Goal: Task Accomplishment & Management: Complete application form

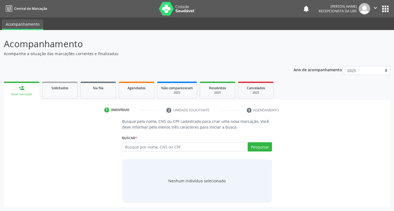
click at [30, 92] on div "Nova marcação" at bounding box center [22, 94] width 28 height 4
click at [164, 149] on input "text" at bounding box center [184, 147] width 124 height 9
click at [144, 146] on input "text" at bounding box center [184, 147] width 124 height 9
type input "162526505020006"
click at [265, 149] on button "Pesquisar" at bounding box center [260, 147] width 24 height 9
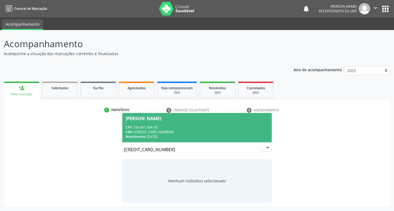
click at [204, 129] on div "CPF: 720.961.764-76" at bounding box center [197, 127] width 143 height 5
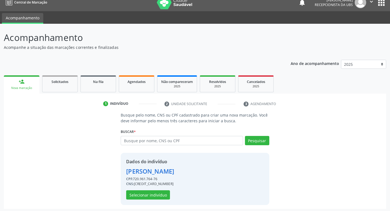
scroll to position [8, 0]
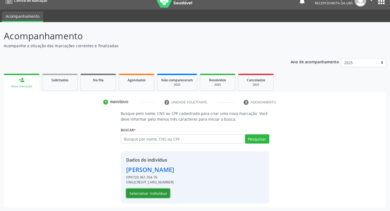
click at [150, 193] on button "Selecionar indivíduo" at bounding box center [148, 193] width 44 height 9
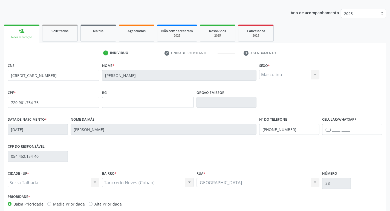
scroll to position [85, 0]
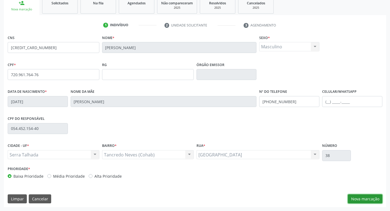
click at [357, 197] on button "Nova marcação" at bounding box center [365, 199] width 34 height 9
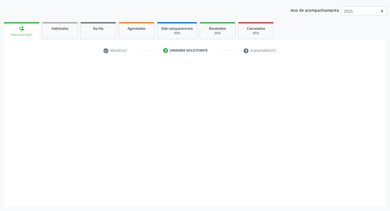
scroll to position [60, 0]
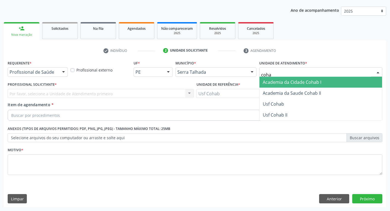
type input "cohab"
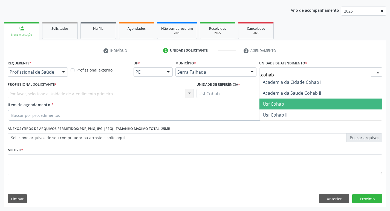
click at [287, 103] on span "Usf Cohab" at bounding box center [320, 104] width 123 height 11
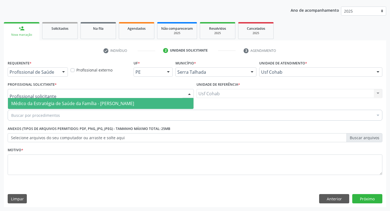
click at [106, 91] on div at bounding box center [101, 93] width 186 height 9
click at [106, 103] on span "Médico da Estratégia de Saúde da Família - [PERSON_NAME]" at bounding box center [72, 104] width 123 height 6
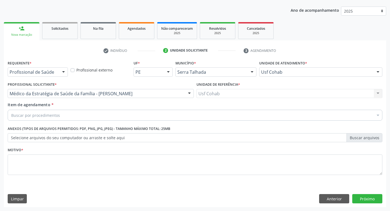
click at [78, 117] on div "Buscar por procedimentos" at bounding box center [195, 115] width 374 height 11
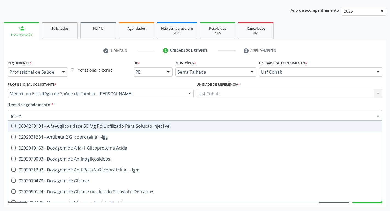
type input "glicose"
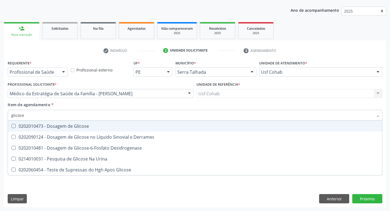
drag, startPoint x: 14, startPoint y: 128, endPoint x: 19, endPoint y: 117, distance: 13.1
click at [14, 128] on Glicose at bounding box center [13, 126] width 4 height 4
click at [11, 128] on Glicose "checkbox" at bounding box center [10, 126] width 4 height 4
checkbox Glicose "true"
drag, startPoint x: 25, startPoint y: 115, endPoint x: 0, endPoint y: 114, distance: 25.2
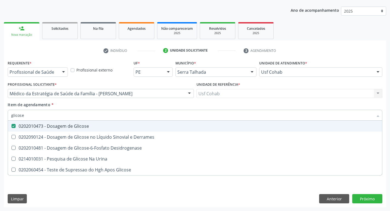
click at [0, 114] on div "Acompanhamento Acompanhe a situação das marcações correntes e finalizadas Relat…" at bounding box center [195, 90] width 390 height 241
checkbox Glicose "false"
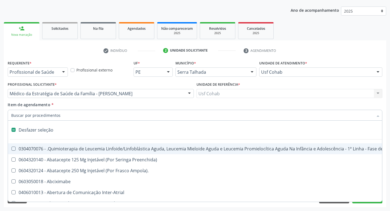
click at [31, 117] on input "Item de agendamento *" at bounding box center [192, 115] width 362 height 11
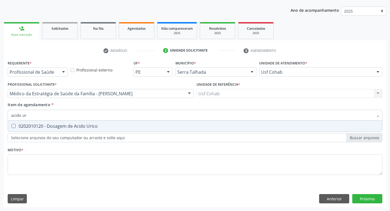
type input "acido uri"
click at [15, 126] on Urico at bounding box center [13, 126] width 4 height 4
click at [11, 126] on Urico "checkbox" at bounding box center [10, 126] width 4 height 4
checkbox Urico "true"
drag, startPoint x: 36, startPoint y: 117, endPoint x: 0, endPoint y: 114, distance: 36.3
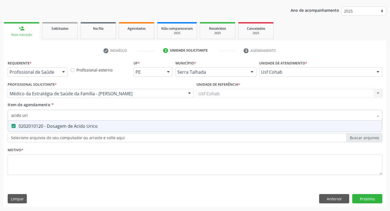
click at [0, 114] on div "Acompanhamento Acompanhe a situação das marcações correntes e finalizadas Relat…" at bounding box center [195, 90] width 390 height 241
checkbox Urico "false"
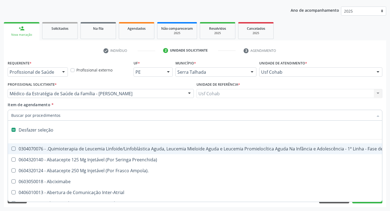
click at [20, 117] on input "Item de agendamento *" at bounding box center [192, 115] width 362 height 11
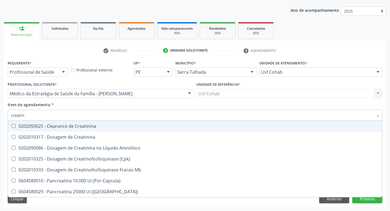
type input "creatini"
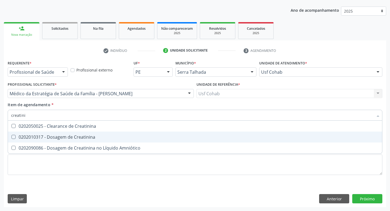
click at [14, 136] on Creatinina at bounding box center [13, 137] width 4 height 4
click at [11, 136] on Creatinina "checkbox" at bounding box center [10, 137] width 4 height 4
checkbox Creatinina "true"
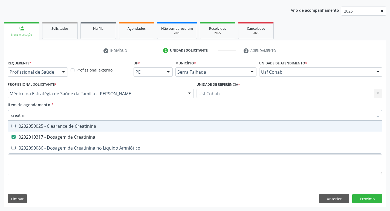
drag, startPoint x: 29, startPoint y: 116, endPoint x: 0, endPoint y: 115, distance: 29.3
click at [0, 115] on div "Acompanhamento Acompanhe a situação das marcações correntes e finalizadas Relat…" at bounding box center [195, 90] width 390 height 241
checkbox Creatinina "false"
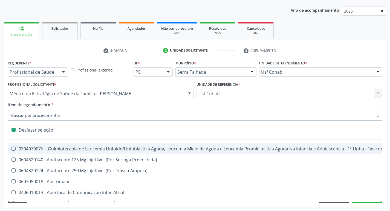
type input "u"
checkbox Cistometro "true"
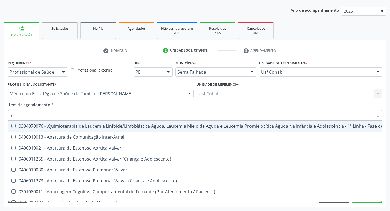
type input "ur"
checkbox Níveis "true"
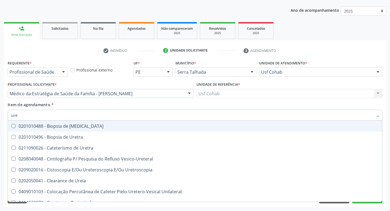
type input "urei"
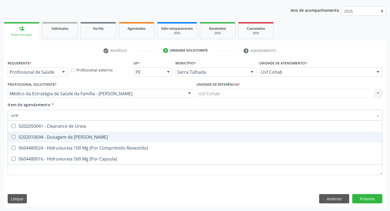
click at [15, 138] on Ureia at bounding box center [13, 137] width 4 height 4
click at [11, 138] on Ureia "checkbox" at bounding box center [10, 137] width 4 height 4
checkbox Ureia "true"
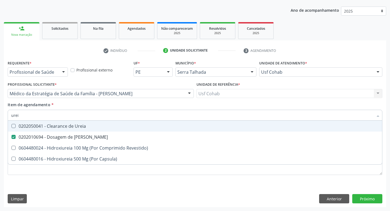
drag, startPoint x: 27, startPoint y: 117, endPoint x: 0, endPoint y: 113, distance: 27.6
click at [0, 113] on div "Acompanhamento Acompanhe a situação das marcações correntes e finalizadas Relat…" at bounding box center [195, 90] width 390 height 241
checkbox Ureia "false"
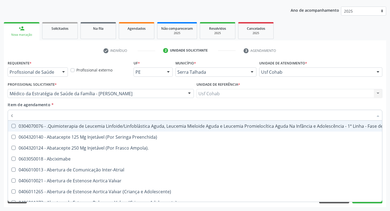
type input "co"
checkbox Coclear "true"
checkbox Tempo "true"
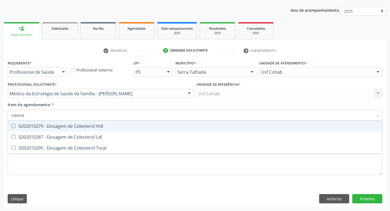
type input "colester"
click at [15, 127] on Hdl at bounding box center [13, 126] width 4 height 4
click at [11, 127] on Hdl "checkbox" at bounding box center [10, 126] width 4 height 4
checkbox Hdl "true"
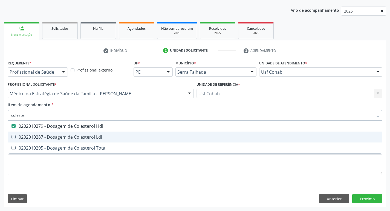
click at [15, 135] on span "0202010287 - Dosagem de Colesterol Ldl" at bounding box center [195, 137] width 374 height 11
checkbox Ldl "true"
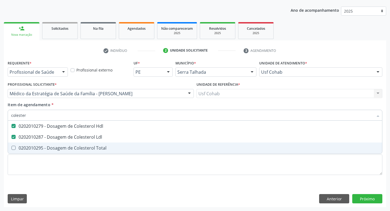
click at [11, 151] on span "0202010295 - Dosagem de Colesterol Total" at bounding box center [195, 148] width 374 height 11
checkbox Total "true"
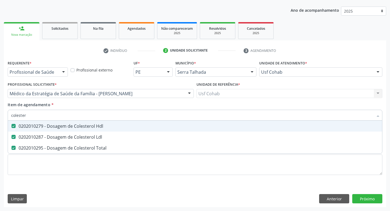
drag, startPoint x: 33, startPoint y: 115, endPoint x: 0, endPoint y: 112, distance: 33.2
click at [0, 112] on div "Acompanhamento Acompanhe a situação das marcações correntes e finalizadas Relat…" at bounding box center [195, 90] width 390 height 241
checkbox Hdl "false"
checkbox Ldl "false"
checkbox Total "false"
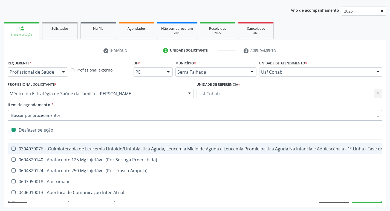
click at [26, 117] on input "Item de agendamento *" at bounding box center [192, 115] width 362 height 11
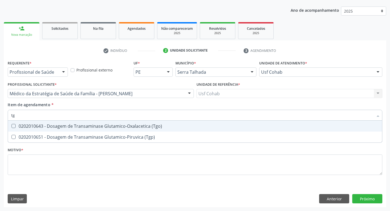
type input "tgo"
click at [15, 127] on \(Tgo\) at bounding box center [13, 126] width 4 height 4
click at [11, 127] on \(Tgo\) "checkbox" at bounding box center [10, 126] width 4 height 4
checkbox \(Tgo\) "true"
type input "tgp"
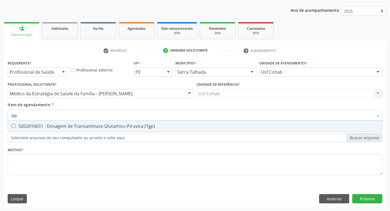
click at [15, 127] on \(Tgp\) at bounding box center [13, 126] width 4 height 4
click at [11, 127] on \(Tgp\) "checkbox" at bounding box center [10, 126] width 4 height 4
checkbox \(Tgp\) "true"
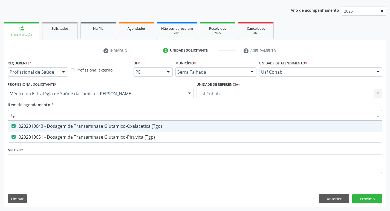
click at [22, 117] on input "tg" at bounding box center [192, 115] width 362 height 11
type input "t"
checkbox \(Tgo\) "false"
checkbox \(Tgp\) "false"
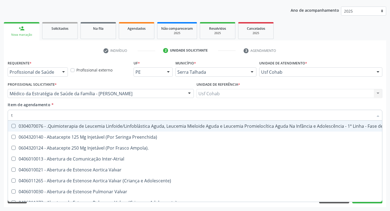
type input "tr"
checkbox Visual "true"
checkbox Primária "true"
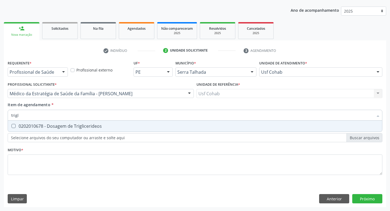
type input "trigli"
click at [13, 124] on span "0202010678 - Dosagem de Triglicerideos" at bounding box center [195, 126] width 374 height 11
checkbox Triglicerideos "true"
drag, startPoint x: 26, startPoint y: 117, endPoint x: 0, endPoint y: 114, distance: 26.2
click at [0, 114] on div "Acompanhamento Acompanhe a situação das marcações correntes e finalizadas Relat…" at bounding box center [195, 90] width 390 height 241
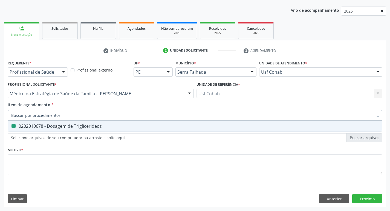
checkbox Triglicerideos "false"
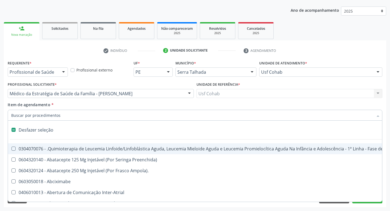
type input "h"
checkbox A "true"
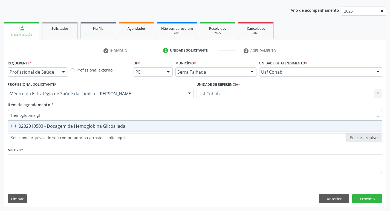
type input "hemoglobina gli"
click at [12, 126] on Glicosilada at bounding box center [13, 126] width 4 height 4
click at [11, 126] on Glicosilada "checkbox" at bounding box center [10, 126] width 4 height 4
checkbox Glicosilada "true"
drag, startPoint x: 53, startPoint y: 114, endPoint x: 0, endPoint y: 112, distance: 52.8
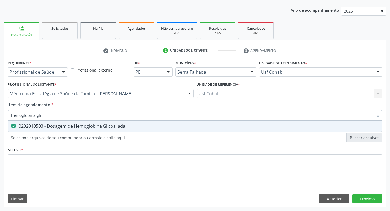
click at [0, 112] on div "Acompanhamento Acompanhe a situação das marcações correntes e finalizadas Relat…" at bounding box center [195, 90] width 390 height 241
checkbox Glicosilada "false"
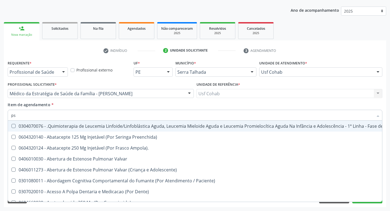
type input "psa"
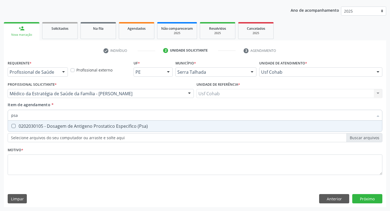
click at [13, 127] on \(Psa\) at bounding box center [13, 126] width 4 height 4
click at [11, 127] on \(Psa\) "checkbox" at bounding box center [10, 126] width 4 height 4
checkbox \(Psa\) "true"
drag, startPoint x: 27, startPoint y: 113, endPoint x: 0, endPoint y: 113, distance: 27.1
click at [0, 113] on div "Acompanhamento Acompanhe a situação das marcações correntes e finalizadas Relat…" at bounding box center [195, 90] width 390 height 241
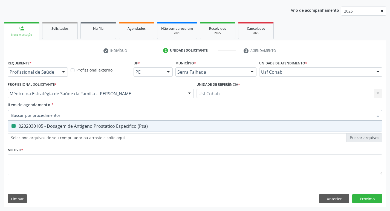
checkbox \(Psa\) "false"
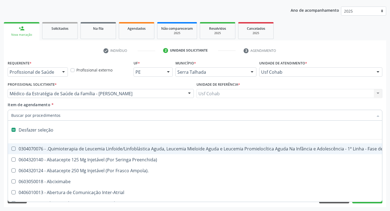
type input "h"
checkbox A "true"
checkbox Coagulação\ "true"
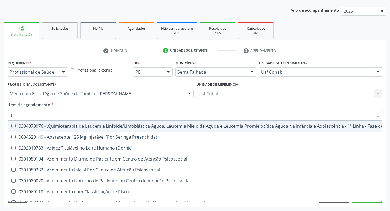
type input "he"
checkbox Pulmão "true"
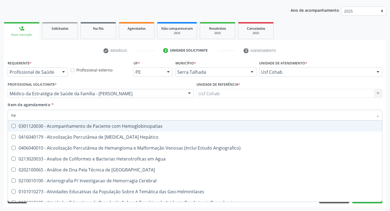
type input "hem"
checkbox \(Qualitativo\) "true"
checkbox Glicosilada "false"
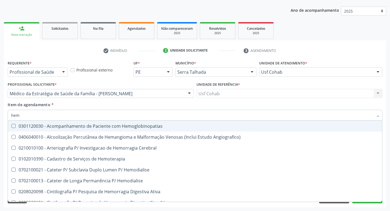
type input "hemo"
checkbox Hemacias "true"
checkbox Glicosilada "false"
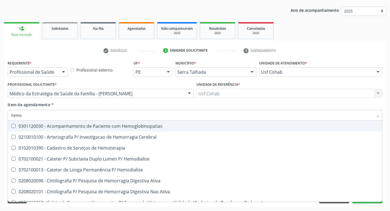
type input "hemog"
checkbox Tardio\) "true"
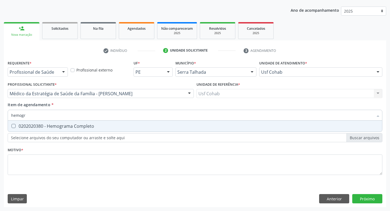
type input "hemogra"
click at [13, 126] on Completo at bounding box center [13, 126] width 4 height 4
click at [11, 126] on Completo "checkbox" at bounding box center [10, 126] width 4 height 4
checkbox Completo "true"
drag, startPoint x: 38, startPoint y: 118, endPoint x: 0, endPoint y: 114, distance: 38.5
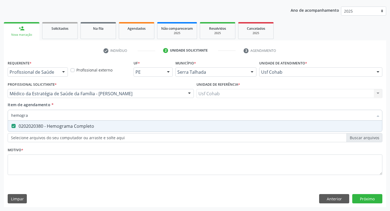
click at [0, 114] on div "Acompanhamento Acompanhe a situação das marcações correntes e finalizadas Relat…" at bounding box center [195, 90] width 390 height 241
checkbox Completo "false"
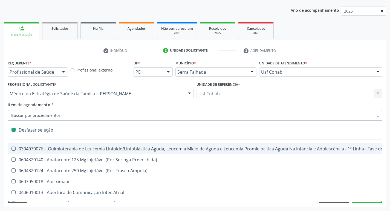
click at [40, 118] on input "Item de agendamento *" at bounding box center [192, 115] width 362 height 11
type input "u"
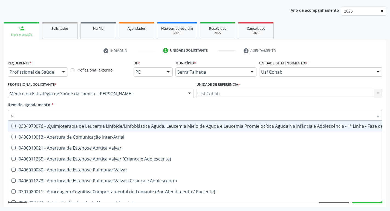
checkbox Urico "true"
checkbox \(Tgo\) "true"
checkbox \(Tgp\) "true"
checkbox Ureia "true"
type input "ur"
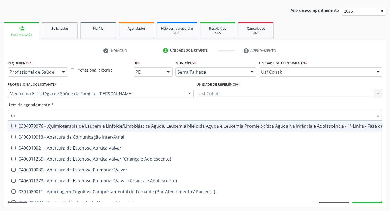
checkbox Níveis "true"
checkbox Nível "true"
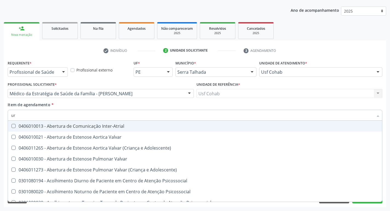
type input "uri"
checkbox B "true"
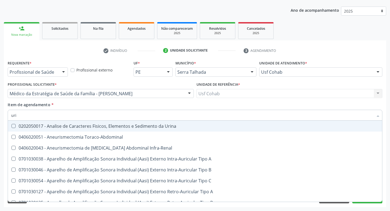
type input "urin"
checkbox Urico "false"
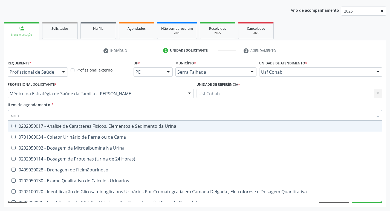
type input "urina"
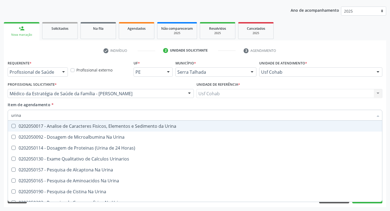
drag, startPoint x: 12, startPoint y: 127, endPoint x: 16, endPoint y: 126, distance: 3.7
click at [12, 127] on Urina at bounding box center [13, 126] width 4 height 4
click at [11, 127] on Urina "checkbox" at bounding box center [10, 126] width 4 height 4
checkbox Urina "true"
drag, startPoint x: 36, startPoint y: 119, endPoint x: 3, endPoint y: 114, distance: 32.7
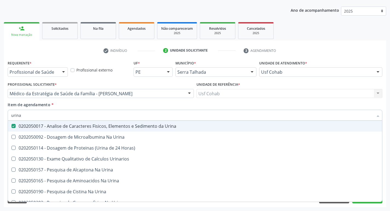
click at [3, 114] on div "Acompanhamento Acompanhe a situação das marcações correntes e finalizadas Relat…" at bounding box center [195, 90] width 390 height 241
checkbox Urina "false"
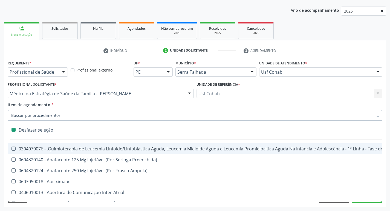
click at [32, 117] on input "Item de agendamento *" at bounding box center [192, 115] width 362 height 11
type input "o"
checkbox Agua "true"
checkbox Urina "false"
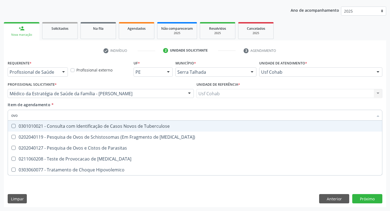
type input "ovos"
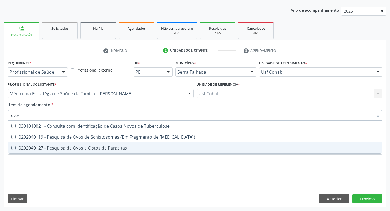
drag, startPoint x: 15, startPoint y: 149, endPoint x: 16, endPoint y: 145, distance: 4.8
click at [15, 149] on Parasitas at bounding box center [13, 148] width 4 height 4
click at [11, 149] on Parasitas "checkbox" at bounding box center [10, 148] width 4 height 4
checkbox Parasitas "true"
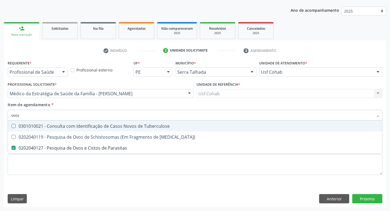
drag, startPoint x: 30, startPoint y: 114, endPoint x: 0, endPoint y: 114, distance: 30.1
click at [0, 114] on div "Acompanhamento Acompanhe a situação das marcações correntes e finalizadas Relat…" at bounding box center [195, 90] width 390 height 241
checkbox Parasitas "false"
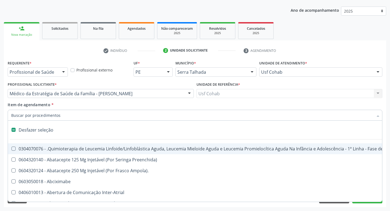
click at [29, 114] on input "Item de agendamento *" at bounding box center [192, 115] width 362 height 11
type input "[MEDICAL_DATA]"
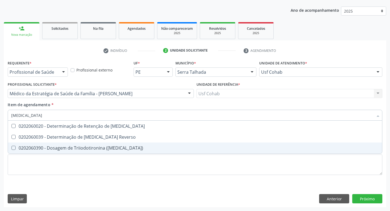
click at [13, 148] on \(T3\) at bounding box center [13, 148] width 4 height 4
click at [11, 148] on \(T3\) "checkbox" at bounding box center [10, 148] width 4 height 4
checkbox \(T3\) "true"
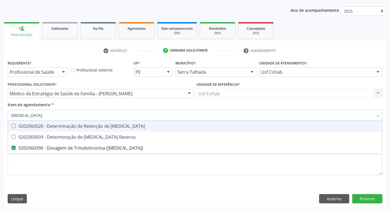
type input "t"
checkbox \(T3\) "false"
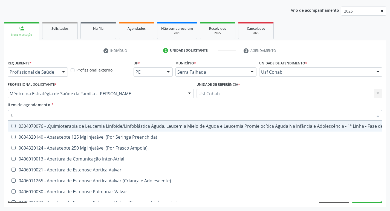
type input "t4"
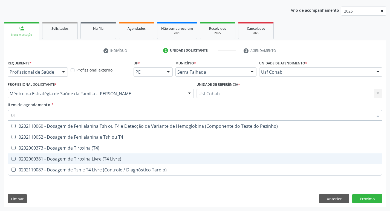
click at [13, 158] on Livre\) at bounding box center [13, 159] width 4 height 4
click at [11, 158] on Livre\) "checkbox" at bounding box center [10, 159] width 4 height 4
checkbox Livre\) "true"
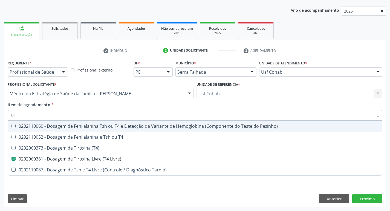
type input "t"
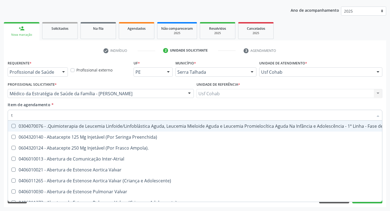
checkbox Inter-Atrial "false"
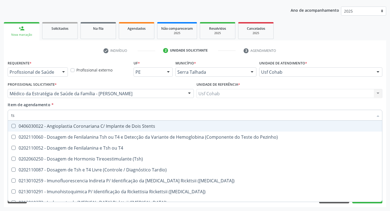
type input "tsh"
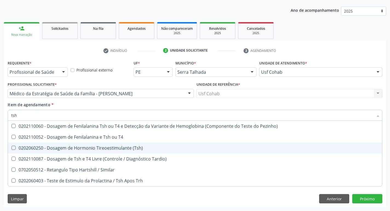
click at [14, 149] on \(Tsh\) at bounding box center [13, 148] width 4 height 4
click at [11, 149] on \(Tsh\) "checkbox" at bounding box center [10, 148] width 4 height 4
checkbox \(Tsh\) "true"
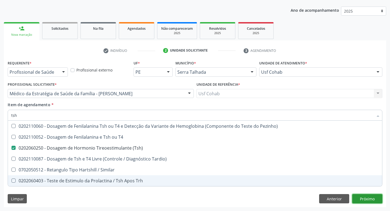
click at [374, 201] on div "Requerente * Profissional de Saúde Profissional de Saúde Paciente Nenhum result…" at bounding box center [195, 133] width 382 height 149
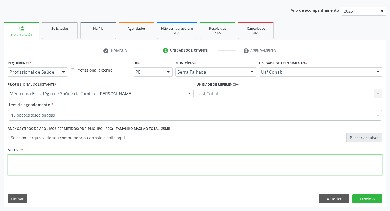
click at [45, 158] on textarea at bounding box center [195, 165] width 374 height 21
type textarea "rastreio"
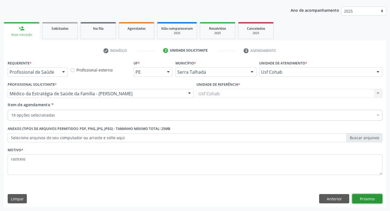
click at [363, 201] on button "Próximo" at bounding box center [367, 198] width 30 height 9
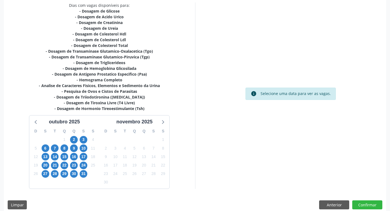
scroll to position [124, 0]
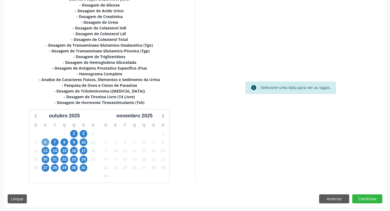
click at [45, 143] on span "6" at bounding box center [46, 143] width 8 height 8
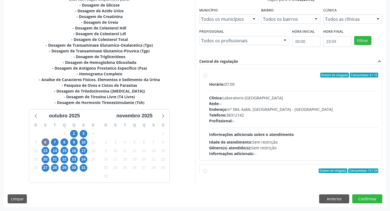
click at [209, 75] on label "Ordem de chegada Consumidos: 6 / 12 Horário: 07:00 Clínica: Laboratorio Sao Fra…" at bounding box center [293, 115] width 169 height 84
click at [204, 75] on input "Ordem de chegada Consumidos: 6 / 12 Horário: 07:00 Clínica: Laboratorio Sao Fra…" at bounding box center [205, 75] width 4 height 5
radio input "true"
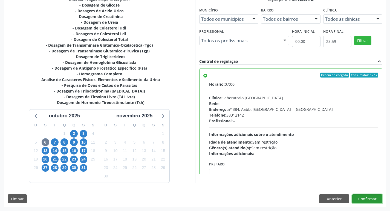
click at [361, 196] on button "Confirmar" at bounding box center [367, 199] width 30 height 9
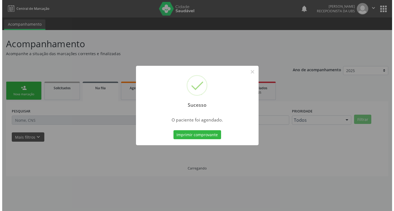
scroll to position [0, 0]
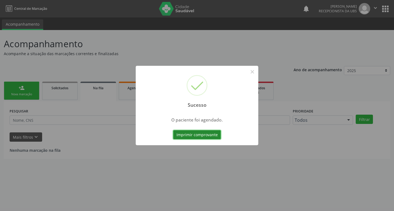
click at [201, 138] on button "Imprimir comprovante" at bounding box center [197, 134] width 48 height 9
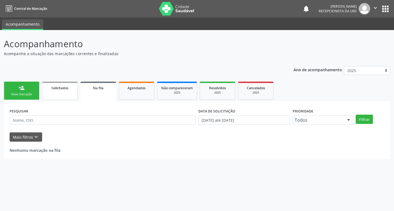
click at [60, 94] on link "Solicitados" at bounding box center [60, 91] width 36 height 18
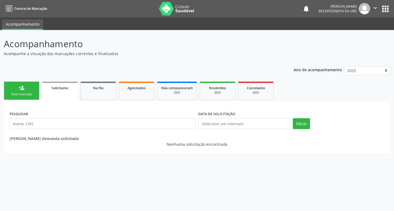
click at [57, 92] on link "Solicitados" at bounding box center [60, 92] width 36 height 20
click at [62, 93] on link "Solicitados" at bounding box center [60, 92] width 36 height 20
click at [33, 92] on link "person_add Nova marcação" at bounding box center [22, 91] width 36 height 18
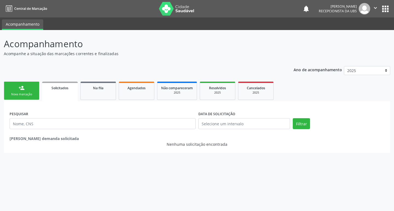
click at [33, 92] on link "person_add Nova marcação" at bounding box center [22, 91] width 36 height 18
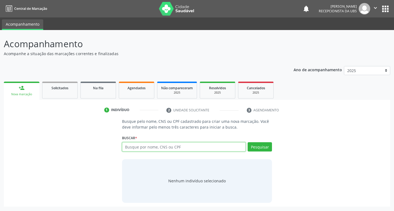
click at [166, 148] on input "text" at bounding box center [184, 147] width 124 height 9
click at [178, 149] on input "text" at bounding box center [184, 147] width 124 height 9
type input "161239552770005"
click at [254, 146] on button "Pesquisar" at bounding box center [260, 147] width 24 height 9
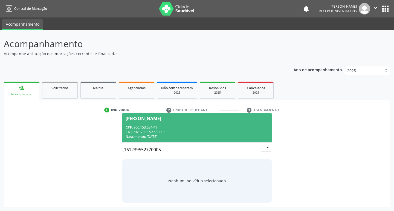
click at [192, 130] on div "CNS: 161 2395 5277 0005" at bounding box center [197, 132] width 143 height 5
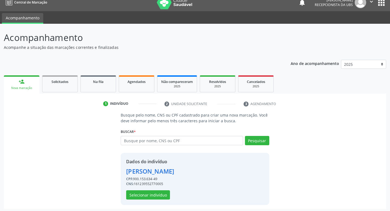
scroll to position [8, 0]
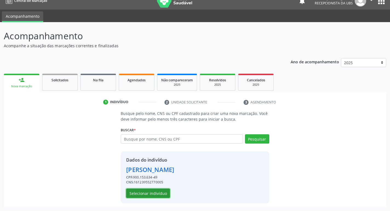
click at [161, 195] on button "Selecionar indivíduo" at bounding box center [148, 193] width 44 height 9
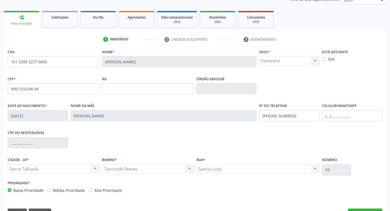
scroll to position [85, 0]
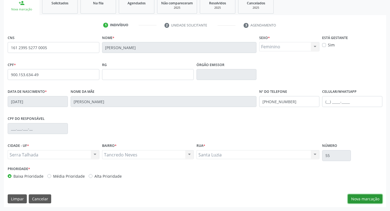
click at [359, 198] on button "Nova marcação" at bounding box center [365, 199] width 34 height 9
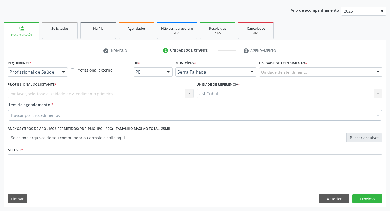
scroll to position [60, 0]
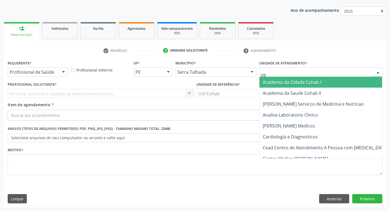
type input "coh"
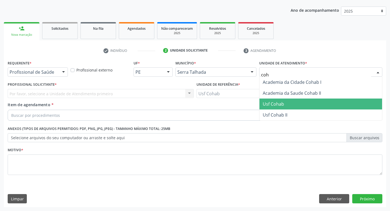
click at [277, 103] on span "Usf Cohab" at bounding box center [273, 104] width 21 height 6
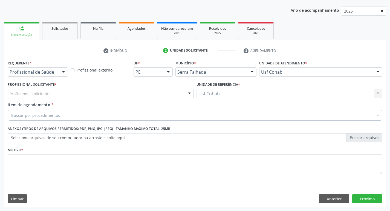
click at [82, 96] on div "Profissional solicitante" at bounding box center [101, 93] width 186 height 9
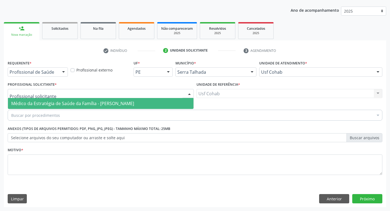
click at [82, 103] on span "Médico da Estratégia de Saúde da Família - [PERSON_NAME]" at bounding box center [72, 104] width 123 height 6
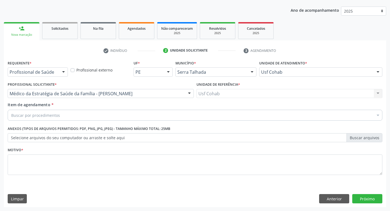
click at [105, 117] on div "Buscar por procedimentos" at bounding box center [195, 115] width 374 height 11
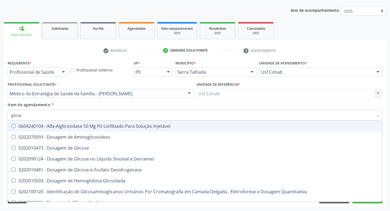
type input "glicose"
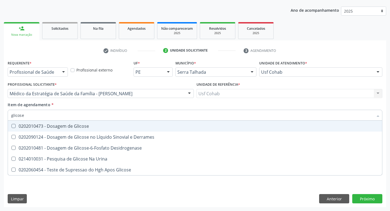
click at [15, 128] on Glicose at bounding box center [13, 126] width 4 height 4
click at [11, 128] on Glicose "checkbox" at bounding box center [10, 126] width 4 height 4
checkbox Glicose "true"
drag, startPoint x: 29, startPoint y: 117, endPoint x: 0, endPoint y: 114, distance: 29.5
click at [0, 114] on div "Acompanhamento Acompanhe a situação das marcações correntes e finalizadas Relat…" at bounding box center [195, 90] width 390 height 241
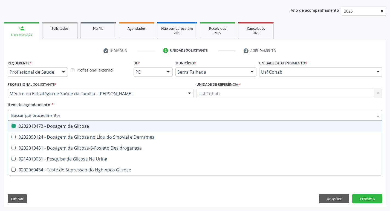
checkbox Glicose "false"
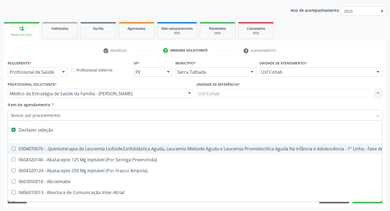
click at [39, 118] on input "Item de agendamento *" at bounding box center [192, 115] width 362 height 11
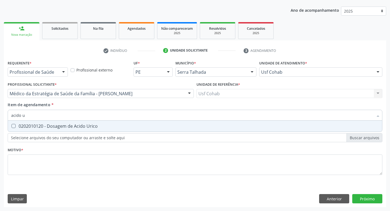
type input "acido ur"
click at [14, 127] on Urico at bounding box center [13, 126] width 4 height 4
click at [11, 127] on Urico "checkbox" at bounding box center [10, 126] width 4 height 4
checkbox Urico "true"
drag, startPoint x: 33, startPoint y: 115, endPoint x: 0, endPoint y: 115, distance: 33.4
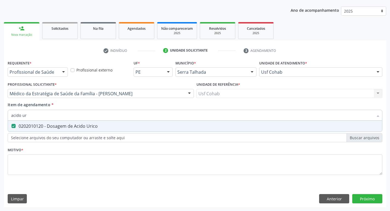
click at [0, 115] on div "Acompanhamento Acompanhe a situação das marcações correntes e finalizadas Relat…" at bounding box center [195, 90] width 390 height 241
checkbox Urico "false"
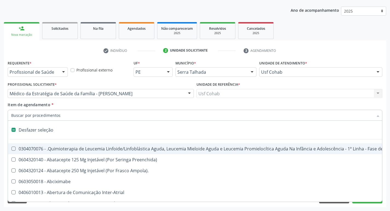
click at [28, 115] on input "Item de agendamento *" at bounding box center [192, 115] width 362 height 11
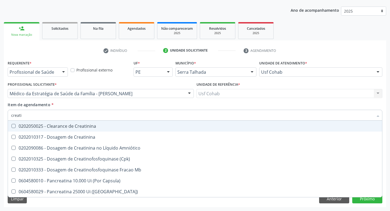
type input "creatin"
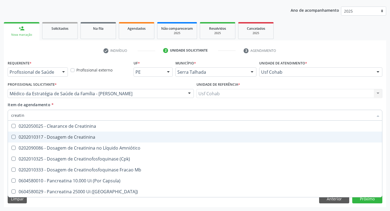
click at [15, 137] on Creatinina at bounding box center [13, 137] width 4 height 4
click at [11, 137] on Creatinina "checkbox" at bounding box center [10, 137] width 4 height 4
checkbox Creatinina "true"
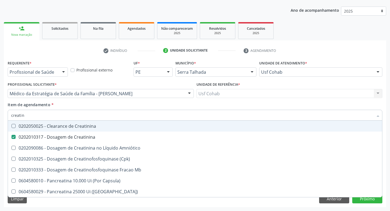
drag, startPoint x: 34, startPoint y: 117, endPoint x: 4, endPoint y: 114, distance: 30.0
click at [7, 115] on div "Item de agendamento * creatin Desfazer seleção 0202050025 - Clearance de Creati…" at bounding box center [194, 112] width 377 height 21
checkbox Creatinina "false"
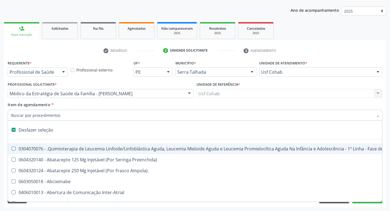
click at [37, 116] on input "Item de agendamento *" at bounding box center [192, 115] width 362 height 11
type input "u"
checkbox Cistometro "true"
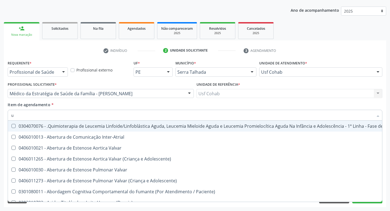
type input "ur"
checkbox Níveis "true"
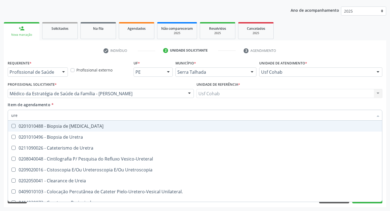
type input "urei"
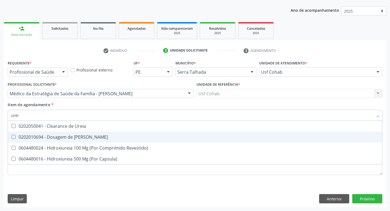
click at [13, 134] on span "0202010694 - Dosagem de [PERSON_NAME]" at bounding box center [195, 137] width 374 height 11
checkbox Ureia "true"
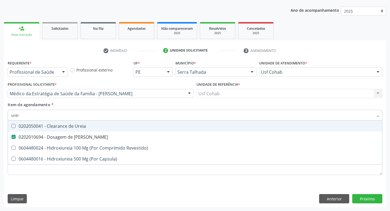
drag, startPoint x: 26, startPoint y: 115, endPoint x: 0, endPoint y: 117, distance: 25.8
click at [0, 117] on div "Acompanhamento Acompanhe a situação das marcações correntes e finalizadas Relat…" at bounding box center [195, 90] width 390 height 241
checkbox Ureia "false"
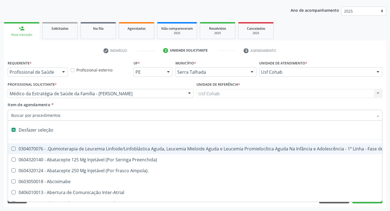
click at [14, 116] on input "Item de agendamento *" at bounding box center [192, 115] width 362 height 11
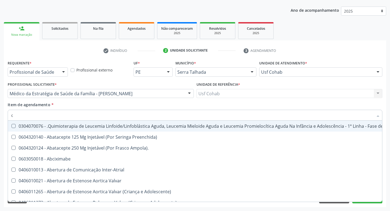
type input "co"
checkbox Coclear "true"
checkbox Tempo "true"
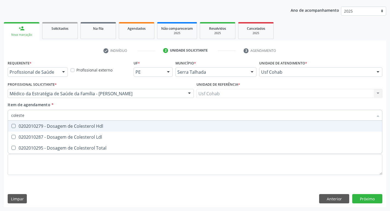
type input "colester"
click at [13, 128] on Hdl at bounding box center [13, 126] width 4 height 4
click at [11, 128] on Hdl "checkbox" at bounding box center [10, 126] width 4 height 4
checkbox Hdl "true"
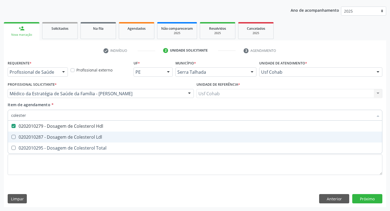
click at [13, 138] on Ldl at bounding box center [13, 137] width 4 height 4
click at [11, 138] on Ldl "checkbox" at bounding box center [10, 137] width 4 height 4
checkbox Ldl "true"
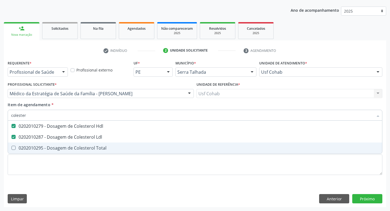
click at [14, 148] on Total at bounding box center [13, 148] width 4 height 4
click at [11, 148] on Total "checkbox" at bounding box center [10, 148] width 4 height 4
checkbox Total "true"
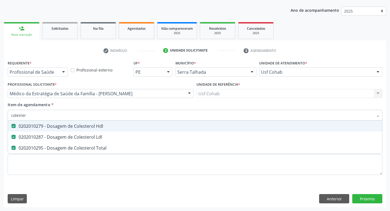
click at [0, 114] on div "Acompanhamento Acompanhe a situação das marcações correntes e finalizadas Relat…" at bounding box center [195, 90] width 390 height 241
checkbox Hdl "false"
checkbox Ldl "false"
checkbox Total "false"
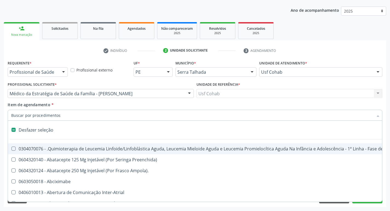
click at [22, 115] on input "Item de agendamento *" at bounding box center [192, 115] width 362 height 11
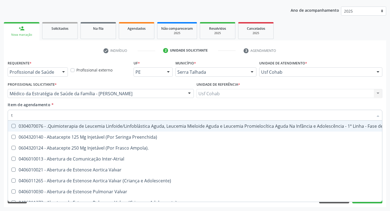
type input "tg"
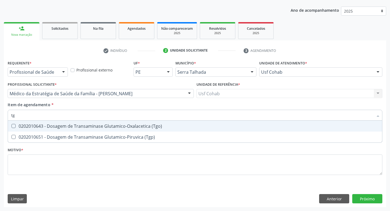
click at [12, 127] on \(Tgo\) at bounding box center [13, 126] width 4 height 4
click at [11, 127] on \(Tgo\) "checkbox" at bounding box center [10, 126] width 4 height 4
checkbox \(Tgo\) "true"
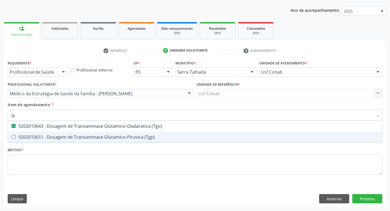
click at [14, 136] on \(Tgp\) at bounding box center [13, 137] width 4 height 4
click at [11, 136] on \(Tgp\) "checkbox" at bounding box center [10, 137] width 4 height 4
checkbox \(Tgp\) "true"
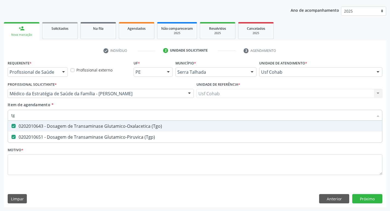
drag, startPoint x: 18, startPoint y: 114, endPoint x: 0, endPoint y: 114, distance: 17.8
click at [0, 114] on div "Acompanhamento Acompanhe a situação das marcações correntes e finalizadas Relat…" at bounding box center [195, 90] width 390 height 241
checkbox \(Tgo\) "false"
checkbox \(Tgp\) "false"
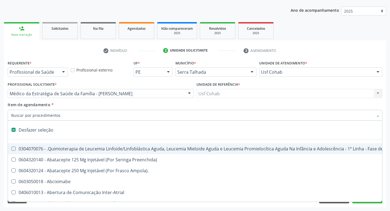
click at [17, 118] on input "Item de agendamento *" at bounding box center [192, 115] width 362 height 11
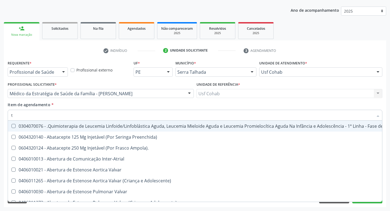
type input "tr"
checkbox Visual "true"
checkbox Primária "true"
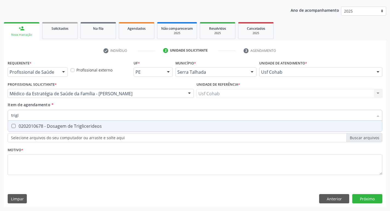
type input "trigli"
click at [11, 125] on div at bounding box center [10, 126] width 4 height 4
checkbox Triglicerideos "true"
drag, startPoint x: 30, startPoint y: 117, endPoint x: 0, endPoint y: 115, distance: 30.4
click at [0, 115] on div "Acompanhamento Acompanhe a situação das marcações correntes e finalizadas Relat…" at bounding box center [195, 90] width 390 height 241
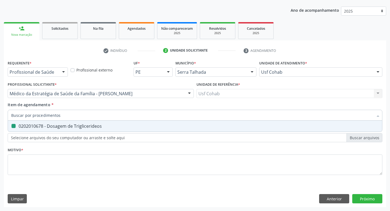
checkbox Triglicerideos "false"
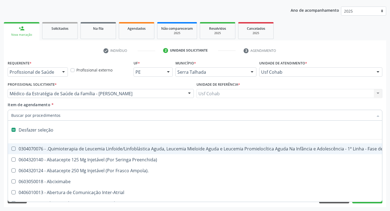
click at [22, 115] on input "Item de agendamento *" at bounding box center [192, 115] width 362 height 11
type input "h"
checkbox A "true"
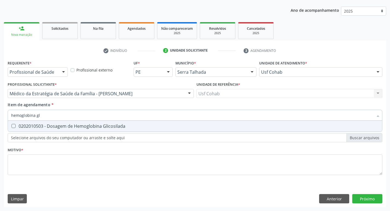
type input "hemoglobina gli"
click at [12, 126] on Glicosilada at bounding box center [13, 126] width 4 height 4
click at [11, 126] on Glicosilada "checkbox" at bounding box center [10, 126] width 4 height 4
checkbox Glicosilada "true"
drag, startPoint x: 43, startPoint y: 117, endPoint x: 0, endPoint y: 108, distance: 44.2
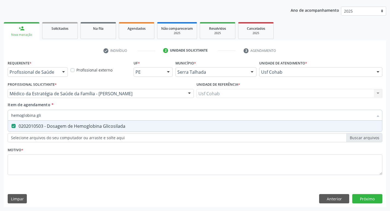
click at [0, 108] on div "Acompanhamento Acompanhe a situação das marcações correntes e finalizadas Relat…" at bounding box center [195, 90] width 390 height 241
checkbox Glicosilada "false"
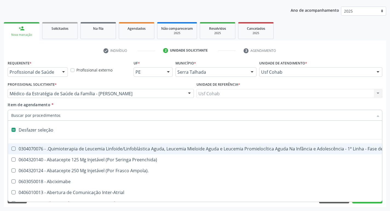
click at [36, 112] on input "Item de agendamento *" at bounding box center [192, 115] width 362 height 11
type input "h"
checkbox A "true"
checkbox Coagulação\ "true"
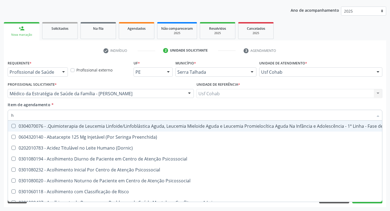
type input "he"
checkbox Pulmão "true"
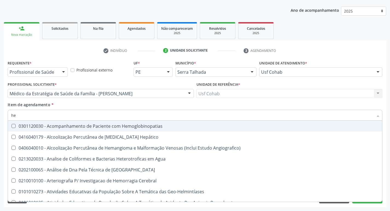
type input "hem"
checkbox \(Qualitativo\) "true"
checkbox Glicosilada "false"
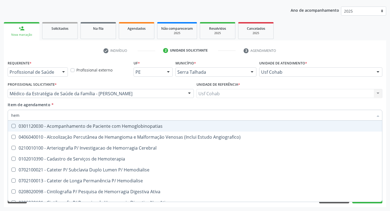
type input "hemo"
checkbox Hemacias "true"
checkbox Glicosilada "false"
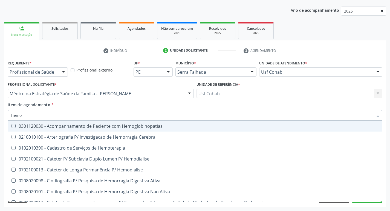
type input "hemog"
checkbox Tardio\) "true"
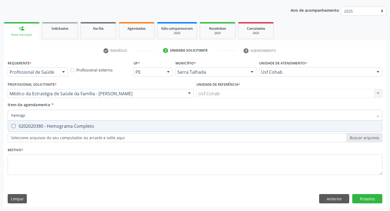
type input "hemogra"
click at [12, 126] on Completo at bounding box center [13, 126] width 4 height 4
click at [11, 126] on Completo "checkbox" at bounding box center [10, 126] width 4 height 4
checkbox Completo "true"
drag, startPoint x: 30, startPoint y: 116, endPoint x: 0, endPoint y: 116, distance: 29.8
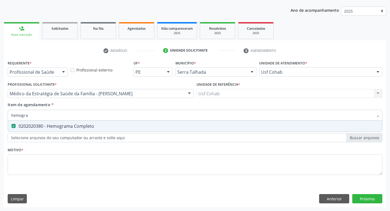
click at [0, 116] on div "Acompanhamento Acompanhe a situação das marcações correntes e finalizadas Relat…" at bounding box center [195, 90] width 390 height 241
checkbox Completo "false"
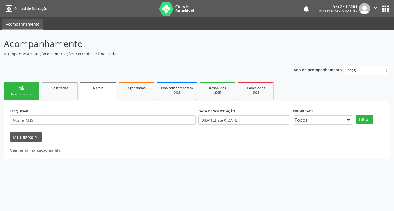
click at [28, 92] on link "person_add Nova marcação" at bounding box center [22, 91] width 36 height 18
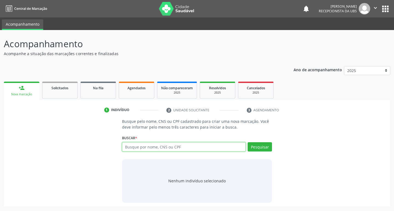
click at [131, 147] on input "text" at bounding box center [184, 147] width 124 height 9
type input "704008882302560"
click at [257, 148] on button "Pesquisar" at bounding box center [260, 147] width 24 height 9
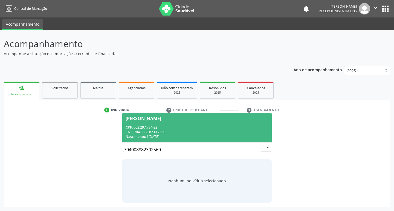
click at [189, 128] on div "CPF: 062.297.734-22" at bounding box center [197, 127] width 143 height 5
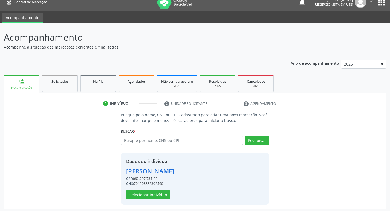
scroll to position [8, 0]
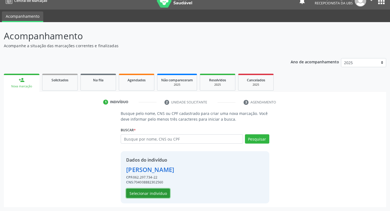
click at [157, 191] on button "Selecionar indivíduo" at bounding box center [148, 193] width 44 height 9
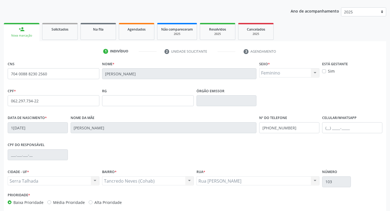
scroll to position [85, 0]
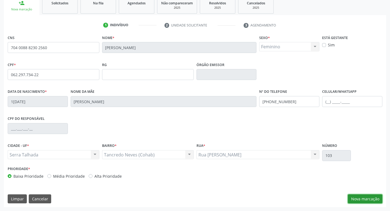
click at [364, 201] on button "Nova marcação" at bounding box center [365, 199] width 34 height 9
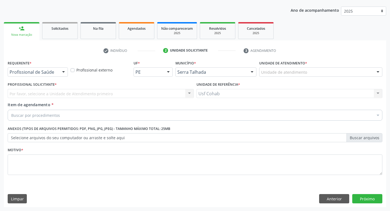
scroll to position [60, 0]
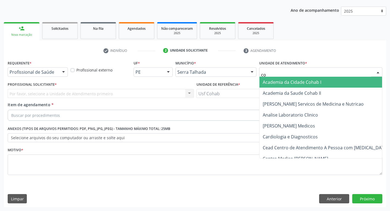
type input "coh"
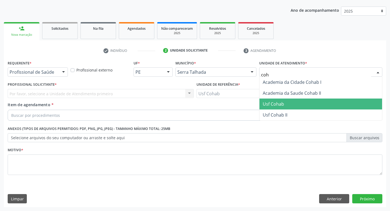
click at [275, 103] on span "Usf Cohab" at bounding box center [273, 104] width 21 height 6
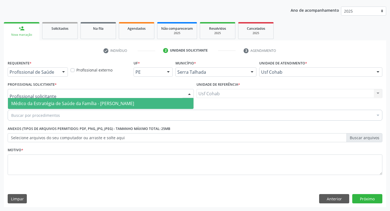
click at [55, 92] on div at bounding box center [101, 93] width 186 height 9
click at [56, 103] on span "Médico da Estratégia de Saúde da Família - [PERSON_NAME]" at bounding box center [72, 104] width 123 height 6
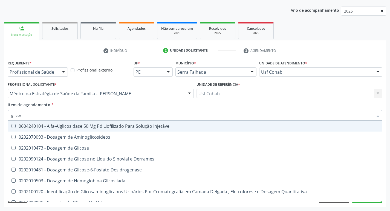
type input "glicose"
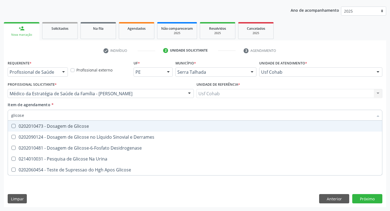
click at [14, 125] on Glicose at bounding box center [13, 126] width 4 height 4
click at [11, 125] on Glicose "checkbox" at bounding box center [10, 126] width 4 height 4
checkbox Glicose "true"
drag, startPoint x: 30, startPoint y: 115, endPoint x: 1, endPoint y: 118, distance: 29.4
click at [1, 118] on div "Acompanhamento Acompanhe a situação das marcações correntes e finalizadas Relat…" at bounding box center [195, 90] width 390 height 241
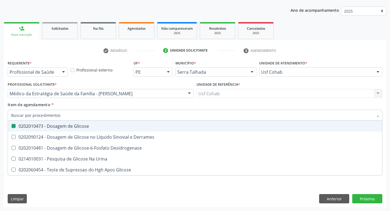
checkbox Glicose "false"
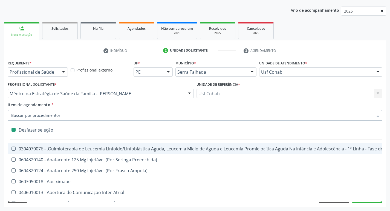
click at [18, 118] on input "Item de agendamento *" at bounding box center [192, 115] width 362 height 11
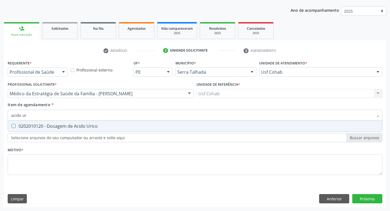
type input "acido uri"
click at [12, 125] on Urico at bounding box center [13, 126] width 4 height 4
click at [11, 125] on Urico "checkbox" at bounding box center [10, 126] width 4 height 4
checkbox Urico "true"
drag, startPoint x: 42, startPoint y: 117, endPoint x: 0, endPoint y: 118, distance: 41.6
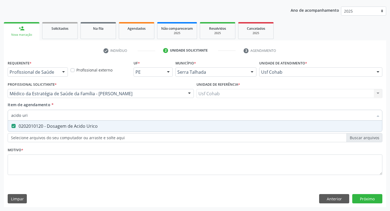
click at [0, 118] on div "Acompanhamento Acompanhe a situação das marcações correntes e finalizadas Relat…" at bounding box center [195, 90] width 390 height 241
checkbox Urico "false"
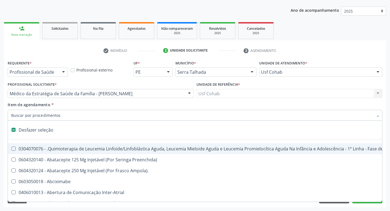
click at [17, 115] on input "Item de agendamento *" at bounding box center [192, 115] width 362 height 11
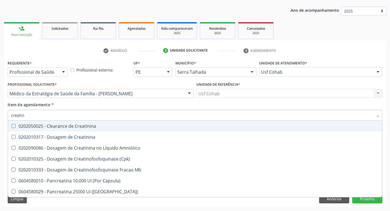
type input "creatini"
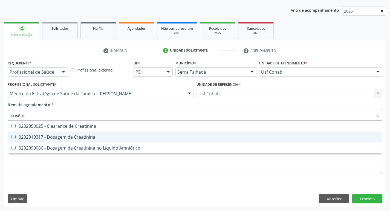
click at [13, 138] on Creatinina at bounding box center [13, 137] width 4 height 4
click at [11, 138] on Creatinina "checkbox" at bounding box center [10, 137] width 4 height 4
checkbox Creatinina "true"
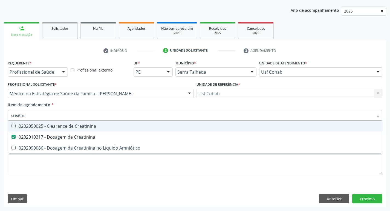
drag, startPoint x: 32, startPoint y: 118, endPoint x: 0, endPoint y: 116, distance: 31.8
click at [0, 116] on div "Acompanhamento Acompanhe a situação das marcações correntes e finalizadas Relat…" at bounding box center [195, 90] width 390 height 241
checkbox Creatinina "false"
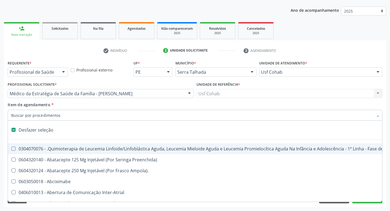
click at [24, 115] on input "Item de agendamento *" at bounding box center [192, 115] width 362 height 11
type input "u"
checkbox Cistometro "true"
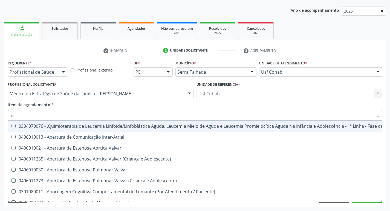
type input "ur"
checkbox Níveis "true"
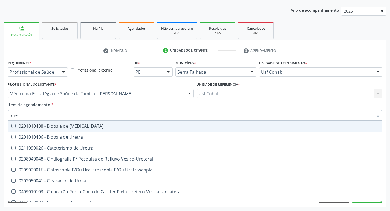
type input "urei"
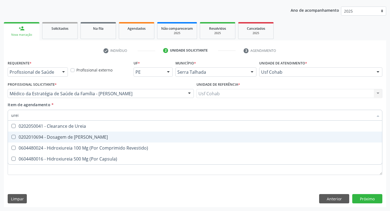
click at [11, 137] on div at bounding box center [10, 137] width 4 height 4
checkbox Ureia "true"
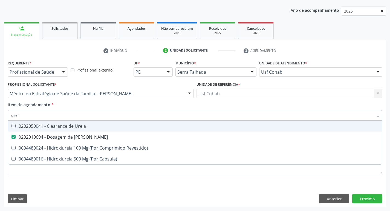
drag, startPoint x: 38, startPoint y: 117, endPoint x: 0, endPoint y: 118, distance: 37.8
click at [0, 118] on div "Acompanhamento Acompanhe a situação das marcações correntes e finalizadas Relat…" at bounding box center [195, 90] width 390 height 241
checkbox Ureia "false"
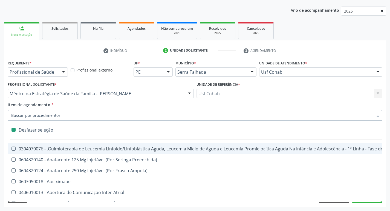
click at [30, 115] on input "Item de agendamento *" at bounding box center [192, 115] width 362 height 11
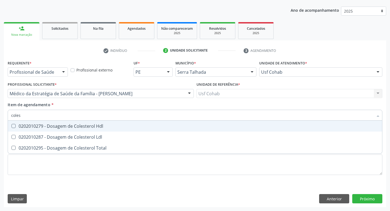
type input "colest"
click at [15, 126] on Hdl at bounding box center [13, 126] width 4 height 4
click at [11, 126] on Hdl "checkbox" at bounding box center [10, 126] width 4 height 4
checkbox Hdl "true"
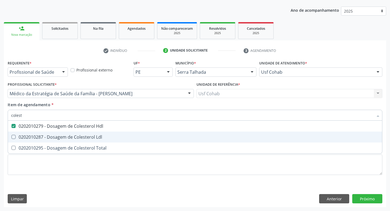
click at [13, 138] on Ldl at bounding box center [13, 137] width 4 height 4
click at [11, 138] on Ldl "checkbox" at bounding box center [10, 137] width 4 height 4
checkbox Ldl "true"
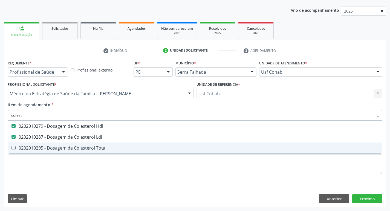
click at [13, 149] on Total at bounding box center [13, 148] width 4 height 4
click at [11, 149] on Total "checkbox" at bounding box center [10, 148] width 4 height 4
checkbox Total "true"
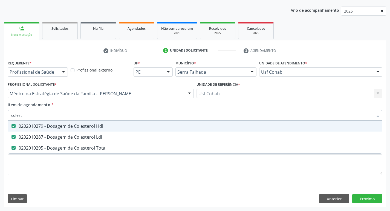
drag, startPoint x: 30, startPoint y: 116, endPoint x: 0, endPoint y: 114, distance: 29.7
click at [0, 114] on div "Acompanhamento Acompanhe a situação das marcações correntes e finalizadas Relat…" at bounding box center [195, 90] width 390 height 241
checkbox Hdl "false"
checkbox Ldl "false"
checkbox Total "false"
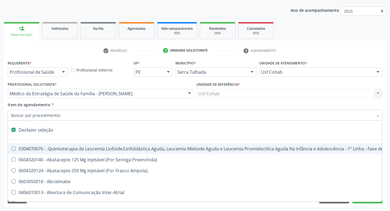
click at [22, 116] on input "Item de agendamento *" at bounding box center [192, 115] width 362 height 11
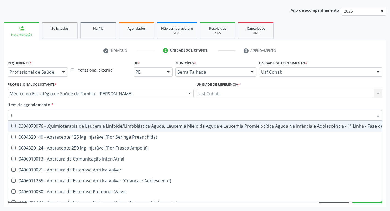
type input "tg"
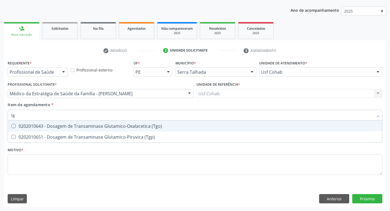
click at [14, 127] on \(Tgo\) at bounding box center [13, 126] width 4 height 4
click at [11, 127] on \(Tgo\) "checkbox" at bounding box center [10, 126] width 4 height 4
checkbox \(Tgo\) "true"
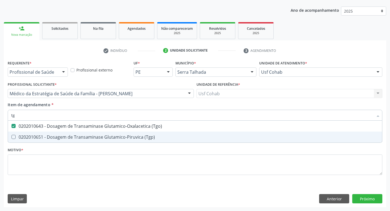
click at [15, 136] on \(Tgp\) at bounding box center [13, 137] width 4 height 4
click at [11, 136] on \(Tgp\) "checkbox" at bounding box center [10, 137] width 4 height 4
checkbox \(Tgp\) "true"
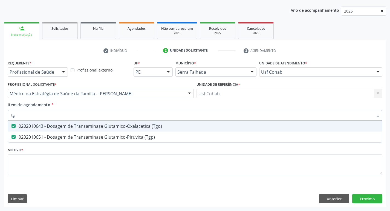
drag, startPoint x: 23, startPoint y: 116, endPoint x: 0, endPoint y: 114, distance: 23.1
click at [0, 114] on div "Acompanhamento Acompanhe a situação das marcações correntes e finalizadas Relat…" at bounding box center [195, 90] width 390 height 241
checkbox \(Tgo\) "false"
checkbox \(Tgp\) "false"
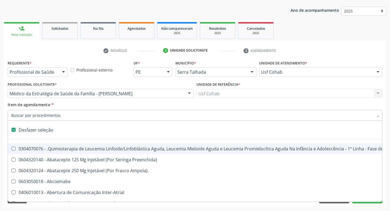
click at [18, 116] on input "Item de agendamento *" at bounding box center [192, 115] width 362 height 11
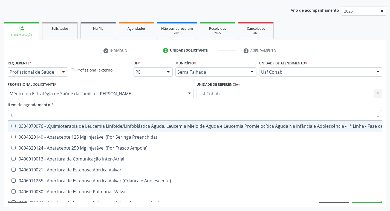
type input "tr"
checkbox Visual "true"
checkbox Primária "true"
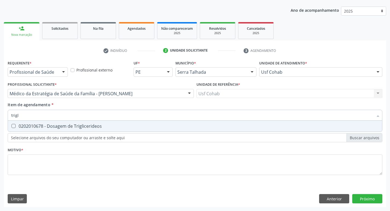
type input "trigli"
click at [15, 124] on Triglicerideos at bounding box center [13, 126] width 4 height 4
click at [11, 124] on Triglicerideos "checkbox" at bounding box center [10, 126] width 4 height 4
checkbox Triglicerideos "true"
drag, startPoint x: 26, startPoint y: 115, endPoint x: 0, endPoint y: 116, distance: 26.3
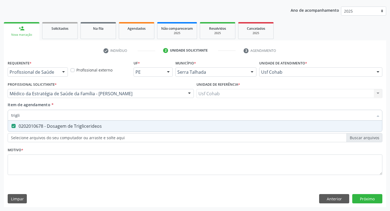
click at [0, 116] on div "Acompanhamento Acompanhe a situação das marcações correntes e finalizadas Relat…" at bounding box center [195, 90] width 390 height 241
checkbox Triglicerideos "false"
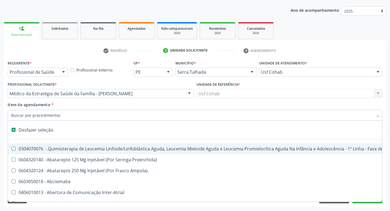
click at [21, 118] on input "Item de agendamento *" at bounding box center [192, 115] width 362 height 11
type input "h"
checkbox A "true"
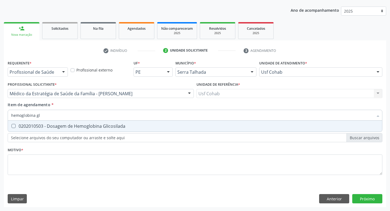
type input "hemoglobina gli"
click at [16, 127] on div "0202010503 - Dosagem de Hemoglobina Glicosilada" at bounding box center [194, 126] width 367 height 4
checkbox Glicosilada "true"
drag, startPoint x: 48, startPoint y: 117, endPoint x: 0, endPoint y: 112, distance: 48.2
click at [0, 112] on div "Acompanhamento Acompanhe a situação das marcações correntes e finalizadas Relat…" at bounding box center [195, 90] width 390 height 241
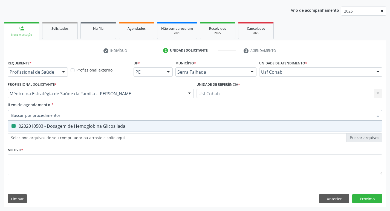
checkbox Glicosilada "false"
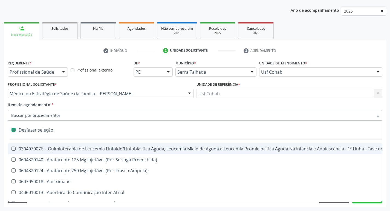
click at [54, 114] on input "Item de agendamento *" at bounding box center [192, 115] width 362 height 11
type input "h"
checkbox A "true"
checkbox Coagulação\ "true"
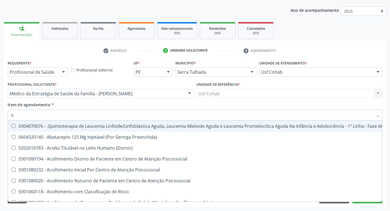
type input "he"
checkbox Pulmão "true"
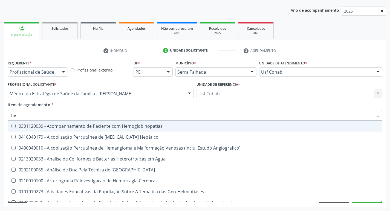
type input "hem"
checkbox \(Qualitativo\) "true"
checkbox Glicosilada "false"
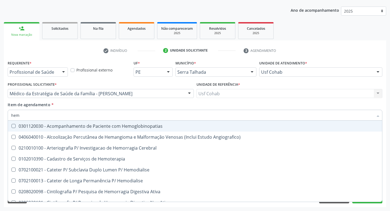
type input "hemo"
checkbox Hemacias "true"
checkbox Glicosilada "false"
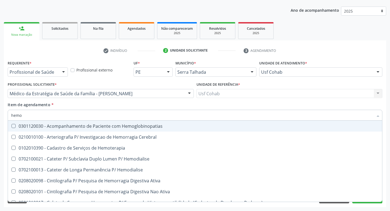
type input "hemog"
checkbox Tardio\) "true"
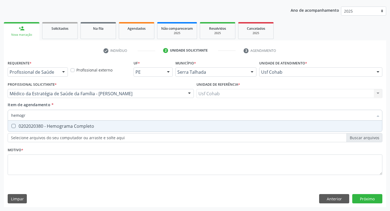
type input "hemogra"
click at [14, 126] on Completo at bounding box center [13, 126] width 4 height 4
click at [11, 126] on Completo "checkbox" at bounding box center [10, 126] width 4 height 4
checkbox Completo "true"
drag, startPoint x: 34, startPoint y: 115, endPoint x: 0, endPoint y: 115, distance: 34.2
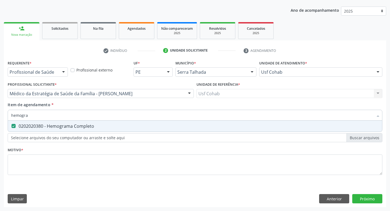
click at [0, 115] on div "Acompanhamento Acompanhe a situação das marcações correntes e finalizadas Relat…" at bounding box center [195, 90] width 390 height 241
checkbox Completo "false"
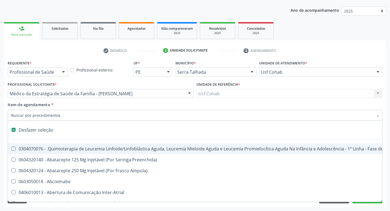
click at [34, 116] on input "Item de agendamento *" at bounding box center [192, 115] width 362 height 11
type input "r"
type input "u"
checkbox Cistometro "true"
checkbox Colecistectomia "true"
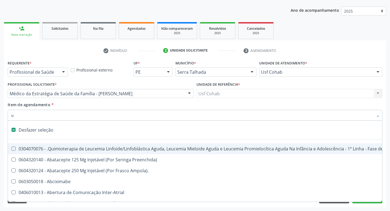
checkbox Doadora\) "true"
checkbox Leprae "true"
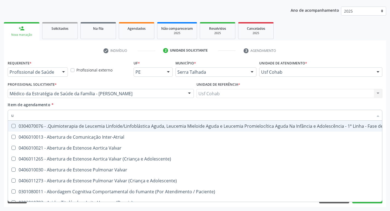
type input "ur"
checkbox Níveis "true"
checkbox Nível "true"
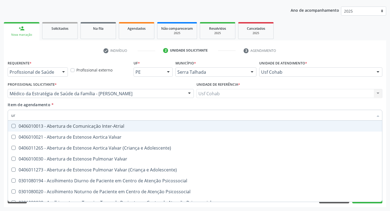
type input "uri"
checkbox B "true"
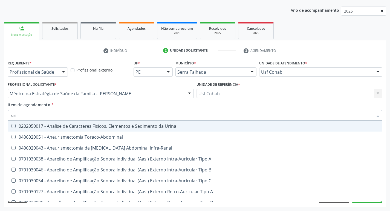
type input "urin"
checkbox Urico "false"
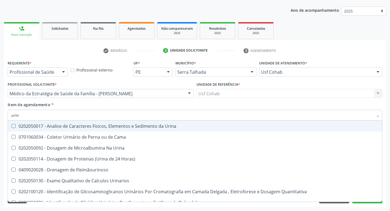
type input "urina"
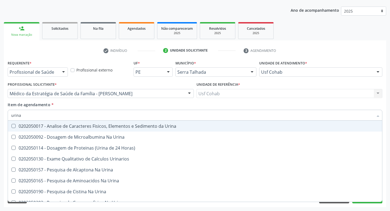
click at [11, 126] on div at bounding box center [10, 126] width 4 height 4
checkbox Urina "true"
drag, startPoint x: 13, startPoint y: 112, endPoint x: 0, endPoint y: 111, distance: 13.4
click at [0, 111] on div "Acompanhamento Acompanhe a situação das marcações correntes e finalizadas Relat…" at bounding box center [195, 90] width 390 height 241
checkbox Urina "false"
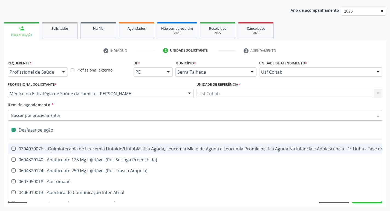
click at [31, 117] on input "Item de agendamento *" at bounding box center [192, 115] width 362 height 11
type input "o"
checkbox Agua "true"
checkbox Urina "false"
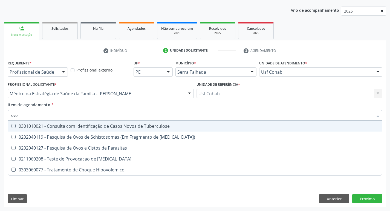
type input "ovos"
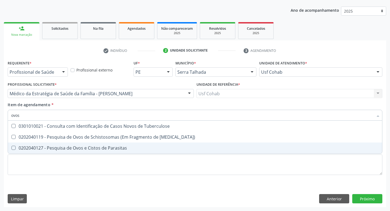
drag, startPoint x: 13, startPoint y: 149, endPoint x: 18, endPoint y: 136, distance: 13.8
click at [13, 149] on Parasitas at bounding box center [13, 148] width 4 height 4
click at [11, 149] on Parasitas "checkbox" at bounding box center [10, 148] width 4 height 4
checkbox Parasitas "true"
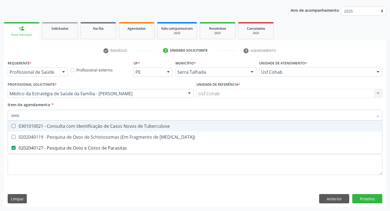
drag, startPoint x: 35, startPoint y: 118, endPoint x: 0, endPoint y: 115, distance: 34.8
click at [0, 115] on div "Acompanhamento Acompanhe a situação das marcações correntes e finalizadas Relat…" at bounding box center [195, 90] width 390 height 241
checkbox Parasitas "false"
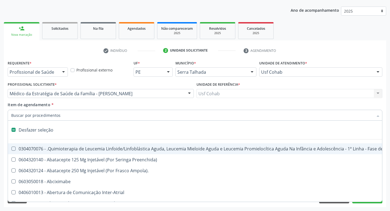
click at [29, 114] on input "Item de agendamento *" at bounding box center [192, 115] width 362 height 11
type input "t"
checkbox Reto "true"
checkbox Urina "false"
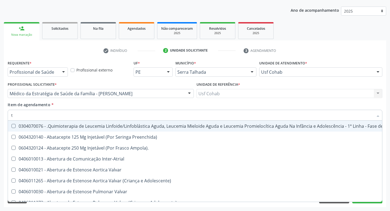
type input "t3"
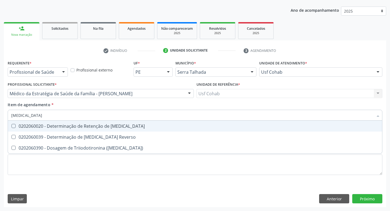
click at [15, 127] on T3 at bounding box center [13, 126] width 4 height 4
click at [11, 127] on T3 "checkbox" at bounding box center [10, 126] width 4 height 4
click at [15, 127] on T3 at bounding box center [13, 126] width 4 height 4
click at [11, 127] on T3 "checkbox" at bounding box center [10, 126] width 4 height 4
checkbox T3 "false"
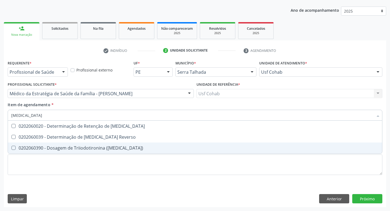
click at [13, 149] on \(T3\) at bounding box center [13, 148] width 4 height 4
click at [11, 149] on \(T3\) "checkbox" at bounding box center [10, 148] width 4 height 4
checkbox \(T3\) "true"
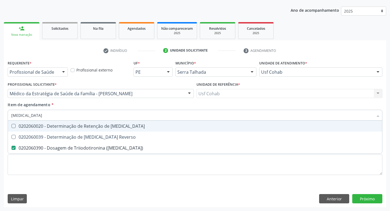
type input "t"
checkbox \(T3\) "false"
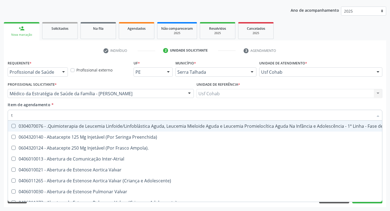
type input "t4"
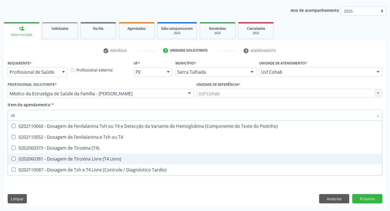
click at [14, 159] on Livre\) at bounding box center [13, 159] width 4 height 4
click at [11, 159] on Livre\) "checkbox" at bounding box center [10, 159] width 4 height 4
checkbox Livre\) "true"
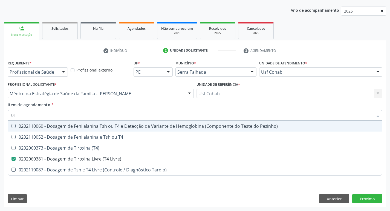
type input "t"
checkbox Livre\) "false"
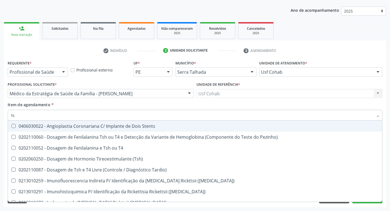
type input "tsh"
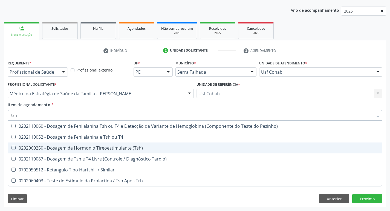
click at [14, 147] on \(Tsh\) at bounding box center [13, 148] width 4 height 4
click at [11, 147] on \(Tsh\) "checkbox" at bounding box center [10, 148] width 4 height 4
checkbox \(Tsh\) "true"
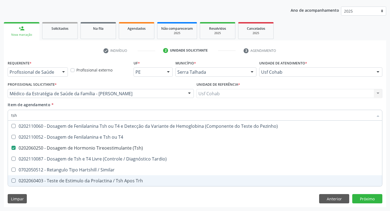
click at [385, 164] on div "Requerente * Profissional de Saúde Profissional de Saúde Paciente Nenhum result…" at bounding box center [195, 133] width 382 height 149
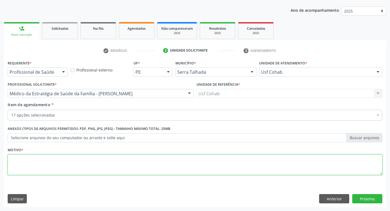
click at [26, 160] on textarea at bounding box center [195, 165] width 374 height 21
type textarea "rastreio"
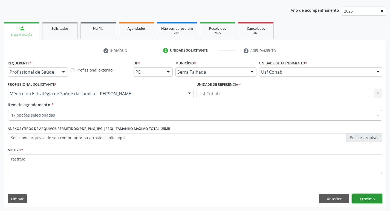
click at [361, 199] on button "Próximo" at bounding box center [367, 198] width 30 height 9
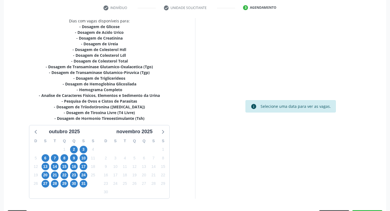
scroll to position [118, 0]
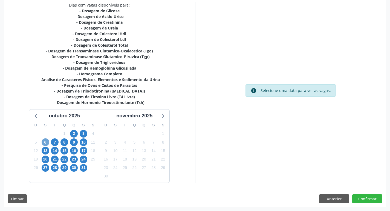
click at [47, 144] on span "6" at bounding box center [46, 143] width 8 height 8
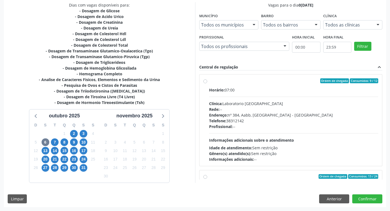
click at [209, 81] on label "Ordem de chegada Consumidos: 9 / 12 Horário: 07:00 Clínica: Laboratorio Sao Fra…" at bounding box center [293, 121] width 169 height 84
click at [205, 81] on input "Ordem de chegada Consumidos: 9 / 12 Horário: 07:00 Clínica: Laboratorio Sao Fra…" at bounding box center [205, 81] width 4 height 5
radio input "true"
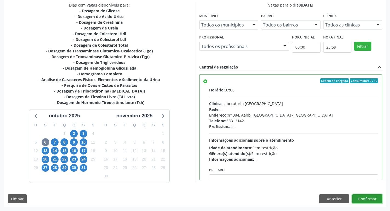
click at [367, 199] on button "Confirmar" at bounding box center [367, 199] width 30 height 9
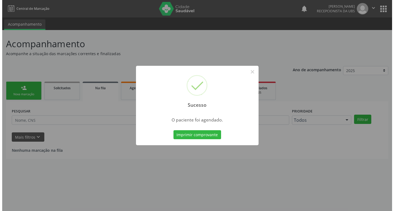
scroll to position [0, 0]
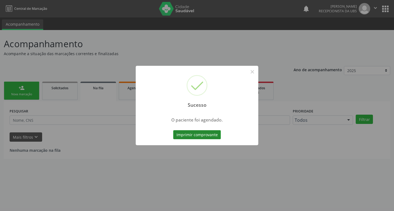
click at [203, 133] on button "Imprimir comprovante" at bounding box center [197, 134] width 48 height 9
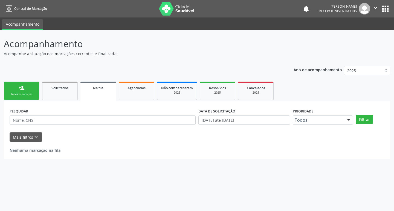
click at [31, 93] on div "Nova marcação" at bounding box center [21, 94] width 27 height 4
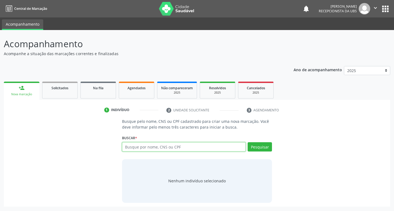
click at [141, 148] on input "text" at bounding box center [184, 147] width 124 height 9
type input "700009423162201"
click at [250, 147] on button "Pesquisar" at bounding box center [260, 147] width 24 height 9
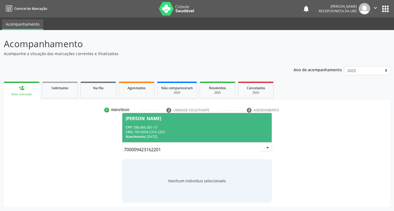
click at [213, 123] on span "Maria do Socorro e Silva CPF: 588.466.381-15 CNS: 700 0094 2316 2201 Nascimento…" at bounding box center [197, 127] width 150 height 29
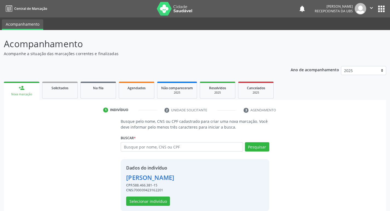
scroll to position [8, 0]
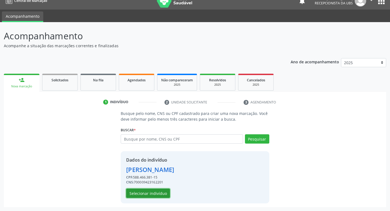
click at [148, 194] on button "Selecionar indivíduo" at bounding box center [148, 193] width 44 height 9
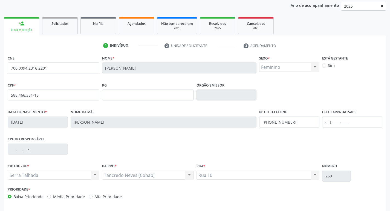
scroll to position [85, 0]
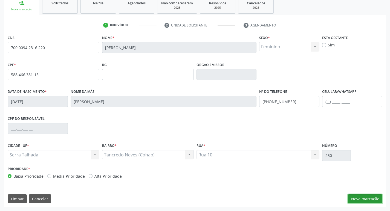
click at [360, 198] on button "Nova marcação" at bounding box center [365, 199] width 34 height 9
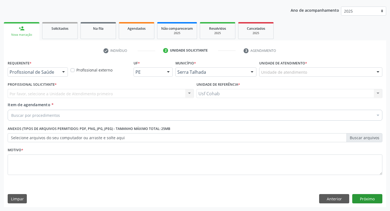
scroll to position [60, 0]
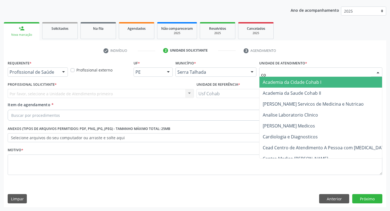
type input "coh"
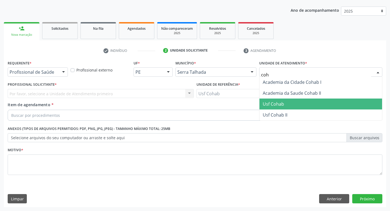
click at [299, 105] on span "Usf Cohab" at bounding box center [320, 104] width 123 height 11
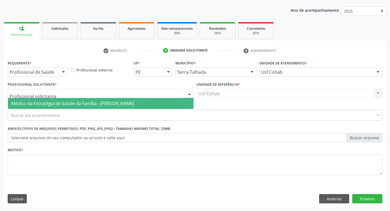
click at [54, 97] on div at bounding box center [101, 93] width 186 height 9
click at [55, 103] on span "Médico da Estratégia de Saúde da Família - [PERSON_NAME]" at bounding box center [72, 104] width 123 height 6
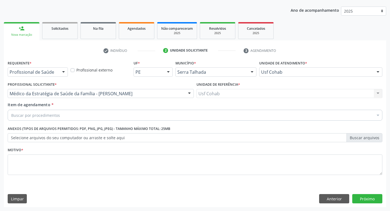
click at [60, 114] on div "Buscar por procedimentos" at bounding box center [195, 115] width 374 height 11
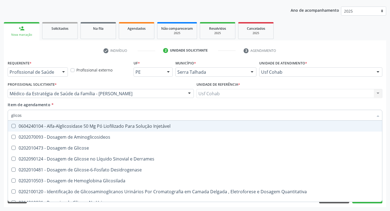
type input "glicose"
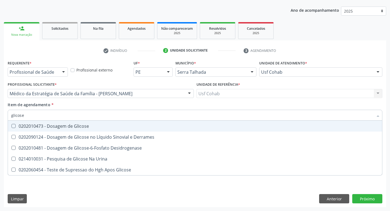
click at [12, 126] on Glicose at bounding box center [13, 126] width 4 height 4
click at [11, 126] on Glicose "checkbox" at bounding box center [10, 126] width 4 height 4
checkbox Glicose "true"
drag, startPoint x: 29, startPoint y: 115, endPoint x: 0, endPoint y: 116, distance: 29.3
click at [0, 116] on div "Acompanhamento Acompanhe a situação das marcações correntes e finalizadas Relat…" at bounding box center [195, 90] width 390 height 241
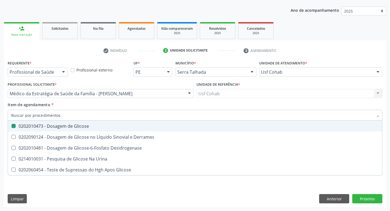
checkbox Glicose "false"
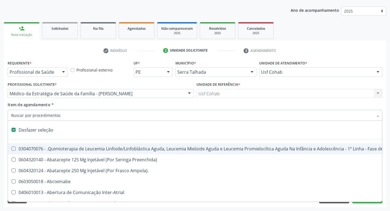
click at [34, 117] on input "Item de agendamento *" at bounding box center [192, 115] width 362 height 11
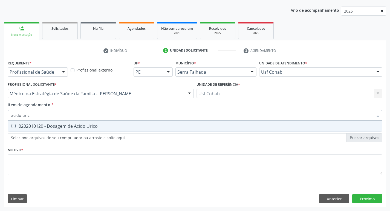
type input "acido urico"
click at [13, 125] on Urico at bounding box center [13, 126] width 4 height 4
click at [11, 125] on Urico "checkbox" at bounding box center [10, 126] width 4 height 4
checkbox Urico "true"
drag, startPoint x: 50, startPoint y: 116, endPoint x: 12, endPoint y: 116, distance: 38.6
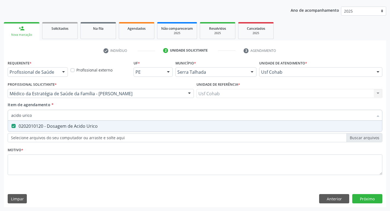
click at [12, 116] on input "acido urico" at bounding box center [192, 115] width 362 height 11
checkbox Urico "false"
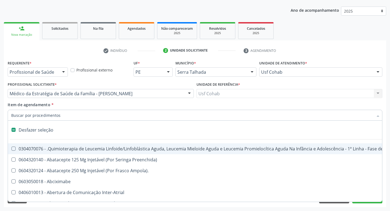
click at [39, 118] on input "Item de agendamento *" at bounding box center [192, 115] width 362 height 11
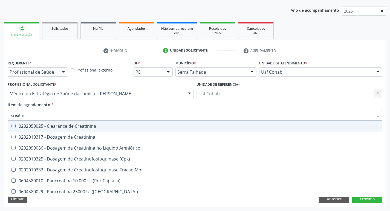
type input "creatini"
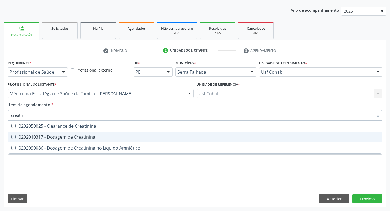
click at [11, 137] on Creatinina at bounding box center [13, 137] width 4 height 4
click at [11, 137] on Creatinina "checkbox" at bounding box center [10, 137] width 4 height 4
checkbox Creatinina "true"
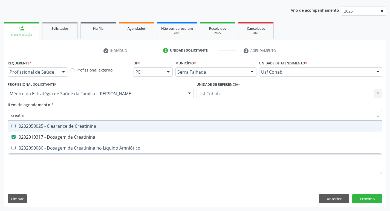
drag, startPoint x: 31, startPoint y: 115, endPoint x: 1, endPoint y: 115, distance: 30.6
click at [1, 115] on div "Acompanhamento Acompanhe a situação das marcações correntes e finalizadas Relat…" at bounding box center [195, 90] width 390 height 241
checkbox Creatinina "false"
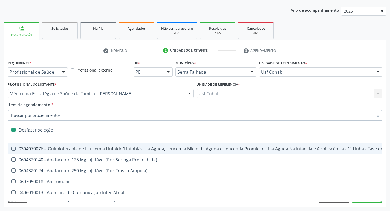
click at [39, 119] on input "Item de agendamento *" at bounding box center [192, 115] width 362 height 11
type input "u"
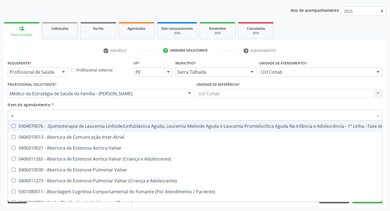
checkbox Urico "true"
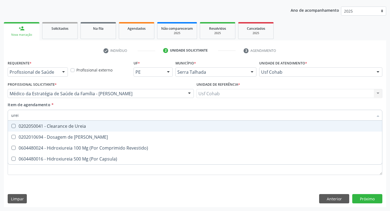
type input "ureia"
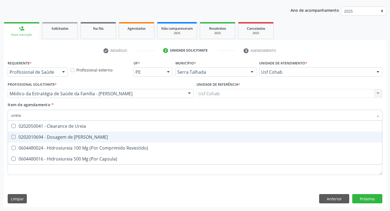
click at [13, 139] on Ureia at bounding box center [13, 137] width 4 height 4
click at [11, 139] on Ureia "checkbox" at bounding box center [10, 137] width 4 height 4
checkbox Ureia "true"
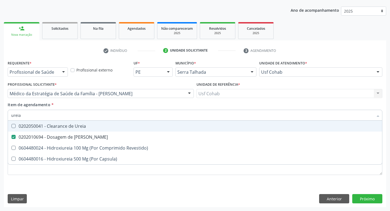
drag, startPoint x: 23, startPoint y: 114, endPoint x: 3, endPoint y: 113, distance: 19.4
click at [3, 113] on div "Acompanhamento Acompanhe a situação das marcações correntes e finalizadas Relat…" at bounding box center [195, 90] width 390 height 241
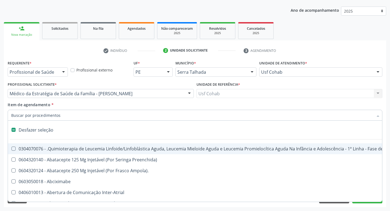
checkbox Preenchida\) "false"
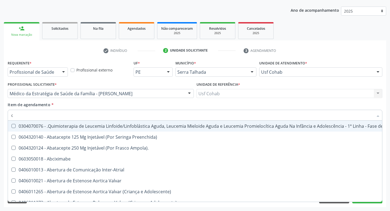
type input "co"
checkbox Coclear "true"
checkbox Tempo "true"
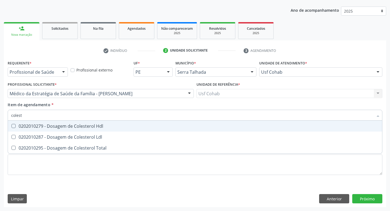
type input "coleste"
click at [14, 127] on Hdl at bounding box center [13, 126] width 4 height 4
click at [11, 127] on Hdl "checkbox" at bounding box center [10, 126] width 4 height 4
checkbox Hdl "true"
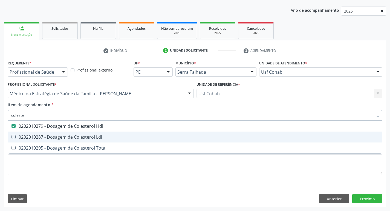
click at [12, 136] on Ldl at bounding box center [13, 137] width 4 height 4
click at [11, 136] on Ldl "checkbox" at bounding box center [10, 137] width 4 height 4
checkbox Ldl "true"
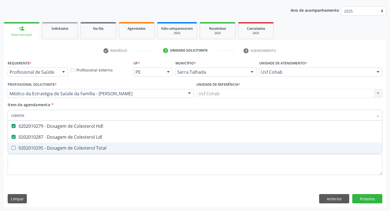
click at [14, 145] on span "0202010295 - Dosagem de Colesterol Total" at bounding box center [195, 148] width 374 height 11
checkbox Total "true"
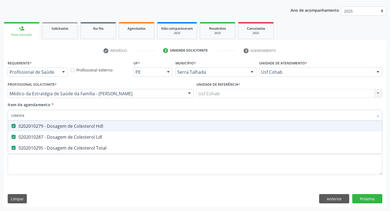
drag, startPoint x: 31, startPoint y: 114, endPoint x: 0, endPoint y: 113, distance: 31.2
click at [0, 113] on div "Acompanhamento Acompanhe a situação das marcações correntes e finalizadas Relat…" at bounding box center [195, 90] width 390 height 241
checkbox Hdl "false"
checkbox Ldl "false"
checkbox Total "false"
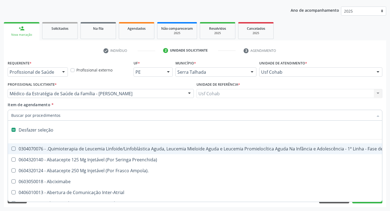
click at [51, 116] on input "Item de agendamento *" at bounding box center [192, 115] width 362 height 11
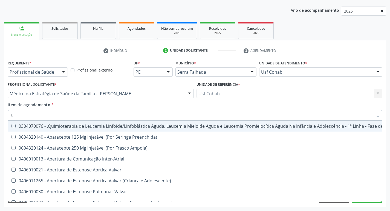
type input "tg"
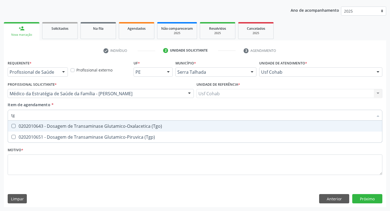
click at [15, 125] on \(Tgo\) at bounding box center [13, 126] width 4 height 4
click at [11, 125] on \(Tgo\) "checkbox" at bounding box center [10, 126] width 4 height 4
checkbox \(Tgo\) "true"
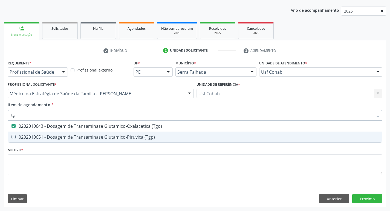
click at [13, 137] on \(Tgp\) at bounding box center [13, 137] width 4 height 4
click at [11, 137] on \(Tgp\) "checkbox" at bounding box center [10, 137] width 4 height 4
checkbox \(Tgp\) "true"
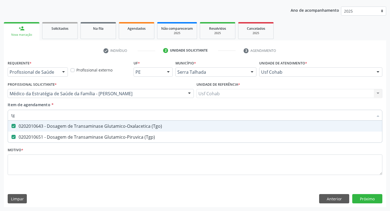
drag, startPoint x: 21, startPoint y: 117, endPoint x: 0, endPoint y: 115, distance: 21.4
click at [0, 115] on div "Acompanhamento Acompanhe a situação das marcações correntes e finalizadas Relat…" at bounding box center [195, 90] width 390 height 241
checkbox \(Tgo\) "false"
checkbox \(Tgp\) "false"
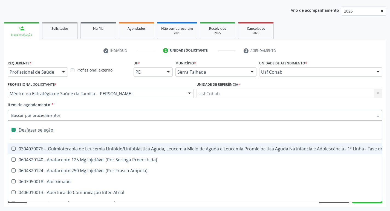
click at [19, 116] on input "Item de agendamento *" at bounding box center [192, 115] width 362 height 11
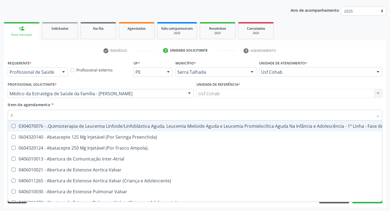
type input "tr"
checkbox Visual "true"
checkbox Primária "true"
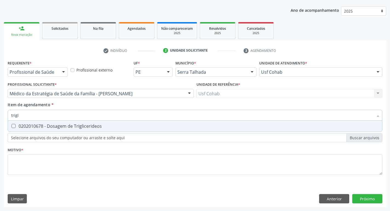
type input "trigli"
click at [15, 126] on Triglicerideos at bounding box center [13, 126] width 4 height 4
click at [11, 126] on Triglicerideos "checkbox" at bounding box center [10, 126] width 4 height 4
checkbox Triglicerideos "true"
drag, startPoint x: 23, startPoint y: 116, endPoint x: 0, endPoint y: 115, distance: 22.7
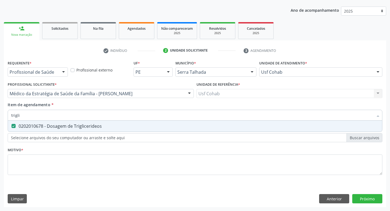
click at [0, 115] on div "Acompanhamento Acompanhe a situação das marcações correntes e finalizadas Relat…" at bounding box center [195, 90] width 390 height 241
checkbox Triglicerideos "false"
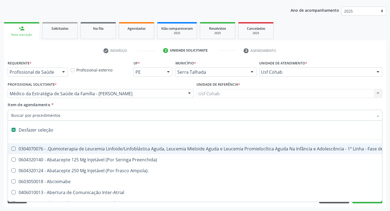
type input "h"
checkbox A "true"
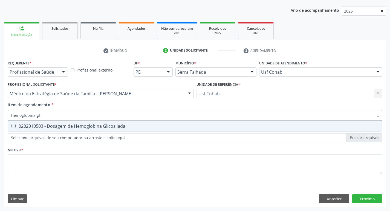
type input "hemoglobina gli"
click at [13, 126] on span "0202010503 - Dosagem de Hemoglobina Glicosilada" at bounding box center [195, 126] width 374 height 11
checkbox Glicosilada "true"
drag, startPoint x: 42, startPoint y: 117, endPoint x: 0, endPoint y: 117, distance: 41.6
click at [0, 117] on div "Acompanhamento Acompanhe a situação das marcações correntes e finalizadas Relat…" at bounding box center [195, 90] width 390 height 241
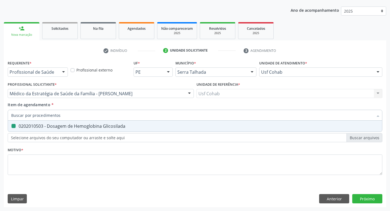
checkbox Glicosilada "false"
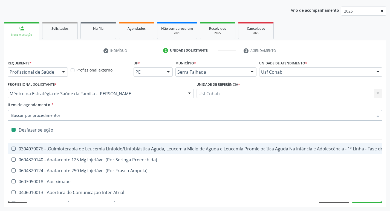
click at [35, 116] on input "Item de agendamento *" at bounding box center [192, 115] width 362 height 11
type input "h"
checkbox A "true"
checkbox Coagulação\ "true"
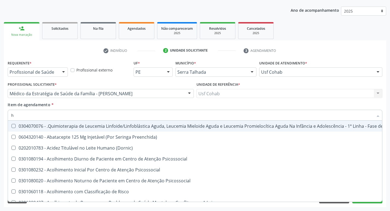
type input "he"
checkbox Pulmão "true"
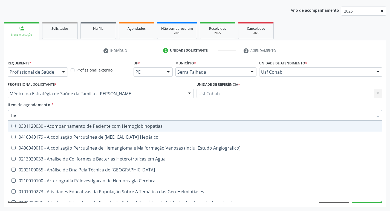
type input "hem"
checkbox \(Qualitativo\) "true"
checkbox Glicosilada "false"
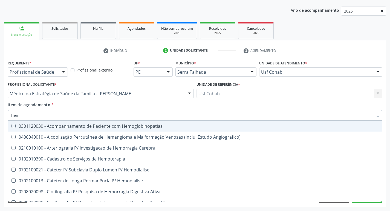
type input "hemo"
checkbox Hemacias "true"
checkbox Glicosilada "false"
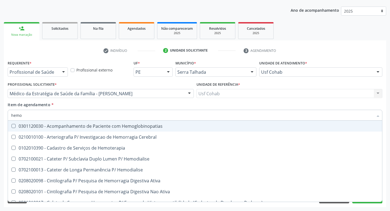
type input "hemog"
checkbox Tardio\) "true"
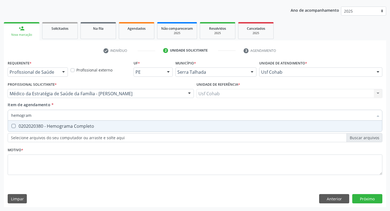
type input "hemograma"
click at [13, 126] on Completo at bounding box center [13, 126] width 4 height 4
click at [11, 126] on Completo "checkbox" at bounding box center [10, 126] width 4 height 4
checkbox Completo "true"
drag, startPoint x: 34, startPoint y: 113, endPoint x: 0, endPoint y: 114, distance: 34.2
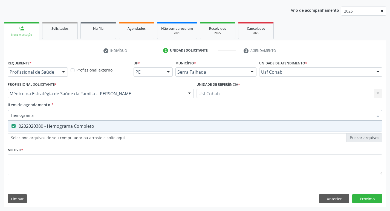
click at [0, 114] on div "Acompanhamento Acompanhe a situação das marcações correntes e finalizadas Relat…" at bounding box center [195, 90] width 390 height 241
checkbox Completo "false"
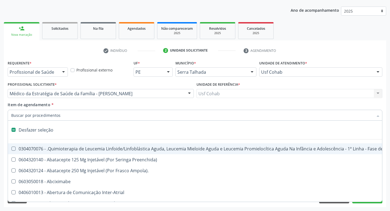
click at [33, 116] on input "Item de agendamento *" at bounding box center [192, 115] width 362 height 11
type input "u"
checkbox Cistometro "true"
checkbox Colecistectomia "true"
checkbox Doadora\) "true"
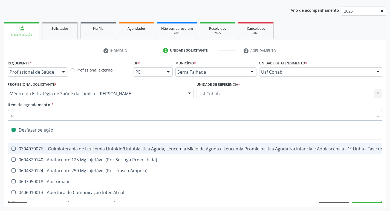
checkbox Leprae "true"
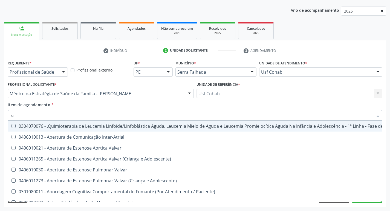
type input "ur"
checkbox Níveis "true"
checkbox Nível "true"
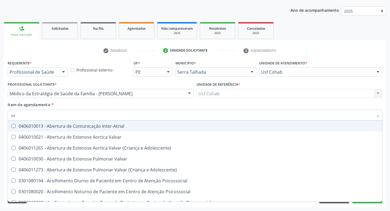
type input "uri"
checkbox B "true"
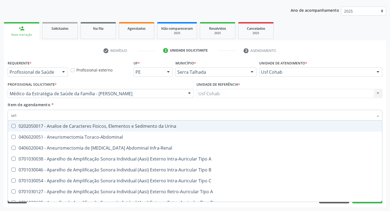
type input "urin"
checkbox Urico "false"
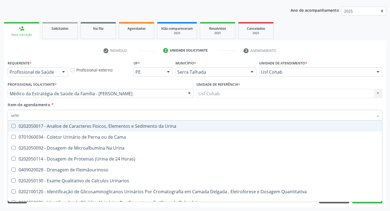
type input "urina"
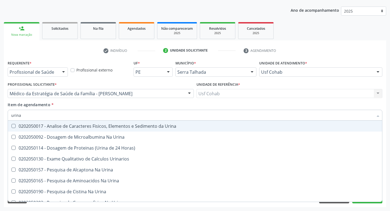
click at [14, 126] on Urina at bounding box center [13, 126] width 4 height 4
click at [11, 126] on Urina "checkbox" at bounding box center [10, 126] width 4 height 4
checkbox Urina "true"
drag, startPoint x: 27, startPoint y: 117, endPoint x: 0, endPoint y: 114, distance: 26.9
click at [0, 114] on div "Acompanhamento Acompanhe a situação das marcações correntes e finalizadas Relat…" at bounding box center [195, 90] width 390 height 241
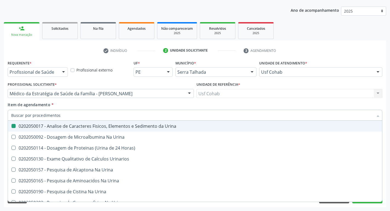
checkbox Urina "false"
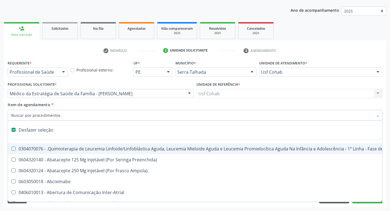
click at [23, 116] on input "Item de agendamento *" at bounding box center [192, 115] width 362 height 11
type input "v"
checkbox Urina "false"
checkbox Tireoide "true"
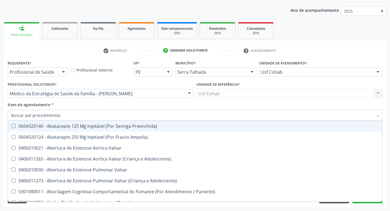
checkbox Motor "true"
checkbox \(Tgp\) "false"
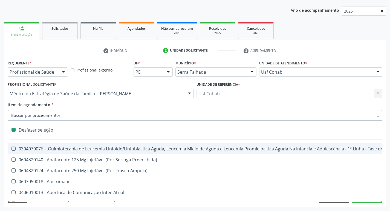
type input "o"
checkbox Agua "true"
checkbox Urina "false"
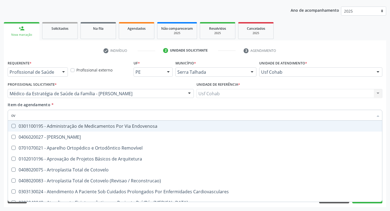
type input "ovo"
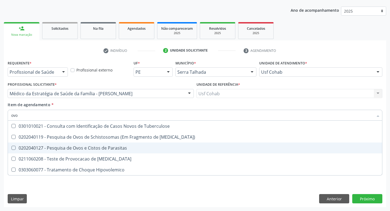
click at [11, 147] on div at bounding box center [10, 148] width 4 height 4
checkbox Parasitas "true"
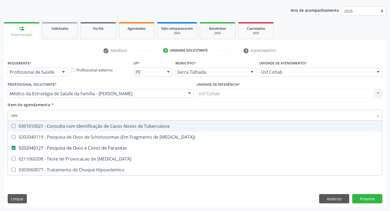
drag, startPoint x: 3, startPoint y: 113, endPoint x: 0, endPoint y: 113, distance: 3.3
click at [0, 113] on div "Acompanhamento Acompanhe a situação das marcações correntes e finalizadas Relat…" at bounding box center [195, 90] width 390 height 241
checkbox Parasitas "false"
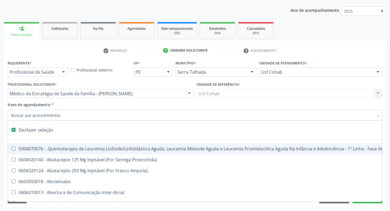
click at [29, 118] on input "Item de agendamento *" at bounding box center [192, 115] width 362 height 11
type input "t"
checkbox Reto "true"
checkbox Urina "false"
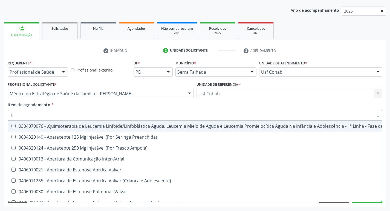
type input "t3"
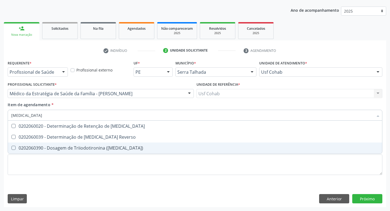
click at [13, 150] on \(T3\) at bounding box center [13, 148] width 4 height 4
click at [11, 150] on \(T3\) "checkbox" at bounding box center [10, 148] width 4 height 4
checkbox \(T3\) "true"
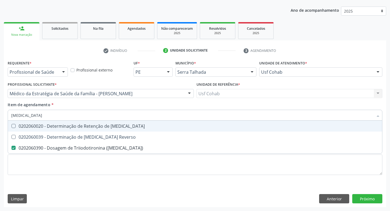
type input "t"
checkbox \(T3\) "false"
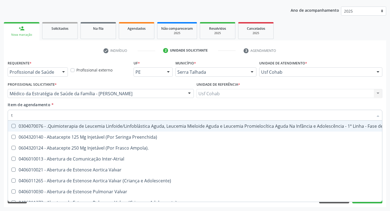
type input "t4"
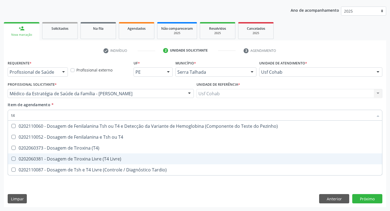
click at [14, 157] on Livre\) at bounding box center [13, 159] width 4 height 4
click at [11, 157] on Livre\) "checkbox" at bounding box center [10, 159] width 4 height 4
checkbox Livre\) "true"
type input "t"
checkbox Livre\) "false"
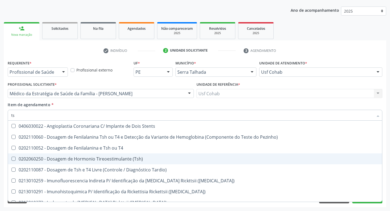
type input "tsh"
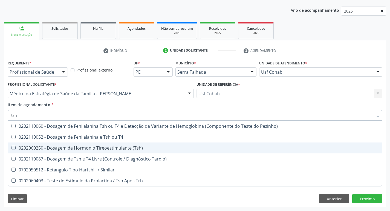
click at [13, 150] on div "0202060250 - Dosagem de Hormonio Tireoestimulante (Tsh)" at bounding box center [194, 148] width 367 height 4
checkbox \(Tsh\) "true"
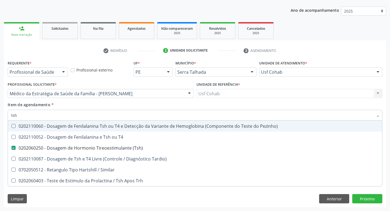
click at [324, 106] on div "Item de agendamento * tsh Desfazer seleção 0202110060 - Dosagem de Fenilalanina…" at bounding box center [195, 110] width 374 height 17
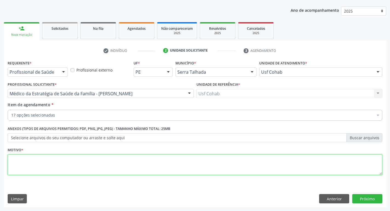
click at [198, 160] on textarea at bounding box center [195, 165] width 374 height 21
type textarea "rastreio"
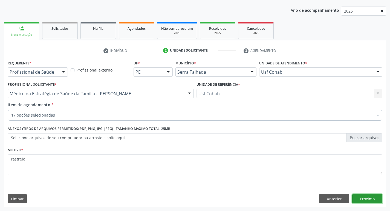
click at [356, 197] on button "Próximo" at bounding box center [367, 198] width 30 height 9
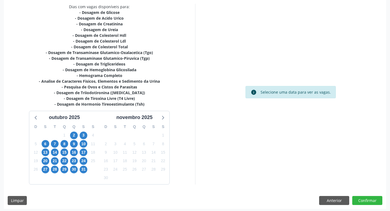
scroll to position [118, 0]
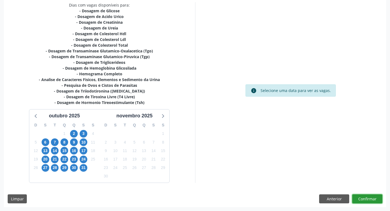
click at [370, 201] on button "Confirmar" at bounding box center [367, 199] width 30 height 9
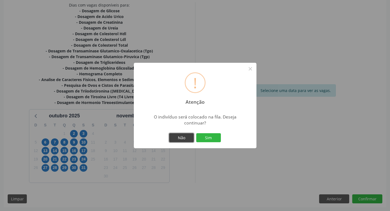
click at [178, 139] on button "Não" at bounding box center [181, 137] width 25 height 9
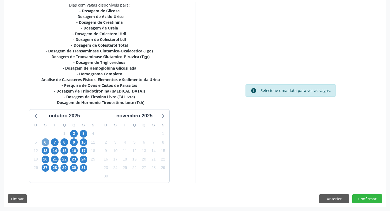
click at [44, 143] on span "6" at bounding box center [46, 143] width 8 height 8
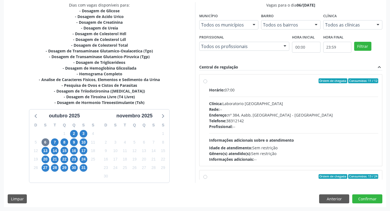
click at [209, 83] on label "Ordem de chegada Consumidos: 11 / 12 Horário: 07:00 Clínica: Laboratorio Sao Fr…" at bounding box center [293, 121] width 169 height 84
click at [204, 83] on input "Ordem de chegada Consumidos: 11 / 12 Horário: 07:00 Clínica: Laboratorio Sao Fr…" at bounding box center [205, 81] width 4 height 5
radio input "true"
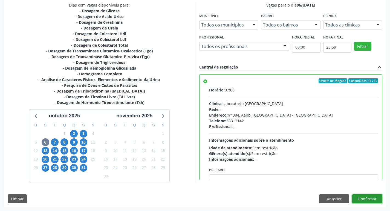
click at [361, 198] on button "Confirmar" at bounding box center [367, 199] width 30 height 9
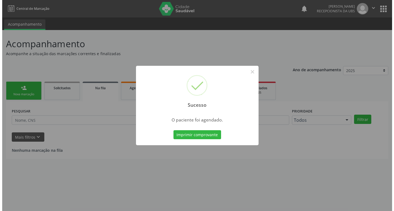
scroll to position [0, 0]
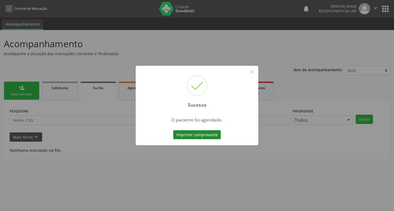
click at [213, 134] on button "Imprimir comprovante" at bounding box center [197, 134] width 48 height 9
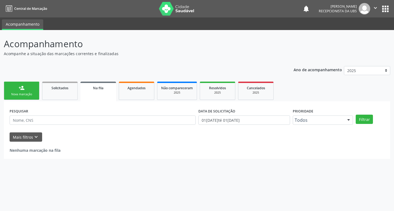
click at [29, 92] on link "person_add Nova marcação" at bounding box center [22, 91] width 36 height 18
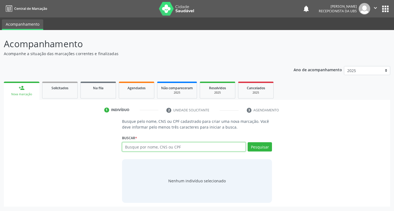
click at [161, 150] on input "text" at bounding box center [184, 147] width 124 height 9
type input "702000850952280"
click at [260, 149] on button "Pesquisar" at bounding box center [260, 147] width 24 height 9
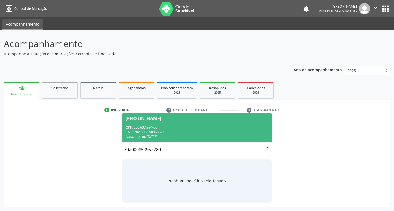
click at [170, 132] on div "CNS: 702 0008 5095 2280" at bounding box center [197, 132] width 143 height 5
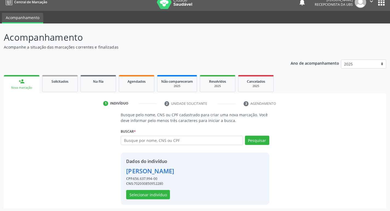
scroll to position [8, 0]
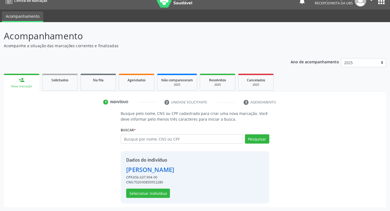
click at [188, 172] on div "Dados do indivíduo [PERSON_NAME] CPF: 656.637.994-00 CNS: 702000850952280 Selec…" at bounding box center [195, 178] width 148 height 52
click at [149, 196] on button "Selecionar indivíduo" at bounding box center [148, 193] width 44 height 9
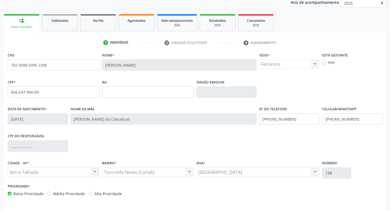
scroll to position [85, 0]
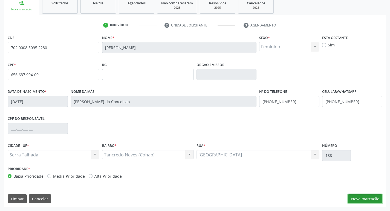
click at [369, 200] on button "Nova marcação" at bounding box center [365, 199] width 34 height 9
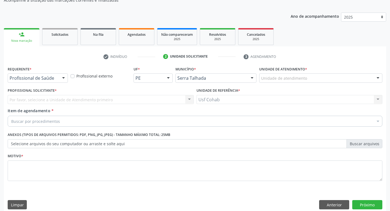
scroll to position [60, 0]
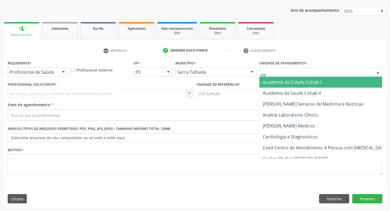
type input "coh"
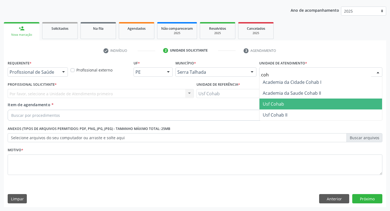
click at [287, 104] on span "Usf Cohab" at bounding box center [320, 104] width 123 height 11
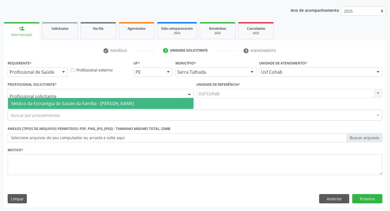
click at [125, 95] on div at bounding box center [101, 93] width 186 height 9
click at [125, 106] on span "Médico da Estratégia de Saúde da Família - [PERSON_NAME]" at bounding box center [72, 104] width 123 height 6
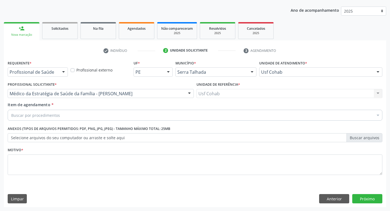
click at [119, 112] on div "Buscar por procedimentos" at bounding box center [195, 115] width 374 height 11
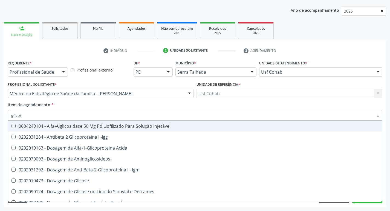
type input "glicose"
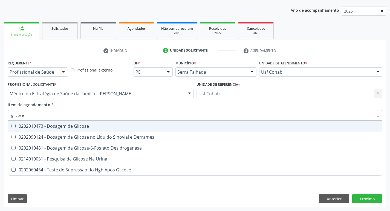
click at [12, 128] on div at bounding box center [10, 126] width 4 height 4
checkbox Glicose "true"
drag, startPoint x: 26, startPoint y: 115, endPoint x: 0, endPoint y: 111, distance: 26.3
click at [0, 111] on div "Acompanhamento Acompanhe a situação das marcações correntes e finalizadas Relat…" at bounding box center [195, 90] width 390 height 241
checkbox Glicose "false"
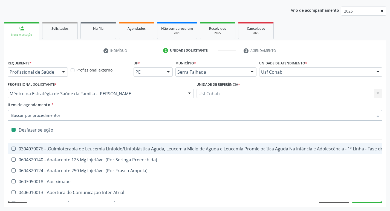
click at [28, 115] on input "Item de agendamento *" at bounding box center [192, 115] width 362 height 11
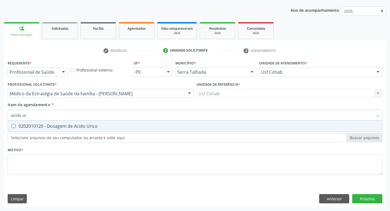
type input "acido uri"
click at [15, 124] on Urico at bounding box center [13, 126] width 4 height 4
click at [11, 124] on Urico "checkbox" at bounding box center [10, 126] width 4 height 4
checkbox Urico "true"
drag, startPoint x: 32, startPoint y: 116, endPoint x: 1, endPoint y: 107, distance: 32.5
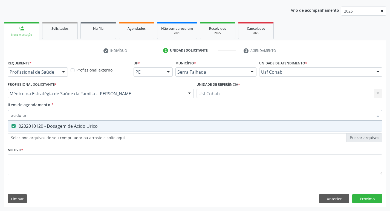
click at [0, 111] on div "Acompanhamento Acompanhe a situação das marcações correntes e finalizadas Relat…" at bounding box center [195, 90] width 390 height 241
checkbox Urico "false"
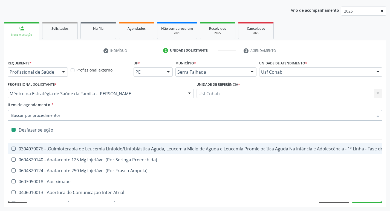
click at [24, 115] on input "Item de agendamento *" at bounding box center [192, 115] width 362 height 11
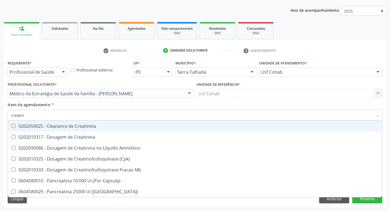
type input "creatini"
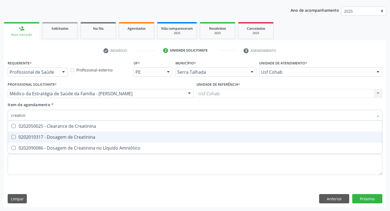
click at [12, 136] on Creatinina at bounding box center [13, 137] width 4 height 4
click at [11, 136] on Creatinina "checkbox" at bounding box center [10, 137] width 4 height 4
checkbox Creatinina "true"
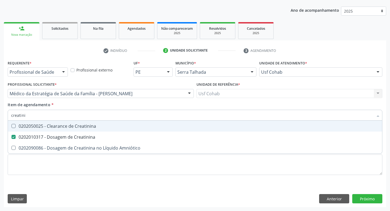
drag, startPoint x: 36, startPoint y: 115, endPoint x: 0, endPoint y: 114, distance: 35.8
click at [0, 114] on div "Acompanhamento Acompanhe a situação das marcações correntes e finalizadas Relat…" at bounding box center [195, 90] width 390 height 241
checkbox Creatinina "false"
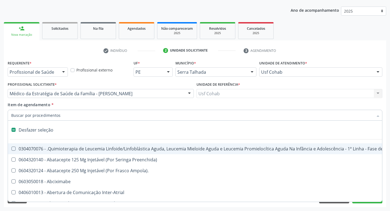
click at [24, 117] on input "Item de agendamento *" at bounding box center [192, 115] width 362 height 11
type input "u"
checkbox Cistometro "true"
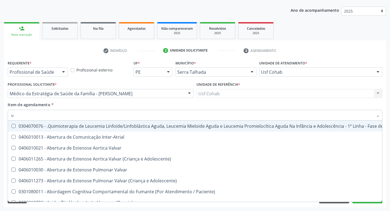
type input "ur"
checkbox Níveis "true"
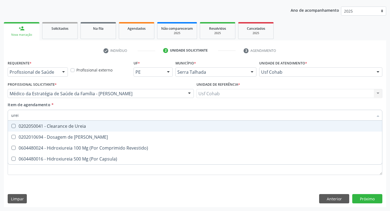
type input "ureia"
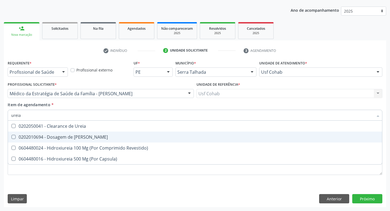
click at [14, 137] on Ureia at bounding box center [13, 137] width 4 height 4
click at [11, 137] on Ureia "checkbox" at bounding box center [10, 137] width 4 height 4
checkbox Ureia "true"
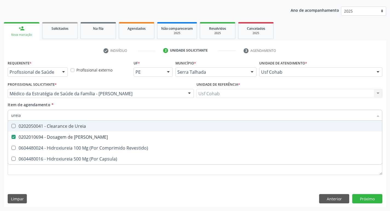
drag, startPoint x: 25, startPoint y: 114, endPoint x: 0, endPoint y: 116, distance: 24.7
click at [0, 116] on div "Acompanhamento Acompanhe a situação das marcações correntes e finalizadas Relat…" at bounding box center [195, 90] width 390 height 241
checkbox Ureia "false"
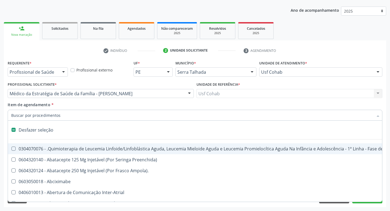
click at [61, 114] on input "Item de agendamento *" at bounding box center [192, 115] width 362 height 11
type input "u"
checkbox Cistometro "true"
checkbox Leprae "true"
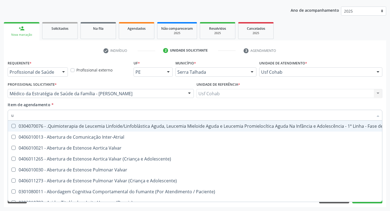
type input "ur"
checkbox Níveis "true"
checkbox Nível "true"
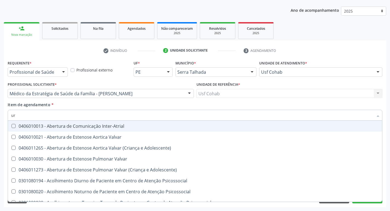
type input "ure"
checkbox Miotendinoso "true"
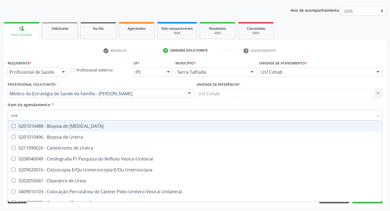
type input "urei"
checkbox Uretra "true"
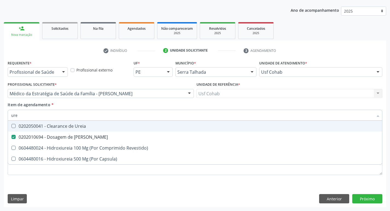
type input "ur"
checkbox Ureia "false"
type input "u"
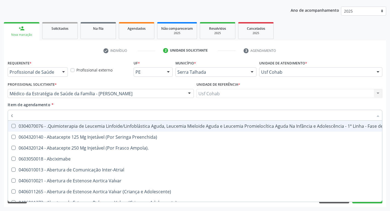
type input "co"
checkbox Coclear "true"
checkbox Tempo "true"
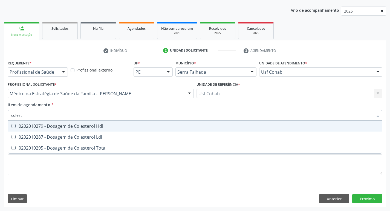
type input "coleste"
click at [12, 127] on Hdl at bounding box center [13, 126] width 4 height 4
click at [11, 127] on Hdl "checkbox" at bounding box center [10, 126] width 4 height 4
checkbox Hdl "true"
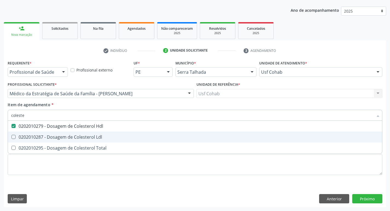
click at [14, 138] on Ldl at bounding box center [13, 137] width 4 height 4
click at [11, 138] on Ldl "checkbox" at bounding box center [10, 137] width 4 height 4
checkbox Ldl "true"
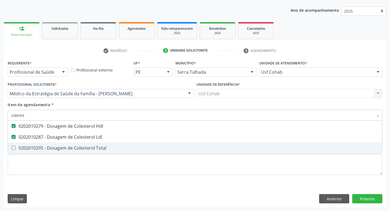
click at [14, 149] on Total at bounding box center [13, 148] width 4 height 4
click at [11, 149] on Total "checkbox" at bounding box center [10, 148] width 4 height 4
checkbox Total "true"
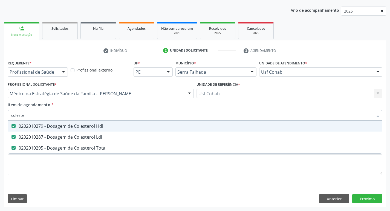
drag, startPoint x: 30, startPoint y: 118, endPoint x: 0, endPoint y: 118, distance: 29.8
click at [0, 118] on div "Acompanhamento Acompanhe a situação das marcações correntes e finalizadas Relat…" at bounding box center [195, 90] width 390 height 241
checkbox Hdl "false"
checkbox Ldl "false"
checkbox Total "false"
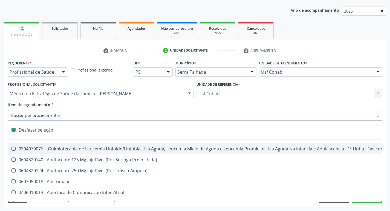
click at [68, 114] on input "Item de agendamento *" at bounding box center [192, 115] width 362 height 11
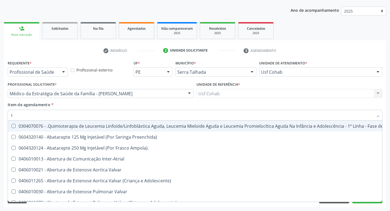
type input "tg"
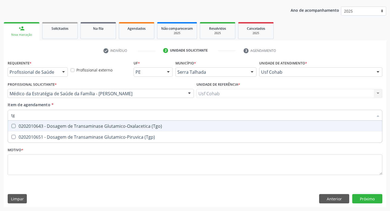
click at [14, 126] on \(Tgo\) at bounding box center [13, 126] width 4 height 4
click at [11, 126] on \(Tgo\) "checkbox" at bounding box center [10, 126] width 4 height 4
checkbox \(Tgo\) "true"
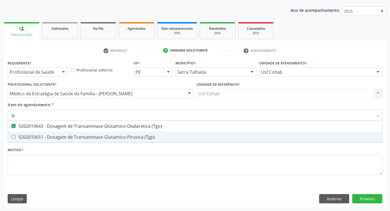
click at [14, 139] on \(Tgp\) at bounding box center [13, 137] width 4 height 4
click at [11, 139] on \(Tgp\) "checkbox" at bounding box center [10, 137] width 4 height 4
checkbox \(Tgp\) "true"
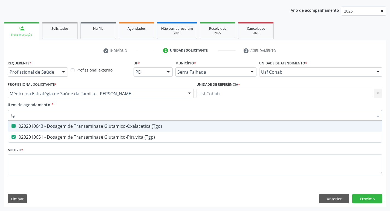
type input "t"
checkbox \(Tgo\) "false"
checkbox \(Tgp\) "false"
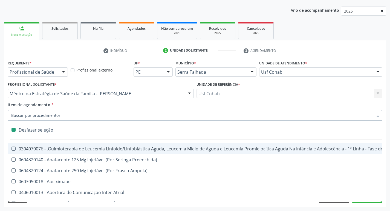
click at [23, 114] on input "Item de agendamento *" at bounding box center [192, 115] width 362 height 11
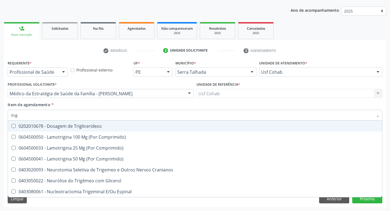
type input "trigl"
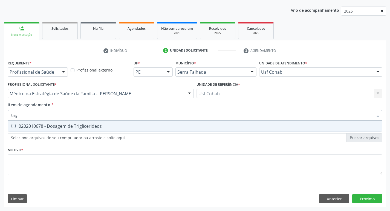
click at [13, 126] on Triglicerideos at bounding box center [13, 126] width 4 height 4
click at [11, 126] on Triglicerideos "checkbox" at bounding box center [10, 126] width 4 height 4
checkbox Triglicerideos "true"
drag, startPoint x: 21, startPoint y: 118, endPoint x: 0, endPoint y: 113, distance: 21.1
click at [0, 113] on div "Acompanhamento Acompanhe a situação das marcações correntes e finalizadas Relat…" at bounding box center [195, 90] width 390 height 241
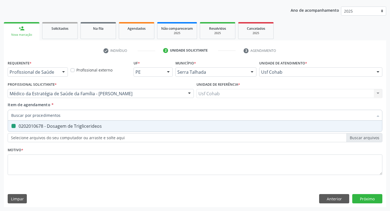
checkbox Triglicerideos "false"
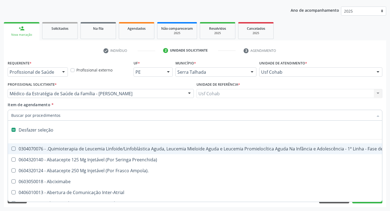
type input "h"
checkbox A "true"
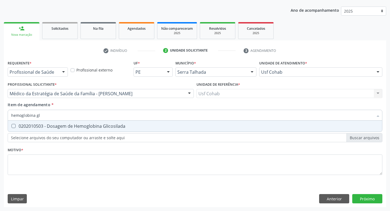
type input "hemoglobina gli"
click at [13, 126] on Glicosilada at bounding box center [13, 126] width 4 height 4
click at [11, 126] on Glicosilada "checkbox" at bounding box center [10, 126] width 4 height 4
checkbox Glicosilada "true"
drag, startPoint x: 45, startPoint y: 113, endPoint x: 0, endPoint y: 114, distance: 45.4
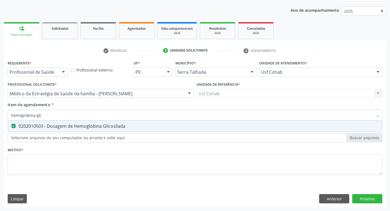
click at [0, 114] on div "Acompanhamento Acompanhe a situação das marcações correntes e finalizadas Relat…" at bounding box center [195, 90] width 390 height 241
checkbox Glicosilada "false"
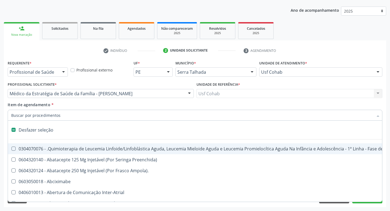
click at [34, 115] on input "Item de agendamento *" at bounding box center [192, 115] width 362 height 11
type input "h"
checkbox A "true"
checkbox Coagulação\ "true"
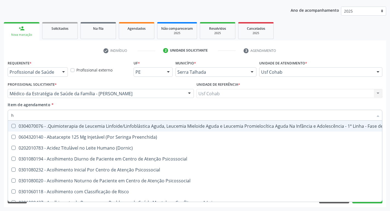
type input "he"
checkbox Pulmão "true"
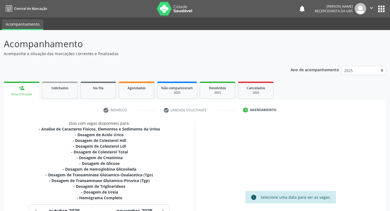
scroll to position [60, 0]
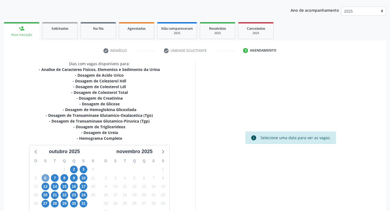
click at [47, 179] on span "6" at bounding box center [46, 179] width 8 height 8
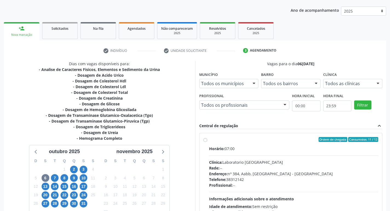
click at [209, 141] on label "Ordem de chegada Consumidos: 11 / 12 Horário: 07:00 Clínica: Laboratorio [GEOGR…" at bounding box center [293, 179] width 169 height 84
click at [204, 141] on input "Ordem de chegada Consumidos: 11 / 12 Horário: 07:00 Clínica: Laboratorio [GEOGR…" at bounding box center [205, 139] width 4 height 5
radio input "true"
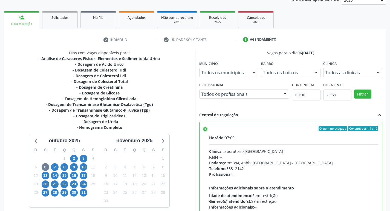
scroll to position [115, 0]
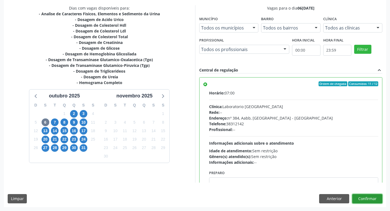
click at [368, 197] on button "Confirmar" at bounding box center [367, 198] width 30 height 9
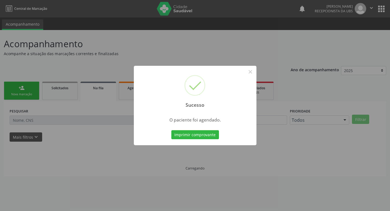
scroll to position [0, 0]
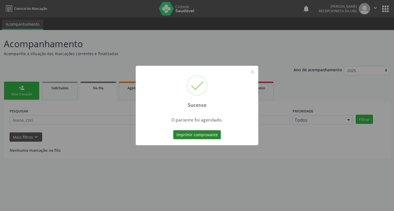
click at [212, 136] on button "Imprimir comprovante" at bounding box center [197, 134] width 48 height 9
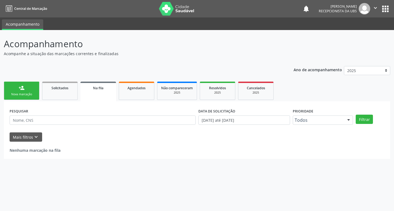
click at [22, 93] on div "Nova marcação" at bounding box center [21, 94] width 27 height 4
click at [23, 92] on link "person_add Nova marcação" at bounding box center [22, 91] width 36 height 18
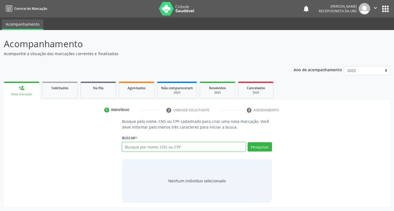
click at [159, 149] on input "text" at bounding box center [184, 147] width 124 height 9
type input "704808070791349"
click at [262, 145] on button "Pesquisar" at bounding box center [260, 147] width 24 height 9
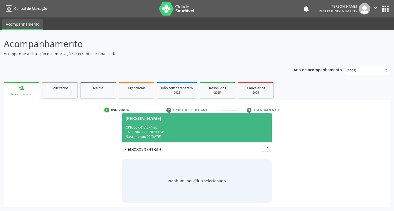
click at [179, 123] on span "[PERSON_NAME] CPF: 067.417.574-30 CNS: 704 8080 7079 1349 Nascimento: [DATE]" at bounding box center [197, 127] width 150 height 29
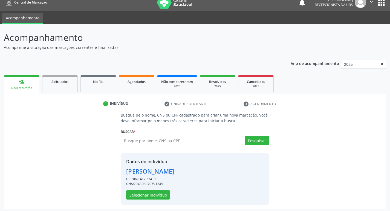
scroll to position [8, 0]
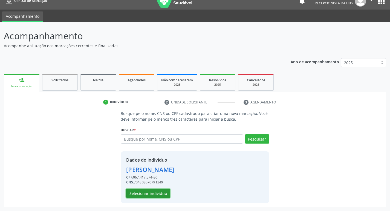
click at [158, 192] on button "Selecionar indivíduo" at bounding box center [148, 193] width 44 height 9
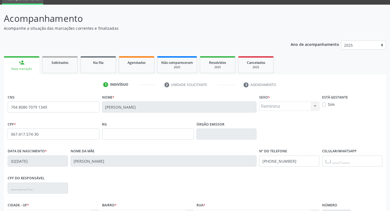
scroll to position [85, 0]
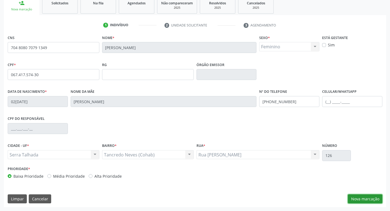
click at [366, 197] on button "Nova marcação" at bounding box center [365, 199] width 34 height 9
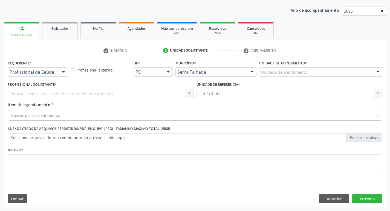
scroll to position [60, 0]
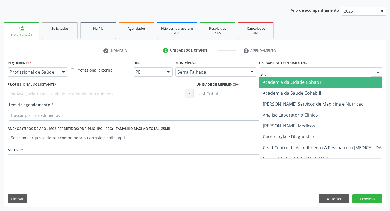
type input "coh"
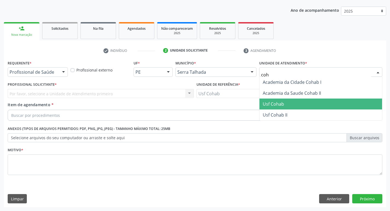
click at [274, 103] on span "Usf Cohab" at bounding box center [273, 104] width 21 height 6
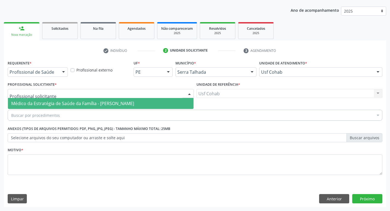
click at [48, 102] on span "Médico da Estratégia de Saúde da Família - [PERSON_NAME]" at bounding box center [72, 104] width 123 height 6
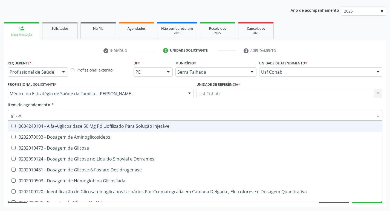
type input "glicose"
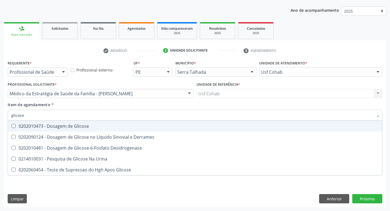
click at [13, 125] on Glicose at bounding box center [13, 126] width 4 height 4
click at [11, 125] on Glicose "checkbox" at bounding box center [10, 126] width 4 height 4
checkbox Glicose "true"
drag, startPoint x: 38, startPoint y: 116, endPoint x: 11, endPoint y: 114, distance: 27.2
click at [11, 114] on div "glicose" at bounding box center [195, 115] width 374 height 11
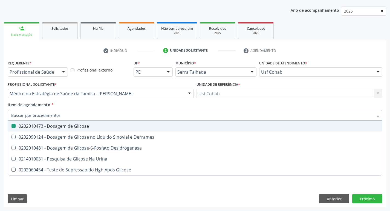
checkbox Glicose "false"
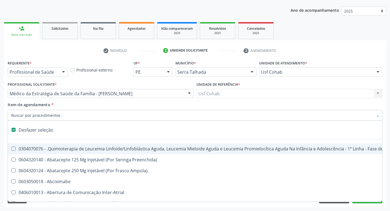
click at [33, 116] on input "Item de agendamento *" at bounding box center [192, 115] width 362 height 11
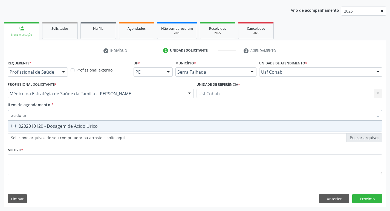
type input "acido uri"
click at [14, 125] on Urico at bounding box center [13, 126] width 4 height 4
click at [11, 125] on Urico "checkbox" at bounding box center [10, 126] width 4 height 4
checkbox Urico "true"
drag, startPoint x: 17, startPoint y: 114, endPoint x: 0, endPoint y: 112, distance: 17.3
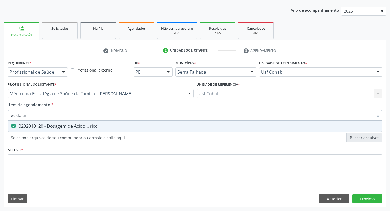
click at [0, 112] on div "Acompanhamento Acompanhe a situação das marcações correntes e finalizadas Relat…" at bounding box center [195, 90] width 390 height 241
checkbox Urico "false"
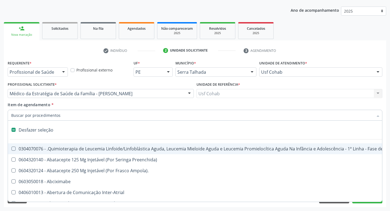
click at [17, 114] on input "Item de agendamento *" at bounding box center [192, 115] width 362 height 11
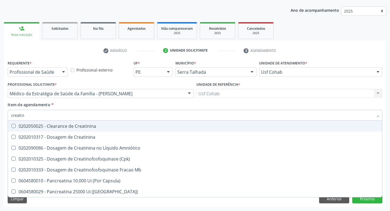
type input "creatini"
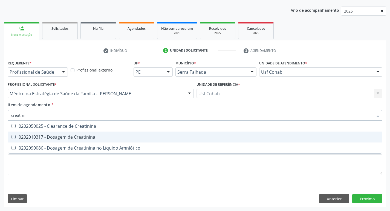
click at [14, 133] on span "0202010317 - Dosagem de Creatinina" at bounding box center [195, 137] width 374 height 11
checkbox Creatinina "true"
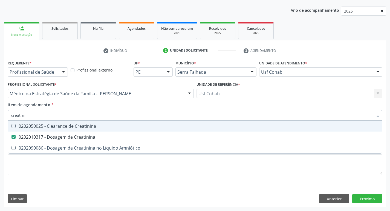
drag, startPoint x: 3, startPoint y: 118, endPoint x: 0, endPoint y: 118, distance: 2.7
click at [0, 118] on div "Acompanhamento Acompanhe a situação das marcações correntes e finalizadas Relat…" at bounding box center [195, 90] width 390 height 241
checkbox Creatinina "false"
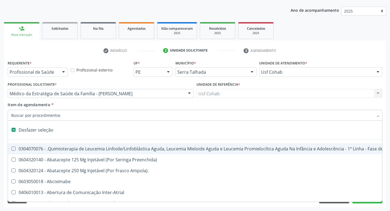
click at [32, 117] on input "Item de agendamento *" at bounding box center [192, 115] width 362 height 11
type input "u"
checkbox Cistometro "true"
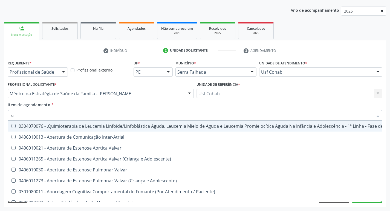
type input "ur"
checkbox Níveis "true"
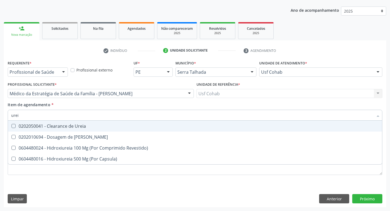
type input "ureia"
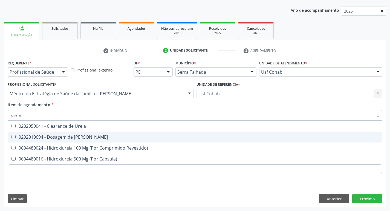
click at [16, 137] on div "0202010694 - Dosagem de [PERSON_NAME]" at bounding box center [194, 137] width 367 height 4
checkbox Ureia "true"
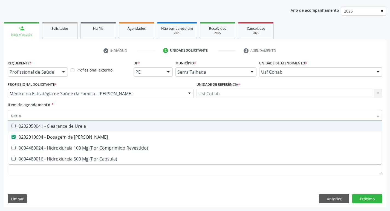
drag, startPoint x: 24, startPoint y: 112, endPoint x: 0, endPoint y: 116, distance: 24.4
click at [0, 116] on div "Acompanhamento Acompanhe a situação das marcações correntes e finalizadas Relat…" at bounding box center [195, 90] width 390 height 241
checkbox Ureia "false"
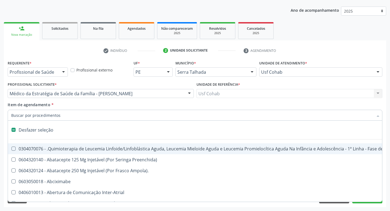
click at [26, 114] on input "Item de agendamento *" at bounding box center [192, 115] width 362 height 11
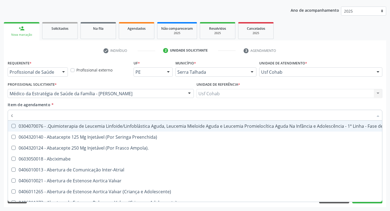
type input "co"
checkbox Coclear "true"
checkbox Tempo "true"
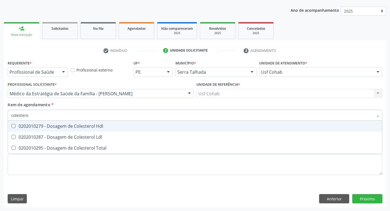
type input "colesterol"
click at [14, 127] on Hdl at bounding box center [13, 126] width 4 height 4
click at [11, 127] on Hdl "checkbox" at bounding box center [10, 126] width 4 height 4
checkbox Hdl "true"
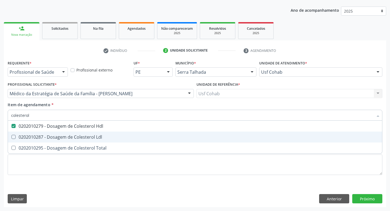
click at [14, 137] on Ldl at bounding box center [13, 137] width 4 height 4
click at [11, 137] on Ldl "checkbox" at bounding box center [10, 137] width 4 height 4
checkbox Ldl "true"
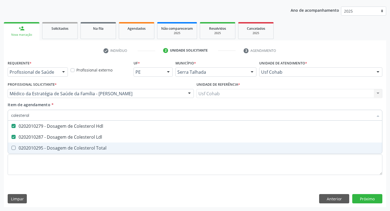
click at [13, 149] on Total at bounding box center [13, 148] width 4 height 4
click at [11, 149] on Total "checkbox" at bounding box center [10, 148] width 4 height 4
checkbox Total "true"
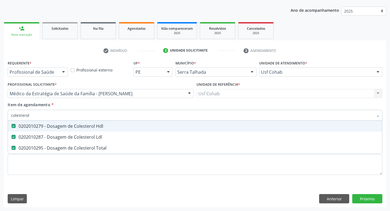
drag, startPoint x: 42, startPoint y: 117, endPoint x: 0, endPoint y: 116, distance: 41.6
click at [0, 116] on div "Acompanhamento Acompanhe a situação das marcações correntes e finalizadas Relat…" at bounding box center [195, 90] width 390 height 241
checkbox Hdl "false"
checkbox Ldl "false"
checkbox Total "false"
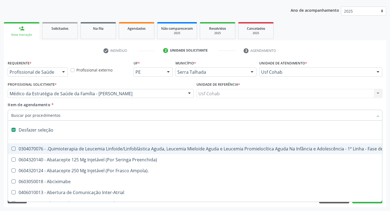
click at [64, 117] on input "Item de agendamento *" at bounding box center [192, 115] width 362 height 11
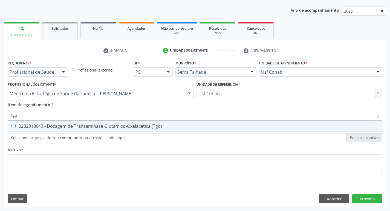
type input "tg"
click at [14, 126] on \(Tgo\) at bounding box center [13, 126] width 4 height 4
click at [11, 126] on \(Tgo\) "checkbox" at bounding box center [10, 126] width 4 height 4
checkbox \(Tgo\) "true"
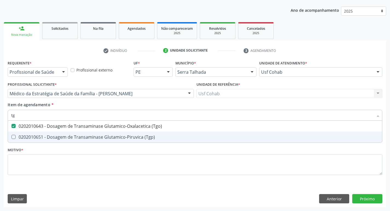
click at [14, 138] on \(Tgp\) at bounding box center [13, 137] width 4 height 4
click at [11, 138] on \(Tgp\) "checkbox" at bounding box center [10, 137] width 4 height 4
checkbox \(Tgp\) "true"
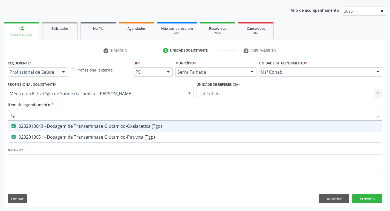
drag, startPoint x: 21, startPoint y: 115, endPoint x: 0, endPoint y: 116, distance: 20.5
click at [0, 116] on div "Acompanhamento Acompanhe a situação das marcações correntes e finalizadas Relat…" at bounding box center [195, 90] width 390 height 241
checkbox \(Tgo\) "false"
checkbox \(Tgp\) "false"
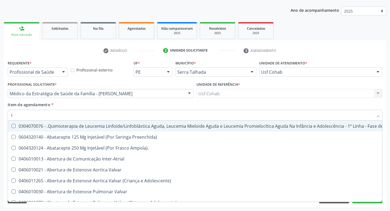
type input "tr"
checkbox Visual "true"
checkbox Primária "true"
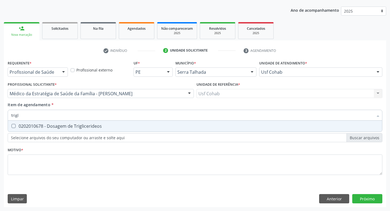
type input "trigli"
click at [15, 126] on Triglicerideos at bounding box center [13, 126] width 4 height 4
click at [11, 126] on Triglicerideos "checkbox" at bounding box center [10, 126] width 4 height 4
checkbox Triglicerideos "true"
drag, startPoint x: 26, startPoint y: 116, endPoint x: 0, endPoint y: 115, distance: 25.7
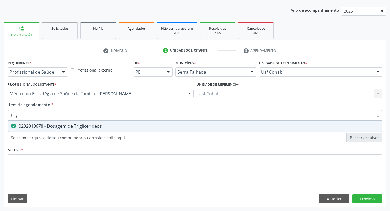
click at [0, 115] on div "Acompanhamento Acompanhe a situação das marcações correntes e finalizadas Relat…" at bounding box center [195, 90] width 390 height 241
checkbox Triglicerideos "false"
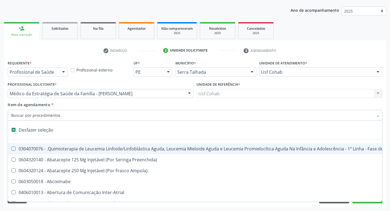
type input "h"
checkbox A "true"
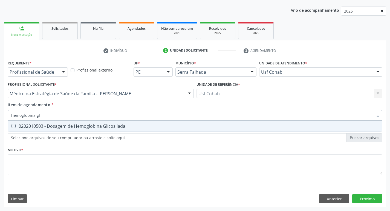
type input "hemoglobina gli"
click at [14, 124] on Glicosilada at bounding box center [13, 126] width 4 height 4
click at [11, 124] on Glicosilada "checkbox" at bounding box center [10, 126] width 4 height 4
checkbox Glicosilada "true"
drag, startPoint x: 46, startPoint y: 118, endPoint x: 0, endPoint y: 116, distance: 46.3
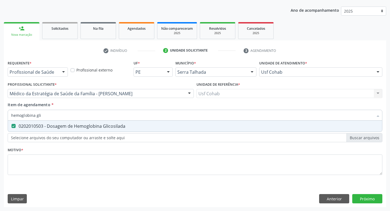
click at [0, 116] on div "Acompanhamento Acompanhe a situação das marcações correntes e finalizadas Relat…" at bounding box center [195, 90] width 390 height 241
checkbox Glicosilada "false"
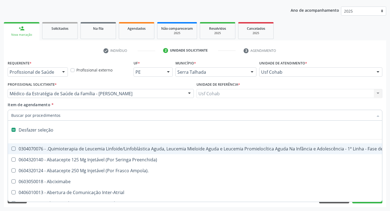
click at [38, 117] on input "Item de agendamento *" at bounding box center [192, 115] width 362 height 11
type input "h"
checkbox A "true"
checkbox Coagulação\ "true"
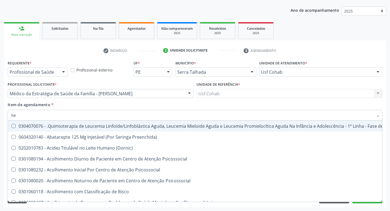
type input "hem"
checkbox Fenilcetonúria "true"
checkbox Pulmão "false"
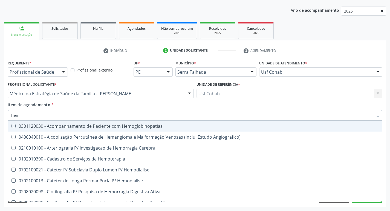
type input "hemo"
checkbox Hemacias "true"
checkbox Glicosilada "false"
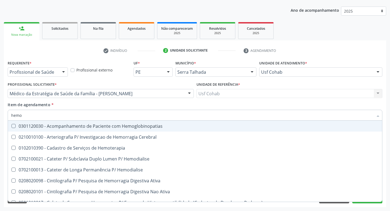
type input "hemog"
checkbox Tardio\) "true"
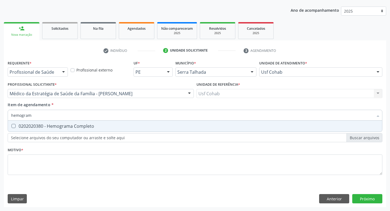
type input "hemograma"
click at [16, 124] on span "0202020380 - Hemograma Completo" at bounding box center [195, 126] width 374 height 11
checkbox Completo "true"
drag, startPoint x: 36, startPoint y: 117, endPoint x: 3, endPoint y: 116, distance: 32.3
click at [3, 116] on div "Acompanhamento Acompanhe a situação das marcações correntes e finalizadas Relat…" at bounding box center [195, 90] width 390 height 241
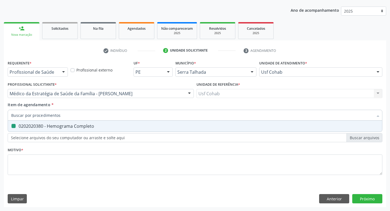
checkbox Completo "false"
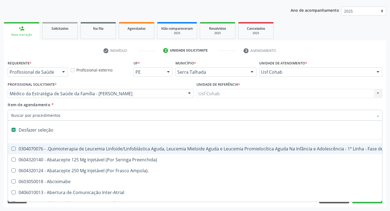
click at [36, 119] on input "Item de agendamento *" at bounding box center [192, 115] width 362 height 11
type input "u"
checkbox Cistometro "true"
checkbox Colecistectomia "true"
checkbox Doadora\) "true"
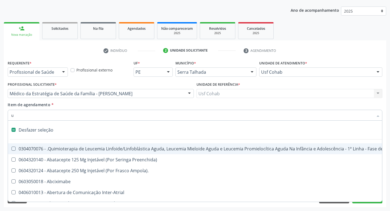
checkbox Leprae "true"
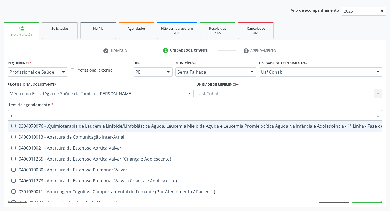
type input "ur"
checkbox Níveis "true"
checkbox Nível "true"
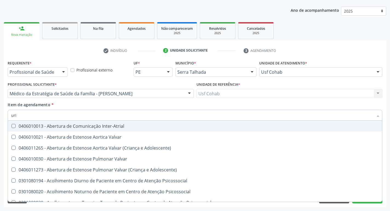
type input "urin"
checkbox B "false"
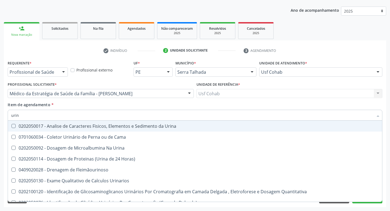
type input "urina"
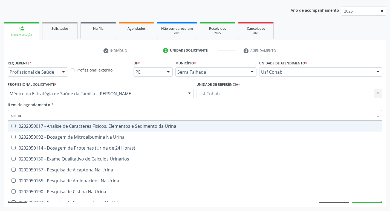
click at [14, 126] on Urina at bounding box center [13, 126] width 4 height 4
click at [11, 126] on Urina "checkbox" at bounding box center [10, 126] width 4 height 4
checkbox Urina "true"
drag, startPoint x: 25, startPoint y: 116, endPoint x: 0, endPoint y: 115, distance: 24.6
click at [0, 115] on div "Acompanhamento Acompanhe a situação das marcações correntes e finalizadas Relat…" at bounding box center [195, 90] width 390 height 241
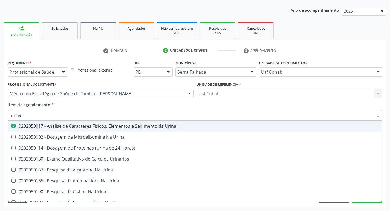
click at [0, 115] on div "Acompanhamento Acompanhe a situação das marcações correntes e finalizadas Relat…" at bounding box center [195, 90] width 390 height 241
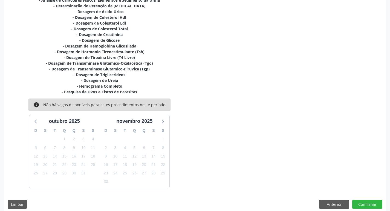
scroll to position [135, 0]
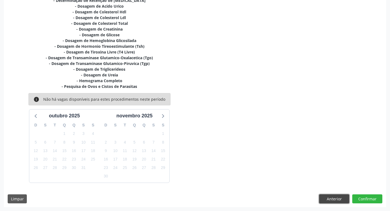
click at [333, 200] on button "Anterior" at bounding box center [334, 199] width 30 height 9
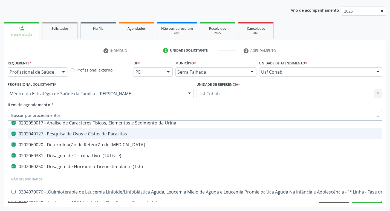
scroll to position [164, 0]
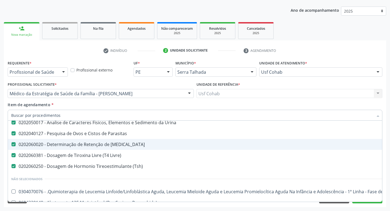
click at [14, 146] on T3 at bounding box center [13, 145] width 4 height 4
click at [11, 146] on T3 "checkbox" at bounding box center [10, 145] width 4 height 4
checkbox T3 "false"
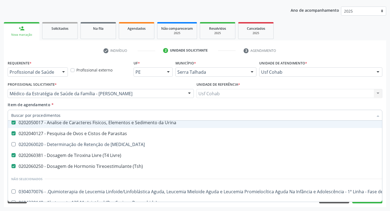
click at [44, 112] on input "Item de agendamento *" at bounding box center [192, 115] width 362 height 11
type input "t"
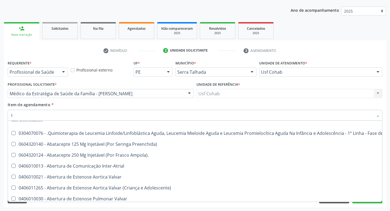
checkbox T3 "false"
checkbox Preenchida\) "false"
checkbox Ampola\)\ "false"
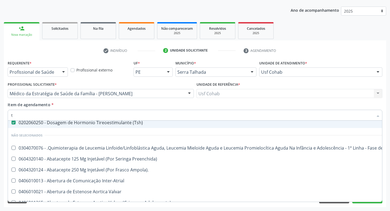
type input "t3"
checkbox Creatinina "false"
checkbox Ldl "false"
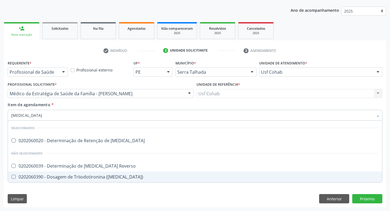
scroll to position [0, 0]
click at [14, 176] on \(T3\) at bounding box center [13, 177] width 4 height 4
click at [11, 176] on \(T3\) "checkbox" at bounding box center [10, 177] width 4 height 4
checkbox \(T3\) "true"
click at [369, 201] on div "Requerente * Profissional de Saúde Profissional de Saúde Paciente Nenhum result…" at bounding box center [195, 133] width 382 height 149
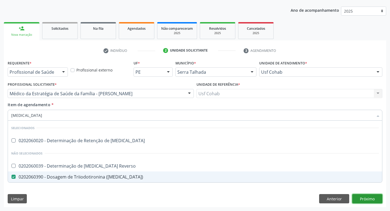
checkbox T3 "true"
checkbox Reverso "true"
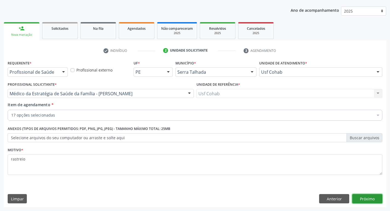
click at [371, 200] on button "Próximo" at bounding box center [367, 198] width 30 height 9
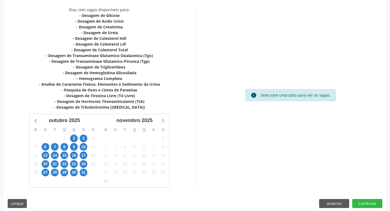
scroll to position [114, 0]
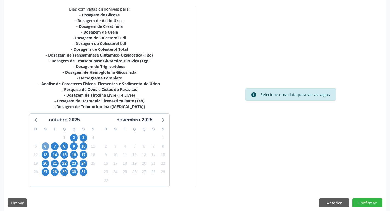
click at [46, 144] on span "6" at bounding box center [46, 147] width 8 height 8
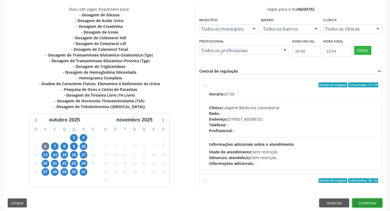
click at [362, 205] on button "Confirmar" at bounding box center [367, 203] width 30 height 9
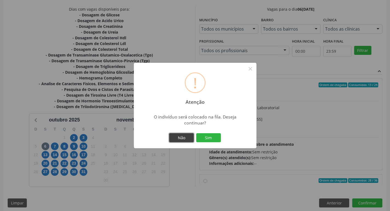
click at [186, 141] on button "Não" at bounding box center [181, 137] width 25 height 9
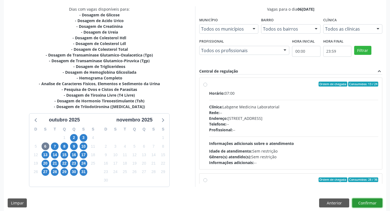
scroll to position [0, 0]
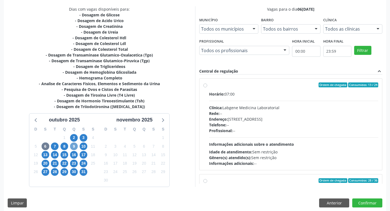
click at [73, 148] on span "9" at bounding box center [74, 147] width 8 height 8
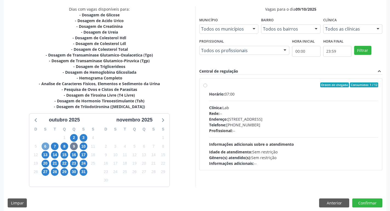
click at [43, 146] on span "6" at bounding box center [46, 147] width 8 height 8
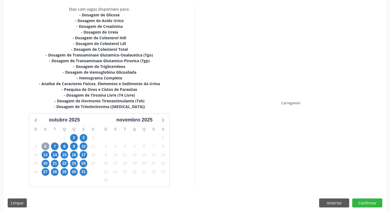
click at [43, 146] on span "6" at bounding box center [46, 147] width 8 height 8
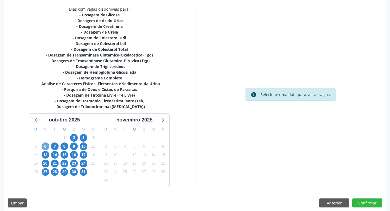
click at [43, 146] on span "6" at bounding box center [46, 147] width 8 height 8
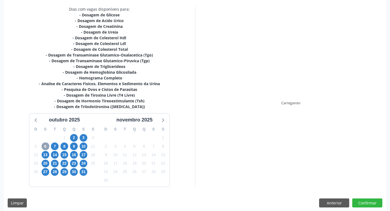
click at [43, 146] on span "6" at bounding box center [46, 147] width 8 height 8
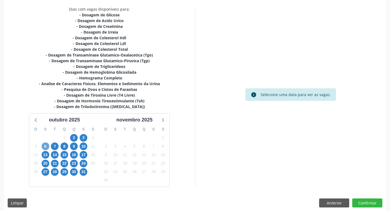
click at [43, 146] on span "6" at bounding box center [46, 147] width 8 height 8
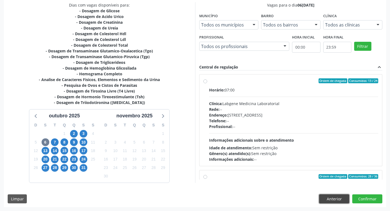
click at [329, 200] on button "Anterior" at bounding box center [334, 199] width 30 height 9
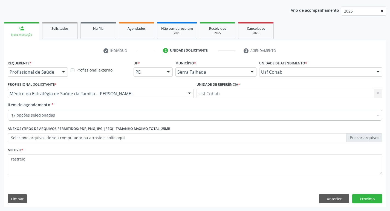
scroll to position [60, 0]
click at [369, 201] on button "Próximo" at bounding box center [367, 198] width 30 height 9
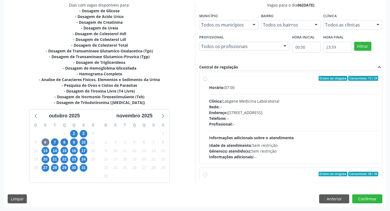
scroll to position [0, 0]
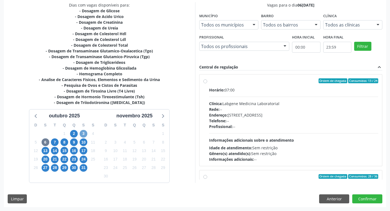
click at [85, 135] on span "3" at bounding box center [84, 134] width 8 height 8
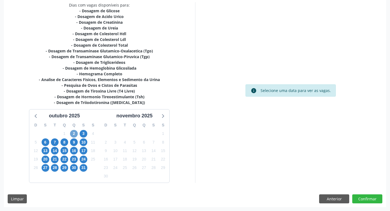
click at [76, 135] on span "2" at bounding box center [74, 134] width 8 height 8
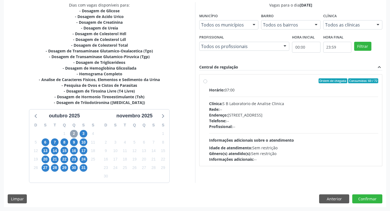
click at [76, 135] on span "2" at bounding box center [74, 134] width 8 height 8
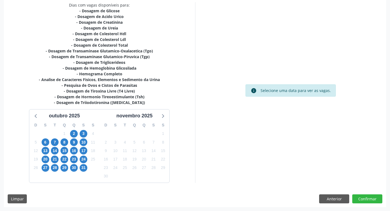
click at [76, 147] on div "16" at bounding box center [74, 151] width 8 height 8
click at [75, 142] on span "9" at bounding box center [74, 143] width 8 height 8
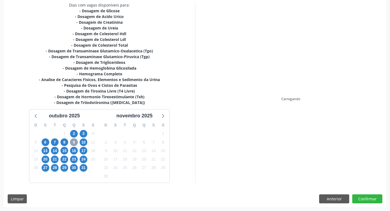
click at [75, 142] on span "9" at bounding box center [74, 143] width 8 height 8
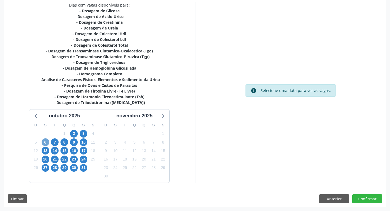
click at [44, 141] on span "6" at bounding box center [46, 143] width 8 height 8
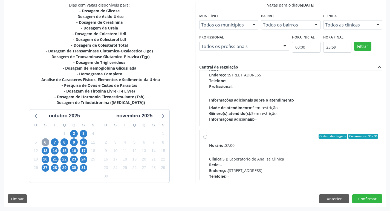
scroll to position [86, 0]
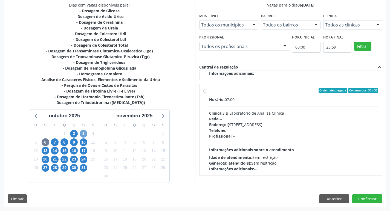
click at [86, 134] on span "3" at bounding box center [84, 134] width 8 height 8
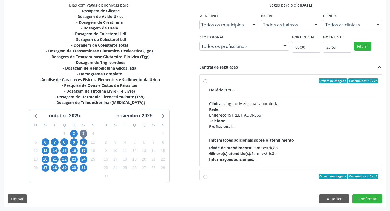
click at [69, 136] on div "2" at bounding box center [74, 134] width 10 height 8
click at [73, 139] on span "9" at bounding box center [74, 143] width 8 height 8
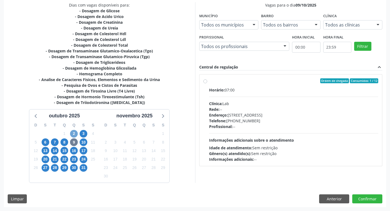
click at [73, 135] on span "2" at bounding box center [74, 134] width 8 height 8
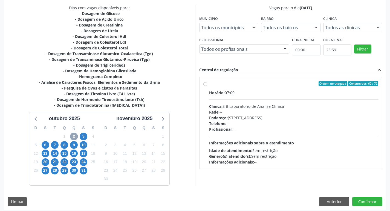
scroll to position [118, 0]
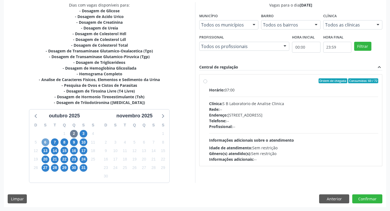
click at [48, 142] on span "6" at bounding box center [46, 143] width 8 height 8
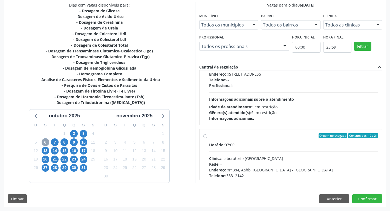
scroll to position [182, 0]
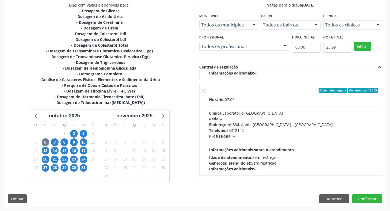
click at [209, 92] on label "Ordem de chegada Consumidos: 12 / 24 Horário: 07:00 Clínica: Laboratorio Sao Fr…" at bounding box center [293, 130] width 169 height 84
click at [205, 92] on input "Ordem de chegada Consumidos: 12 / 24 Horário: 07:00 Clínica: Laboratorio Sao Fr…" at bounding box center [205, 90] width 4 height 5
radio input "true"
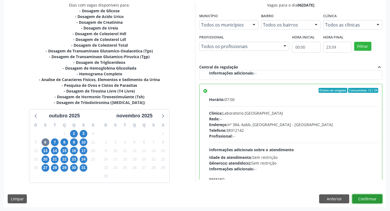
click at [363, 198] on button "Confirmar" at bounding box center [367, 199] width 30 height 9
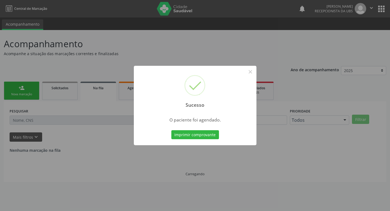
scroll to position [0, 0]
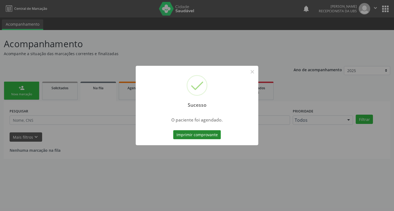
click at [202, 138] on button "Imprimir comprovante" at bounding box center [197, 134] width 48 height 9
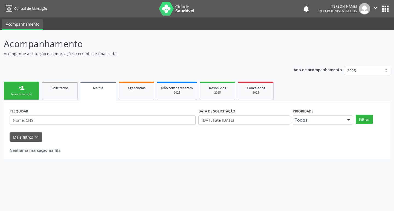
click at [35, 88] on link "person_add Nova marcação" at bounding box center [22, 91] width 36 height 18
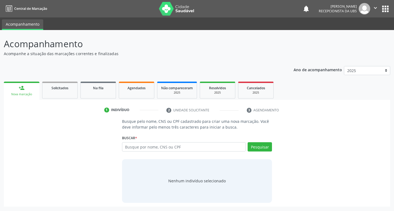
click at [35, 88] on link "person_add Nova marcação" at bounding box center [22, 91] width 36 height 18
click at [153, 148] on input "text" at bounding box center [184, 147] width 124 height 9
type input "700900920096097"
click at [260, 144] on button "Pesquisar" at bounding box center [260, 147] width 24 height 9
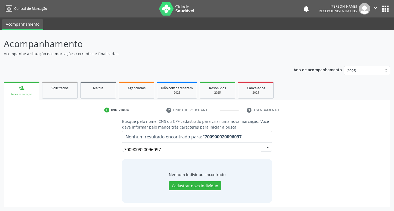
click at [58, 126] on div "Busque pelo nome, CNS ou CPF cadastrado para criar uma nova marcação. Você deve…" at bounding box center [197, 161] width 379 height 84
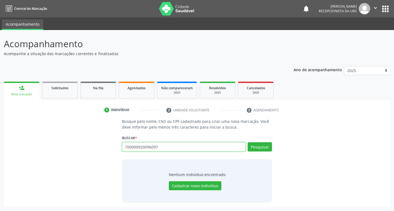
click at [149, 147] on input "700900920096097" at bounding box center [184, 147] width 124 height 9
type input "700900920046097"
click at [256, 146] on button "Pesquisar" at bounding box center [260, 147] width 24 height 9
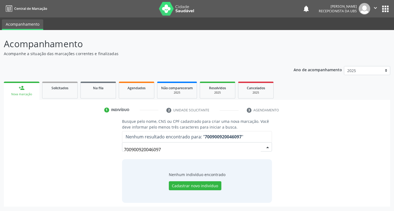
drag, startPoint x: 164, startPoint y: 149, endPoint x: 110, endPoint y: 147, distance: 54.5
click at [111, 149] on div "Busque pelo nome, CNS ou CPF cadastrado para criar uma nova marcação. Você deve…" at bounding box center [197, 161] width 379 height 84
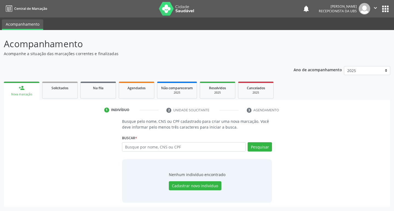
click at [133, 146] on input "text" at bounding box center [184, 147] width 124 height 9
type input "700900920046297"
click at [255, 146] on button "Pesquisar" at bounding box center [260, 147] width 24 height 9
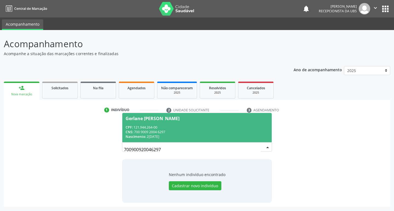
click at [192, 135] on div "Nascimento: 20/06/1993" at bounding box center [197, 137] width 143 height 5
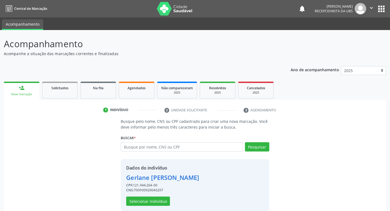
scroll to position [8, 0]
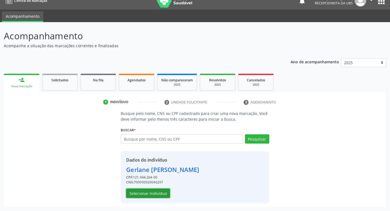
click at [147, 196] on button "Selecionar indivíduo" at bounding box center [148, 193] width 44 height 9
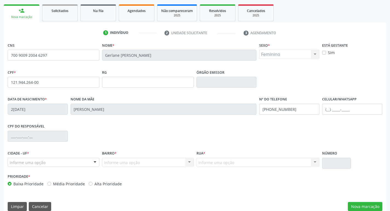
scroll to position [85, 0]
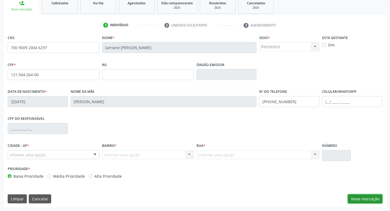
click at [367, 200] on button "Nova marcação" at bounding box center [365, 199] width 34 height 9
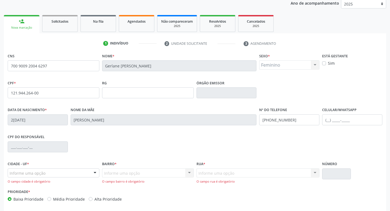
scroll to position [90, 0]
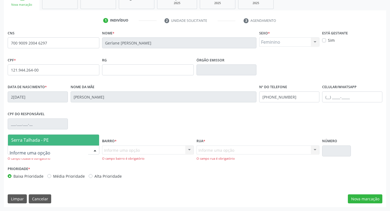
click at [49, 151] on div at bounding box center [54, 150] width 92 height 9
click at [51, 138] on span "Serra Talhada - PE" at bounding box center [53, 140] width 91 height 11
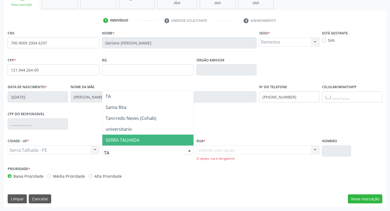
type input "TAN"
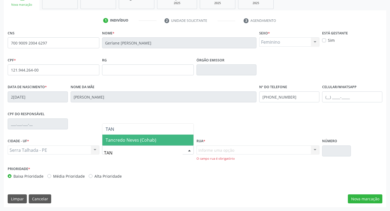
click at [128, 141] on span "Tancredo Neves (Cohab)" at bounding box center [131, 140] width 51 height 6
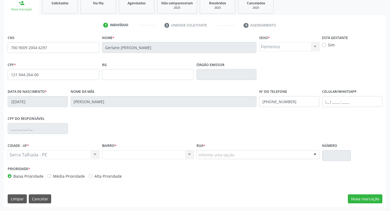
scroll to position [85, 0]
click at [358, 199] on button "Nova marcação" at bounding box center [365, 199] width 34 height 9
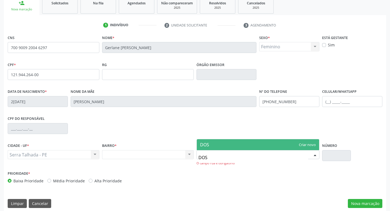
type input "DOSE"
click at [222, 142] on span "DOSE" at bounding box center [258, 145] width 123 height 11
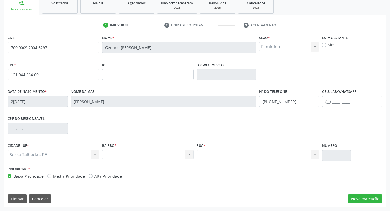
click at [215, 153] on div "Nenhum resultado encontrado para: " " Não há nenhuma opção para ser exibida." at bounding box center [257, 154] width 123 height 9
click at [210, 156] on div "Nenhum resultado encontrado para: " " Não há nenhuma opção para ser exibida." at bounding box center [257, 154] width 123 height 9
click at [157, 155] on div "Nenhum resultado encontrado para: " " Não há nenhuma opção para ser exibida." at bounding box center [148, 154] width 92 height 9
click at [80, 156] on div "Serra Talhada - PE Serra Talhada - PE Nenhum resultado encontrado para: " " Não…" at bounding box center [54, 154] width 92 height 9
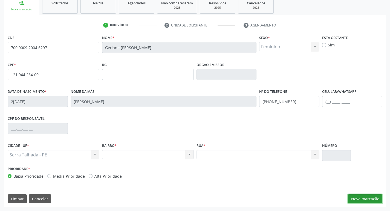
click at [370, 201] on button "Nova marcação" at bounding box center [365, 199] width 34 height 9
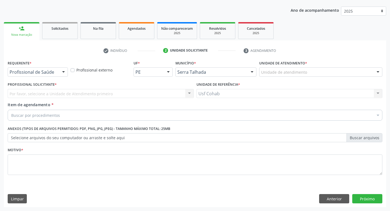
scroll to position [60, 0]
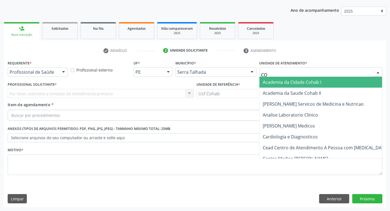
type input "COH"
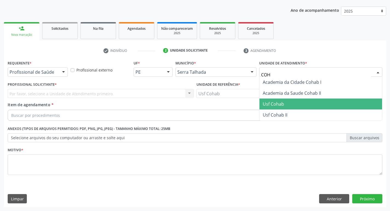
click at [284, 101] on span "Usf Cohab" at bounding box center [320, 104] width 123 height 11
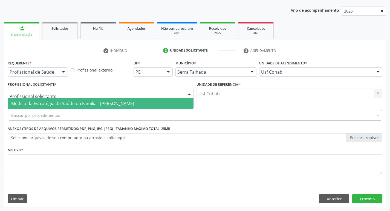
click at [49, 102] on span "Médico da Estratégia de Saúde da Família - [PERSON_NAME]" at bounding box center [72, 104] width 123 height 6
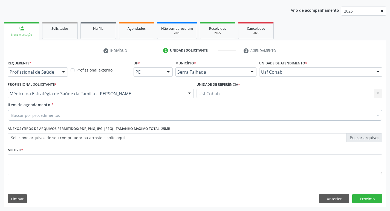
click at [85, 117] on div "Buscar por procedimentos" at bounding box center [195, 115] width 374 height 11
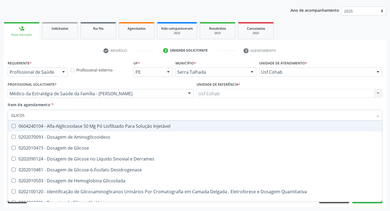
type input "GLICOSE"
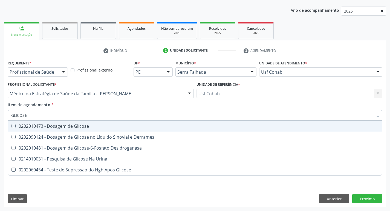
click at [15, 126] on Glicose at bounding box center [13, 126] width 4 height 4
click at [11, 126] on Glicose "checkbox" at bounding box center [10, 126] width 4 height 4
checkbox Glicose "true"
drag, startPoint x: 31, startPoint y: 115, endPoint x: 0, endPoint y: 115, distance: 31.2
click at [0, 115] on div "Acompanhamento Acompanhe a situação das marcações correntes e finalizadas Relat…" at bounding box center [195, 90] width 390 height 241
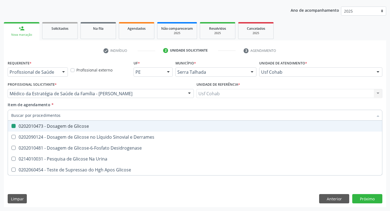
checkbox Glicose "false"
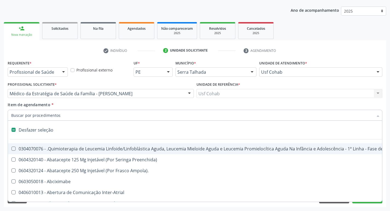
click at [31, 116] on input "Item de agendamento *" at bounding box center [192, 115] width 362 height 11
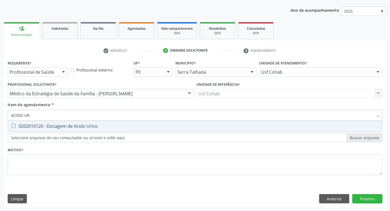
type input "ACIDO URI"
click at [11, 125] on div at bounding box center [10, 126] width 4 height 4
checkbox Urico "true"
drag, startPoint x: 36, startPoint y: 117, endPoint x: 0, endPoint y: 115, distance: 35.9
click at [0, 115] on div "Acompanhamento Acompanhe a situação das marcações correntes e finalizadas Relat…" at bounding box center [195, 90] width 390 height 241
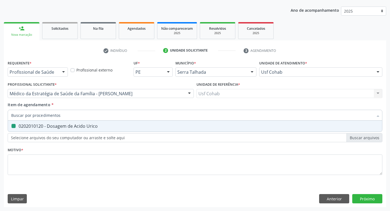
checkbox Urico "false"
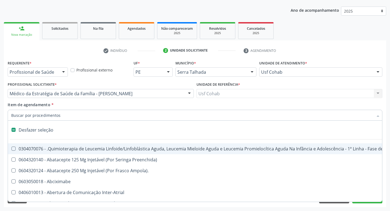
click at [65, 113] on input "Item de agendamento *" at bounding box center [192, 115] width 362 height 11
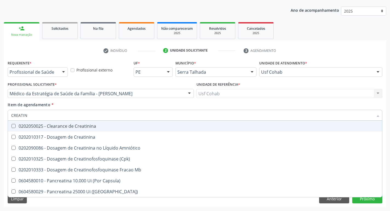
type input "CREATINI"
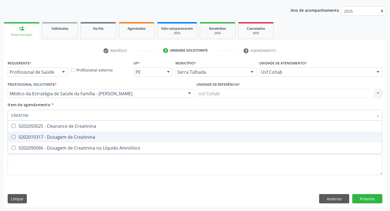
click at [14, 138] on Creatinina at bounding box center [13, 137] width 4 height 4
click at [11, 138] on Creatinina "checkbox" at bounding box center [10, 137] width 4 height 4
checkbox Creatinina "true"
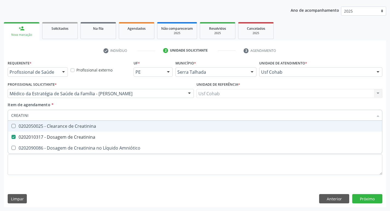
drag, startPoint x: 31, startPoint y: 116, endPoint x: 0, endPoint y: 117, distance: 30.7
click at [0, 117] on div "Acompanhamento Acompanhe a situação das marcações correntes e finalizadas Relat…" at bounding box center [195, 90] width 390 height 241
checkbox Creatinina "false"
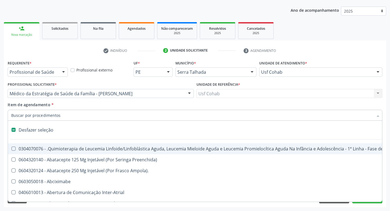
click at [30, 118] on input "Item de agendamento *" at bounding box center [192, 115] width 362 height 11
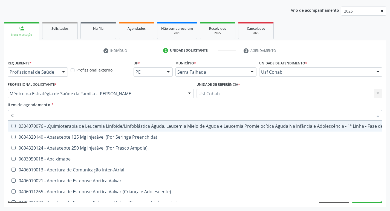
type input "CR"
checkbox Ml\) "true"
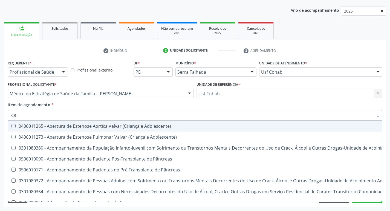
type input "CRE"
checkbox Crâniofacial "true"
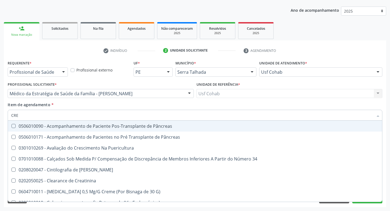
type input "CREA"
checkbox G\) "true"
checkbox Creatinina "false"
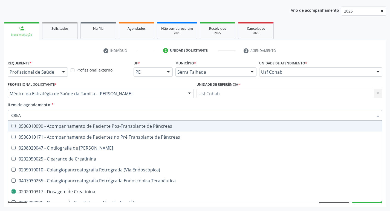
type input "CREAT"
checkbox Creatinina "true"
checkbox Creatinina "false"
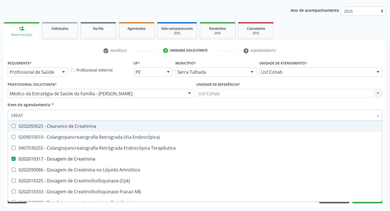
type input "CREATI"
checkbox Endoscópica\) "true"
checkbox Creatinina "false"
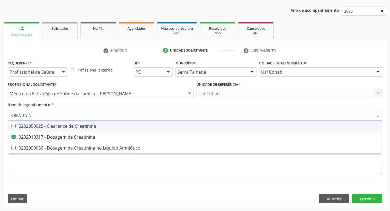
type input "CREATININA"
drag, startPoint x: 39, startPoint y: 115, endPoint x: 9, endPoint y: 115, distance: 29.8
click at [9, 115] on div "CREATININA" at bounding box center [195, 115] width 374 height 11
checkbox Creatinina "false"
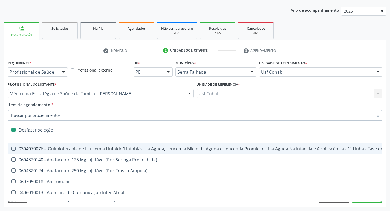
type input "U"
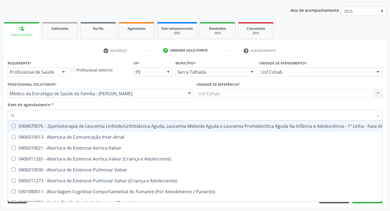
checkbox Urico "true"
type input "UR"
checkbox Níveis "true"
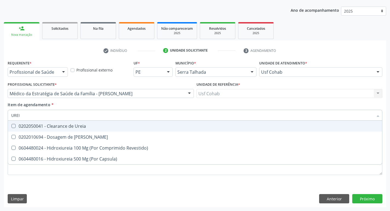
type input "UREIA"
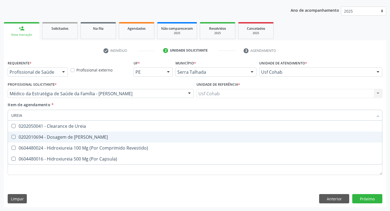
click at [12, 138] on Ureia at bounding box center [13, 137] width 4 height 4
click at [11, 138] on Ureia "checkbox" at bounding box center [10, 137] width 4 height 4
checkbox Ureia "true"
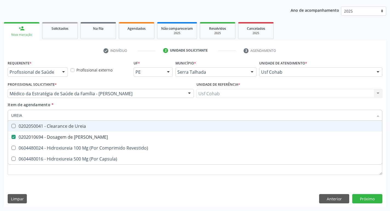
drag, startPoint x: 22, startPoint y: 117, endPoint x: 1, endPoint y: 116, distance: 20.8
click at [1, 116] on div "Acompanhamento Acompanhe a situação das marcações correntes e finalizadas Relat…" at bounding box center [195, 90] width 390 height 241
checkbox Ureia "false"
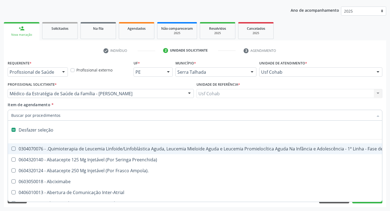
click at [28, 117] on input "Item de agendamento *" at bounding box center [192, 115] width 362 height 11
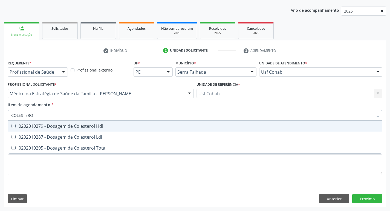
type input "COLESTEROL"
click at [12, 126] on Hdl at bounding box center [13, 126] width 4 height 4
click at [11, 126] on Hdl "checkbox" at bounding box center [10, 126] width 4 height 4
checkbox Hdl "true"
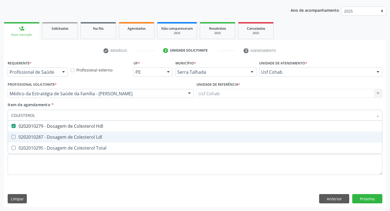
click at [14, 139] on Ldl at bounding box center [13, 137] width 4 height 4
click at [11, 139] on Ldl "checkbox" at bounding box center [10, 137] width 4 height 4
checkbox Ldl "true"
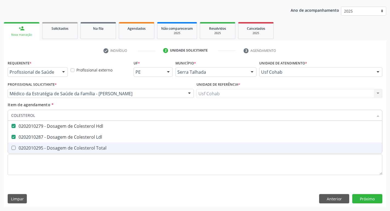
click at [14, 149] on Total at bounding box center [13, 148] width 4 height 4
click at [11, 149] on Total "checkbox" at bounding box center [10, 148] width 4 height 4
checkbox Total "true"
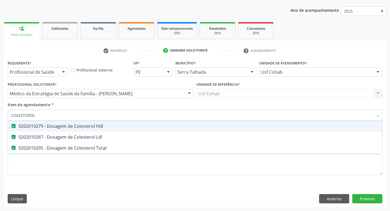
drag, startPoint x: 40, startPoint y: 117, endPoint x: 0, endPoint y: 117, distance: 39.7
click at [0, 117] on div "Acompanhamento Acompanhe a situação das marcações correntes e finalizadas Relat…" at bounding box center [195, 90] width 390 height 241
checkbox Hdl "false"
checkbox Ldl "false"
checkbox Total "false"
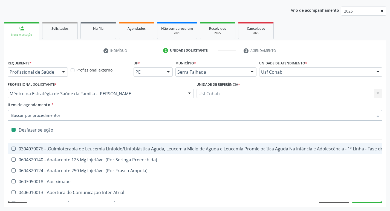
click at [37, 116] on input "Item de agendamento *" at bounding box center [192, 115] width 362 height 11
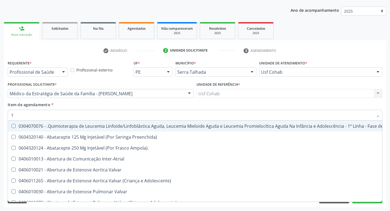
type input "TG"
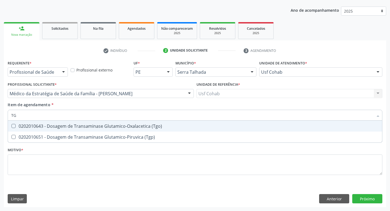
click at [12, 127] on \(Tgo\) at bounding box center [13, 126] width 4 height 4
click at [11, 127] on \(Tgo\) "checkbox" at bounding box center [10, 126] width 4 height 4
checkbox \(Tgo\) "true"
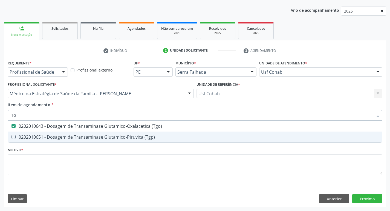
click at [12, 138] on \(Tgp\) at bounding box center [13, 137] width 4 height 4
click at [11, 138] on \(Tgp\) "checkbox" at bounding box center [10, 137] width 4 height 4
checkbox \(Tgp\) "true"
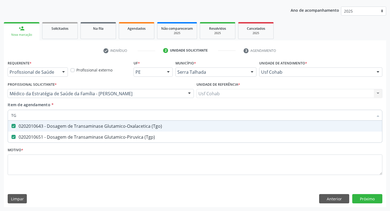
drag, startPoint x: 3, startPoint y: 117, endPoint x: 0, endPoint y: 119, distance: 3.9
click at [0, 119] on div "Acompanhamento Acompanhe a situação das marcações correntes e finalizadas Relat…" at bounding box center [195, 90] width 390 height 241
checkbox \(Tgo\) "false"
checkbox \(Tgp\) "false"
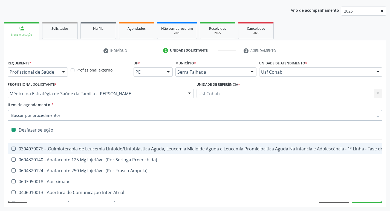
click at [39, 117] on input "Item de agendamento *" at bounding box center [192, 115] width 362 height 11
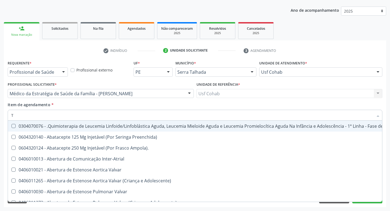
type input "TR"
checkbox Visual "true"
checkbox Primária "true"
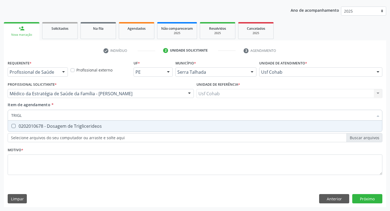
type input "TRIGLI"
click at [14, 126] on Triglicerideos at bounding box center [13, 126] width 4 height 4
click at [11, 126] on Triglicerideos "checkbox" at bounding box center [10, 126] width 4 height 4
checkbox Triglicerideos "true"
drag, startPoint x: 27, startPoint y: 115, endPoint x: 0, endPoint y: 114, distance: 27.1
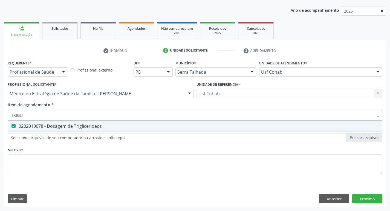
click at [0, 114] on div "Acompanhamento Acompanhe a situação das marcações correntes e finalizadas Relat…" at bounding box center [195, 90] width 390 height 241
checkbox Triglicerideos "false"
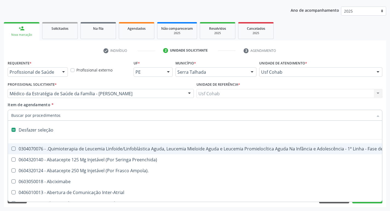
type input "H"
checkbox A "true"
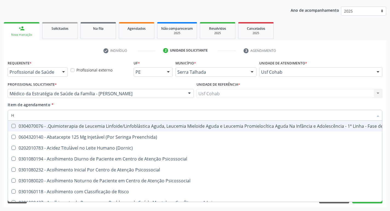
type input "HE"
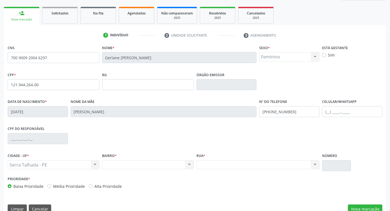
scroll to position [85, 0]
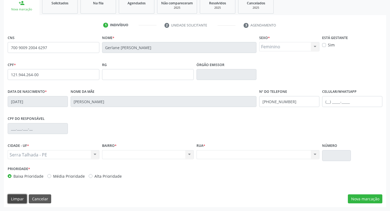
click at [21, 200] on button "Limpar" at bounding box center [17, 199] width 19 height 9
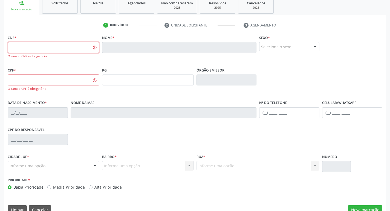
click at [59, 51] on input "text" at bounding box center [54, 47] width 92 height 11
type input "700 9009 2004 6297"
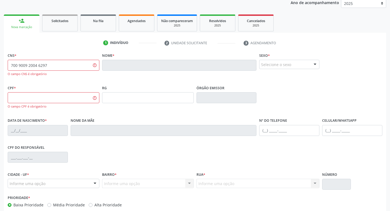
scroll to position [58, 0]
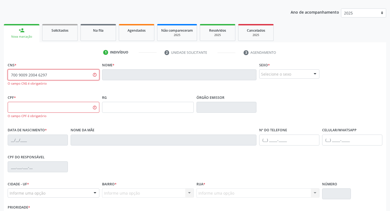
click at [74, 73] on input "700 9009 2004 6297" at bounding box center [54, 74] width 92 height 11
click at [46, 35] on link "Solicitados" at bounding box center [60, 32] width 36 height 17
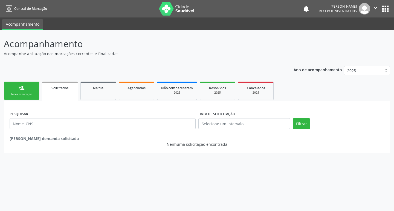
click at [28, 93] on div "Nova marcação" at bounding box center [21, 94] width 27 height 4
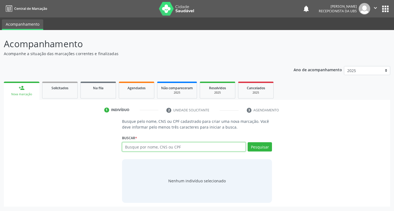
click at [155, 149] on input "text" at bounding box center [184, 147] width 124 height 9
type input "700900920046297"
click at [258, 146] on button "Pesquisar" at bounding box center [260, 147] width 24 height 9
type input "700900920046297"
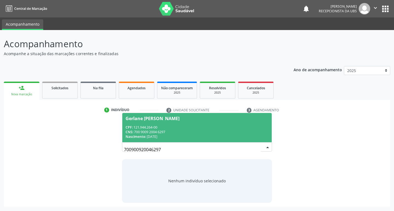
click at [188, 137] on div "Nascimento: 20/06/1993" at bounding box center [197, 137] width 143 height 5
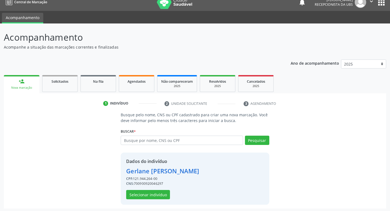
scroll to position [8, 0]
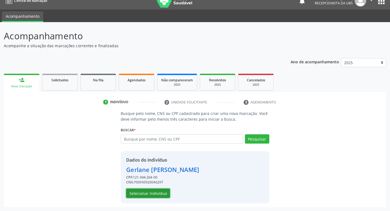
click at [139, 194] on button "Selecionar indivíduo" at bounding box center [148, 193] width 44 height 9
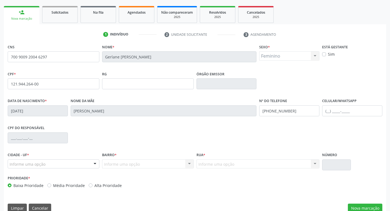
scroll to position [85, 0]
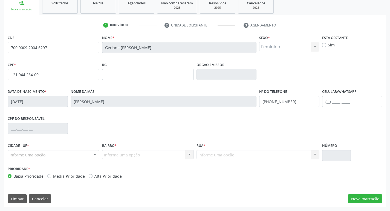
click at [94, 154] on div at bounding box center [95, 155] width 8 height 9
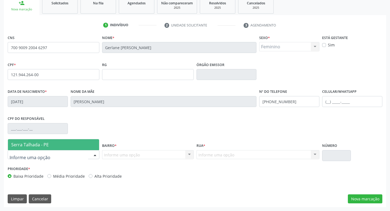
click at [74, 146] on span "Serra Talhada - PE" at bounding box center [53, 145] width 91 height 11
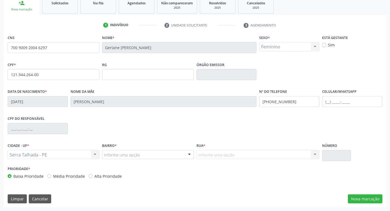
click at [190, 155] on div at bounding box center [189, 155] width 8 height 9
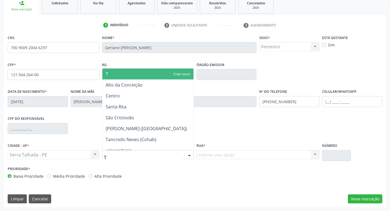
type input "TA"
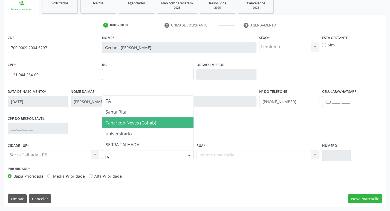
click at [143, 123] on span "Tancredo Neves (Cohab)" at bounding box center [131, 123] width 51 height 6
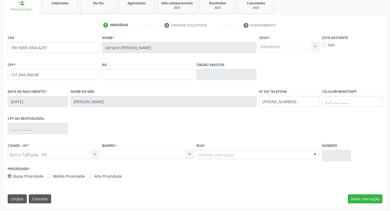
click at [189, 156] on div "Nenhum resultado encontrado para: " " Não há nenhuma opção para ser exibida." at bounding box center [148, 154] width 92 height 9
click at [97, 155] on div "Serra Talhada - PE Serra Talhada - PE Nenhum resultado encontrado para: " " Não…" at bounding box center [54, 154] width 92 height 9
click at [65, 8] on link "Solicitados" at bounding box center [60, 5] width 36 height 17
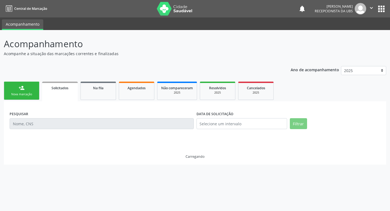
scroll to position [0, 0]
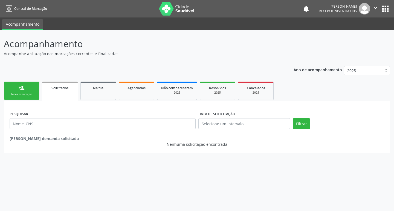
click at [26, 91] on link "person_add Nova marcação" at bounding box center [22, 91] width 36 height 18
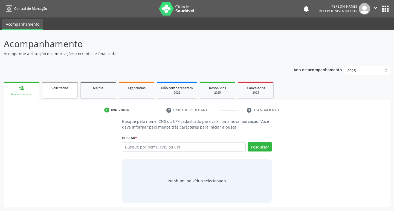
click at [62, 92] on link "Solicitados" at bounding box center [60, 90] width 36 height 17
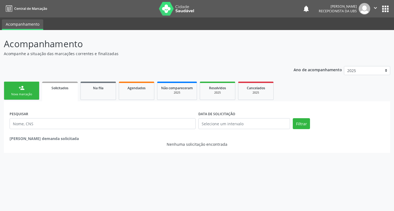
click at [35, 93] on link "person_add Nova marcação" at bounding box center [22, 91] width 36 height 18
click at [35, 93] on div "Nova marcação" at bounding box center [21, 94] width 27 height 4
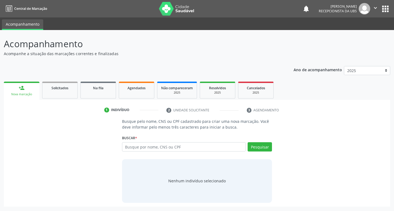
click at [33, 92] on link "person_add Nova marcação" at bounding box center [22, 91] width 36 height 18
click at [33, 91] on link "person_add Nova marcação" at bounding box center [22, 91] width 36 height 18
click at [28, 95] on div "Nova marcação" at bounding box center [22, 94] width 28 height 4
click at [139, 147] on input "text" at bounding box center [184, 147] width 124 height 9
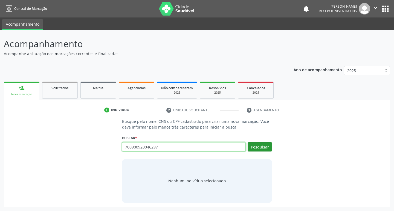
type input "700900920046297"
click at [268, 149] on button "Pesquisar" at bounding box center [260, 147] width 24 height 9
type input "700900920046297"
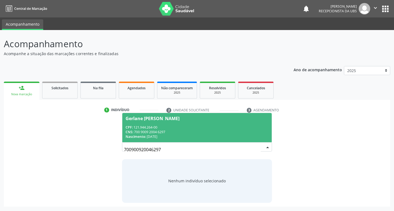
click at [181, 130] on div "CNS: 700 9009 2004 6297" at bounding box center [197, 132] width 143 height 5
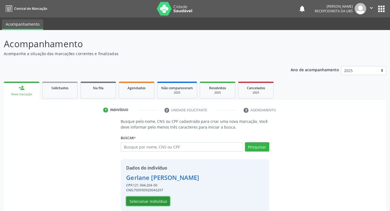
click at [152, 202] on button "Selecionar indivíduo" at bounding box center [148, 201] width 44 height 9
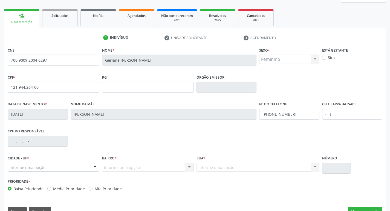
scroll to position [85, 0]
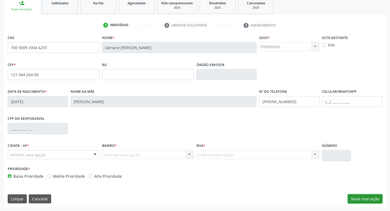
click at [358, 201] on button "Nova marcação" at bounding box center [365, 199] width 34 height 9
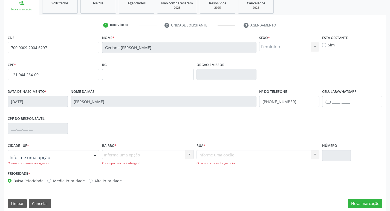
click at [93, 154] on div at bounding box center [95, 155] width 8 height 9
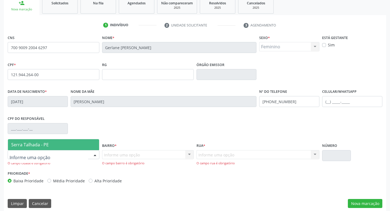
click at [59, 146] on span "Serra Talhada - PE" at bounding box center [53, 145] width 91 height 11
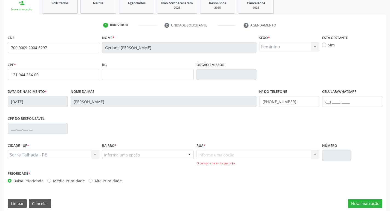
click at [190, 154] on div at bounding box center [189, 155] width 8 height 9
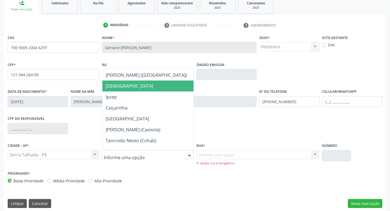
scroll to position [164, 0]
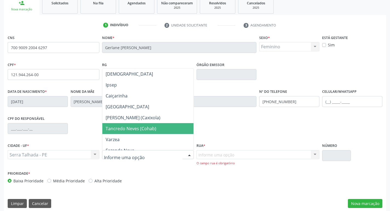
click at [139, 126] on span "Tancredo Neves (Cohab)" at bounding box center [131, 129] width 51 height 6
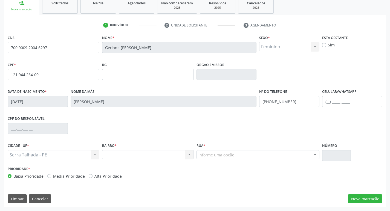
click at [314, 153] on div at bounding box center [315, 155] width 8 height 9
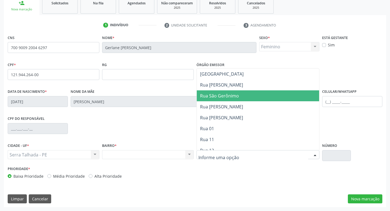
scroll to position [82, 0]
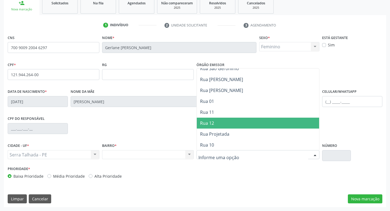
click at [244, 119] on span "Rua 12" at bounding box center [260, 123] width 127 height 11
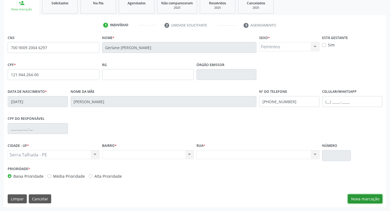
click at [361, 201] on button "Nova marcação" at bounding box center [365, 199] width 34 height 9
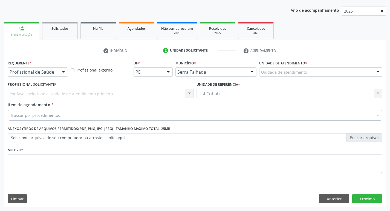
scroll to position [60, 0]
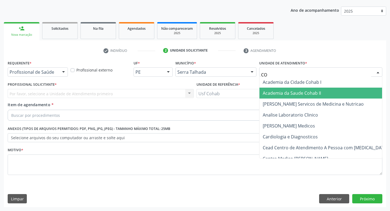
type input "COH"
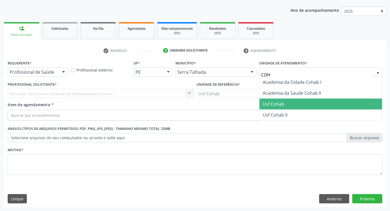
click at [279, 104] on span "Usf Cohab" at bounding box center [273, 104] width 21 height 6
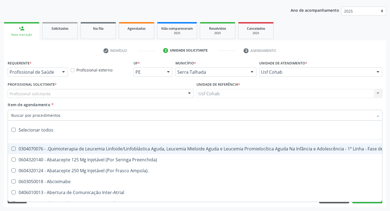
click at [51, 94] on div "Profissional solicitante" at bounding box center [101, 93] width 186 height 9
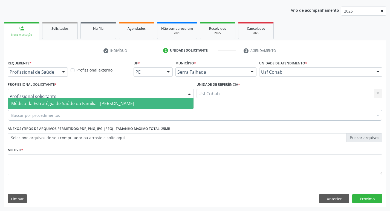
click at [55, 104] on span "Médico da Estratégia de Saúde da Família - [PERSON_NAME]" at bounding box center [72, 104] width 123 height 6
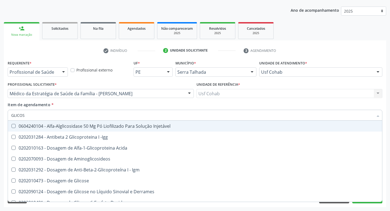
type input "GLICOSE"
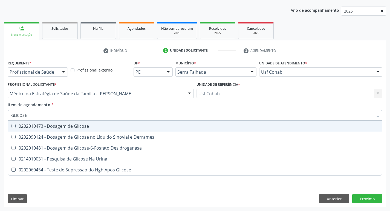
click at [15, 127] on Glicose at bounding box center [13, 126] width 4 height 4
click at [11, 127] on Glicose "checkbox" at bounding box center [10, 126] width 4 height 4
checkbox Glicose "true"
drag, startPoint x: 31, startPoint y: 117, endPoint x: 0, endPoint y: 115, distance: 31.5
click at [0, 115] on div "Acompanhamento Acompanhe a situação das marcações correntes e finalizadas Relat…" at bounding box center [195, 90] width 390 height 241
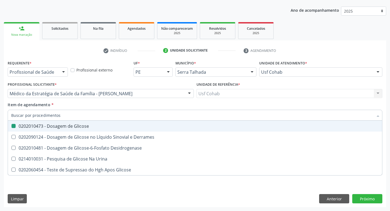
checkbox Glicose "false"
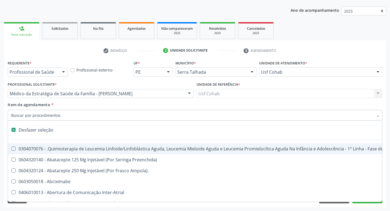
click at [35, 118] on input "Item de agendamento *" at bounding box center [192, 115] width 362 height 11
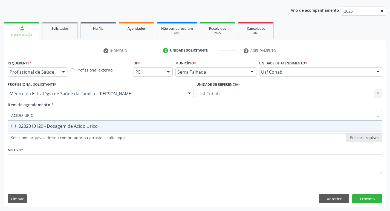
type input "ACIDO URICO"
click at [15, 127] on Urico at bounding box center [13, 126] width 4 height 4
click at [11, 127] on Urico "checkbox" at bounding box center [10, 126] width 4 height 4
checkbox Urico "true"
drag, startPoint x: 45, startPoint y: 117, endPoint x: 0, endPoint y: 114, distance: 44.6
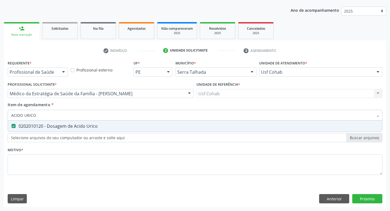
click at [2, 114] on div "Acompanhamento Acompanhe a situação das marcações correntes e finalizadas Relat…" at bounding box center [195, 90] width 390 height 241
checkbox Urico "false"
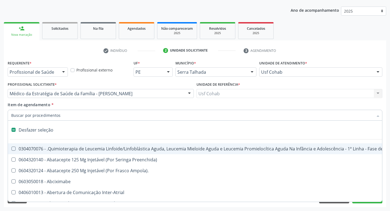
click at [50, 115] on input "Item de agendamento *" at bounding box center [192, 115] width 362 height 11
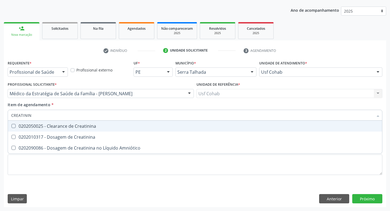
type input "CREATININA"
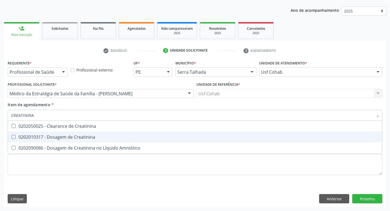
click at [10, 138] on div at bounding box center [10, 137] width 4 height 4
checkbox Creatinina "true"
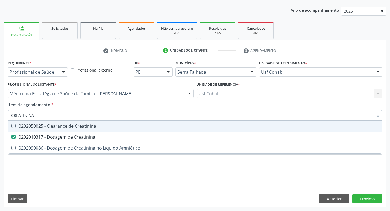
drag, startPoint x: 39, startPoint y: 116, endPoint x: 0, endPoint y: 114, distance: 38.6
click at [0, 114] on div "Acompanhamento Acompanhe a situação das marcações correntes e finalizadas Relat…" at bounding box center [195, 90] width 390 height 241
checkbox Creatinina "false"
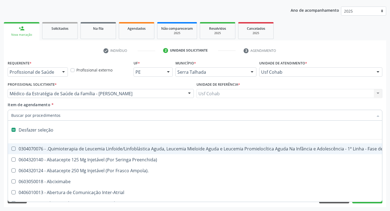
click at [30, 113] on input "Item de agendamento *" at bounding box center [192, 115] width 362 height 11
type input "U"
checkbox Cistometro "true"
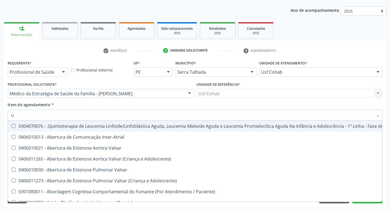
type input "UR"
checkbox Níveis "true"
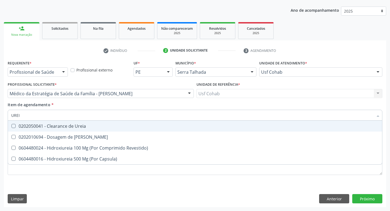
type input "UREIA"
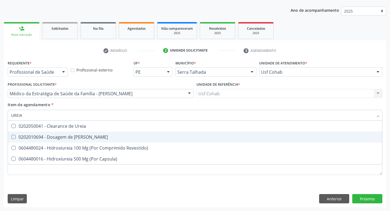
click at [13, 137] on Ureia at bounding box center [13, 137] width 4 height 4
click at [11, 137] on Ureia "checkbox" at bounding box center [10, 137] width 4 height 4
checkbox Ureia "true"
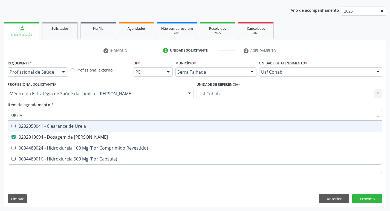
drag, startPoint x: 25, startPoint y: 119, endPoint x: 0, endPoint y: 112, distance: 26.1
click at [0, 112] on div "Acompanhamento Acompanhe a situação das marcações correntes e finalizadas Relat…" at bounding box center [195, 90] width 390 height 241
checkbox Ureia "false"
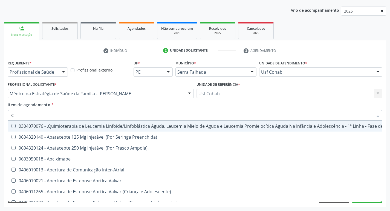
type input "CO"
checkbox Coclear "true"
checkbox Tempo "true"
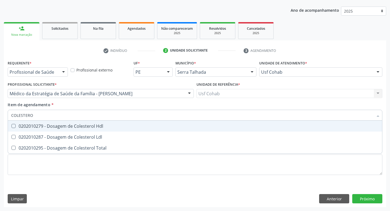
type input "COLESTEROL"
click at [14, 127] on Hdl at bounding box center [13, 126] width 4 height 4
click at [11, 127] on Hdl "checkbox" at bounding box center [10, 126] width 4 height 4
checkbox Hdl "true"
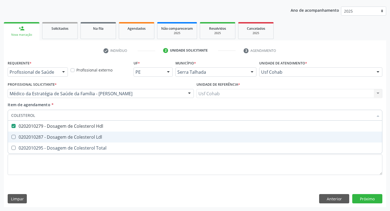
click at [14, 136] on Ldl at bounding box center [13, 137] width 4 height 4
click at [11, 136] on Ldl "checkbox" at bounding box center [10, 137] width 4 height 4
checkbox Ldl "true"
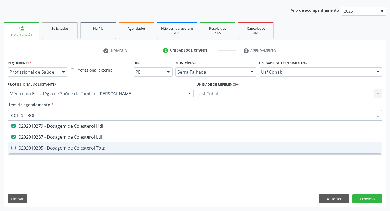
click at [14, 152] on span "0202010295 - Dosagem de Colesterol Total" at bounding box center [195, 148] width 374 height 11
checkbox Total "true"
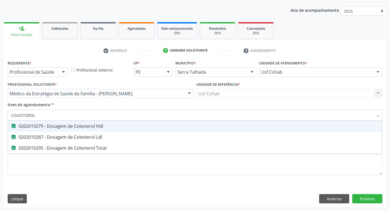
drag, startPoint x: 44, startPoint y: 114, endPoint x: 0, endPoint y: 116, distance: 43.8
click at [0, 116] on div "Acompanhamento Acompanhe a situação das marcações correntes e finalizadas Relat…" at bounding box center [195, 90] width 390 height 241
checkbox Hdl "false"
checkbox Ldl "false"
checkbox Total "false"
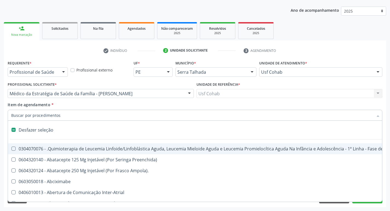
click at [18, 115] on input "Item de agendamento *" at bounding box center [192, 115] width 362 height 11
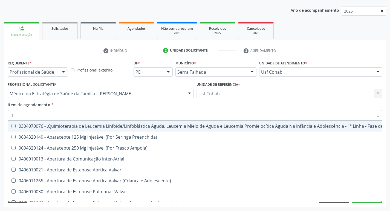
type input "TG"
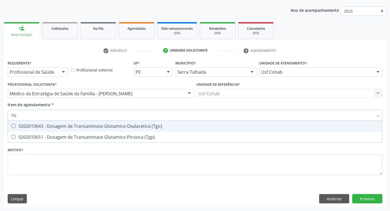
click at [14, 126] on \(Tgo\) at bounding box center [13, 126] width 4 height 4
click at [11, 126] on \(Tgo\) "checkbox" at bounding box center [10, 126] width 4 height 4
checkbox \(Tgo\) "true"
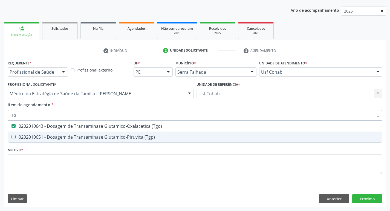
click at [13, 136] on \(Tgp\) at bounding box center [13, 137] width 4 height 4
click at [11, 136] on \(Tgp\) "checkbox" at bounding box center [10, 137] width 4 height 4
checkbox \(Tgp\) "true"
drag, startPoint x: 6, startPoint y: 113, endPoint x: 0, endPoint y: 113, distance: 6.0
click at [0, 113] on div "Acompanhamento Acompanhe a situação das marcações correntes e finalizadas Relat…" at bounding box center [195, 90] width 390 height 241
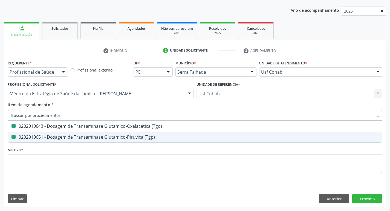
checkbox \(Tgo\) "false"
checkbox \(Tgp\) "false"
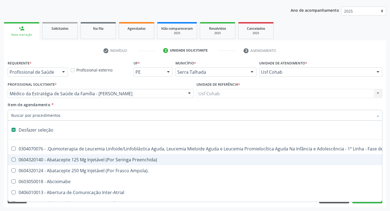
click at [35, 118] on input "Item de agendamento *" at bounding box center [192, 115] width 362 height 11
click at [37, 117] on input "Item de agendamento *" at bounding box center [192, 115] width 362 height 11
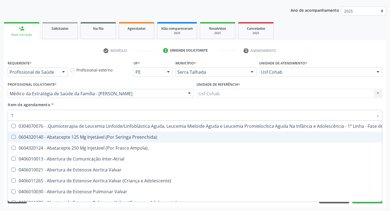
type input "TR"
checkbox Visual "true"
checkbox Primária "true"
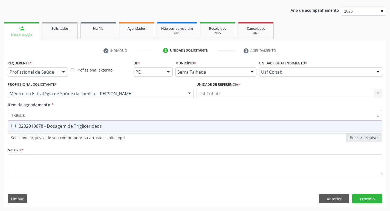
type input "TRIGLICE"
click at [16, 126] on div "0202010678 - Dosagem de Triglicerideos" at bounding box center [194, 126] width 367 height 4
checkbox Triglicerideos "true"
drag, startPoint x: 34, startPoint y: 117, endPoint x: 0, endPoint y: 115, distance: 34.2
click at [0, 115] on div "Acompanhamento Acompanhe a situação das marcações correntes e finalizadas Relat…" at bounding box center [195, 90] width 390 height 241
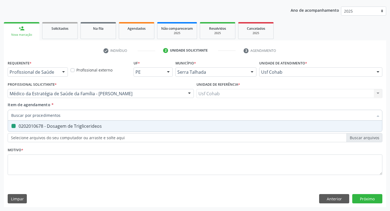
checkbox Triglicerideos "false"
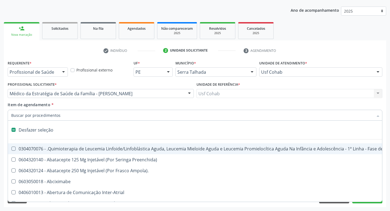
type input "H"
checkbox A "true"
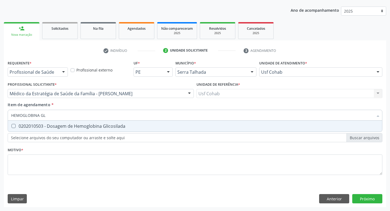
type input "HEMOGLOBINA GLI"
click at [11, 125] on Glicosilada at bounding box center [13, 126] width 4 height 4
click at [11, 125] on Glicosilada "checkbox" at bounding box center [10, 126] width 4 height 4
checkbox Glicosilada "true"
drag, startPoint x: 48, startPoint y: 116, endPoint x: 0, endPoint y: 116, distance: 47.9
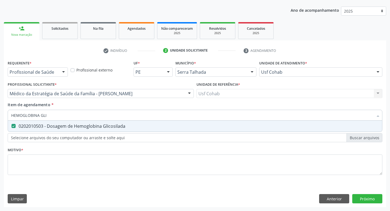
click at [0, 116] on div "Acompanhamento Acompanhe a situação das marcações correntes e finalizadas Relat…" at bounding box center [195, 90] width 390 height 241
checkbox Glicosilada "false"
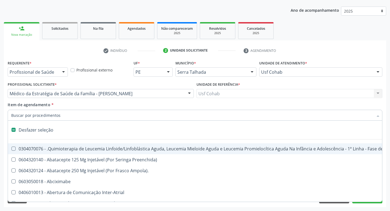
click at [50, 117] on input "Item de agendamento *" at bounding box center [192, 115] width 362 height 11
type input "H"
checkbox A "true"
checkbox Coagulação\ "true"
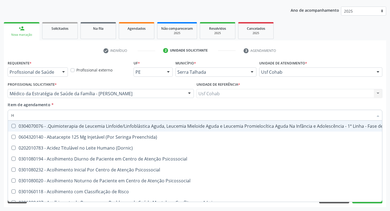
type input "HE"
checkbox Pulmão "true"
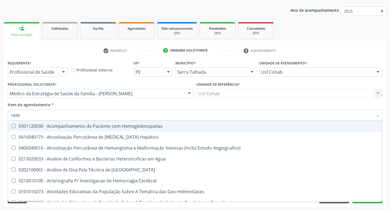
type input "HEMO"
checkbox Redome\) "true"
checkbox \(Qualitativo\) "false"
checkbox Glicosilada "false"
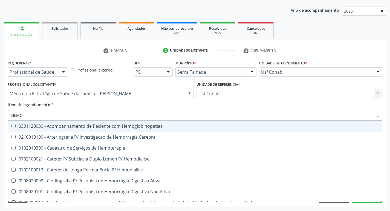
type input "HEMOG"
checkbox Tardio\) "true"
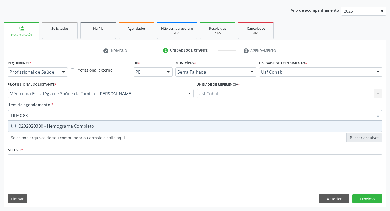
type input "HEMOGRA"
click at [12, 124] on Completo at bounding box center [13, 126] width 4 height 4
click at [11, 124] on Completo "checkbox" at bounding box center [10, 126] width 4 height 4
checkbox Completo "true"
drag, startPoint x: 7, startPoint y: 116, endPoint x: 0, endPoint y: 117, distance: 7.2
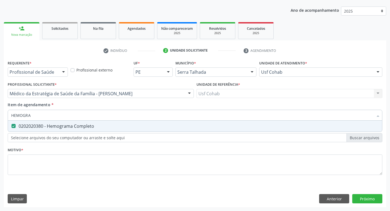
click at [0, 117] on div "Acompanhamento Acompanhe a situação das marcações correntes e finalizadas Relat…" at bounding box center [195, 90] width 390 height 241
checkbox Completo "false"
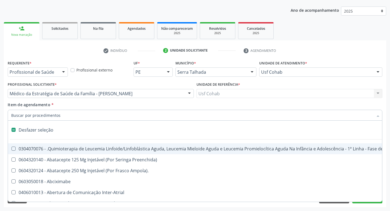
click at [47, 113] on input "Item de agendamento *" at bounding box center [192, 115] width 362 height 11
type input "U"
checkbox Cistometro "true"
checkbox Colecistectomia "true"
checkbox Doadora\) "true"
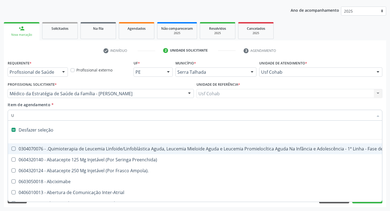
checkbox Leprae "true"
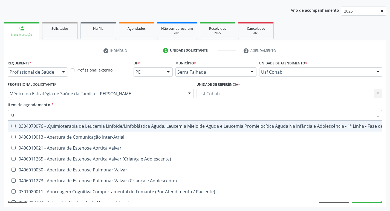
type input "UR"
checkbox Níveis "true"
checkbox Nível "true"
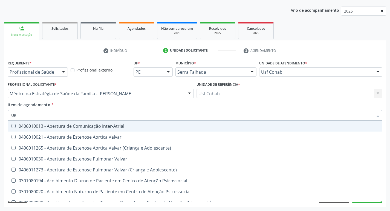
type input "URI"
checkbox B "true"
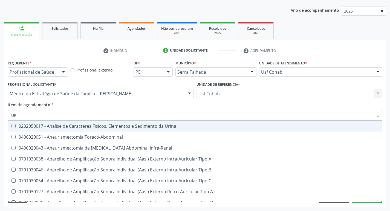
type input "URIN"
checkbox Urico "false"
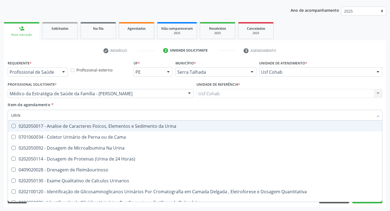
type input "URINA"
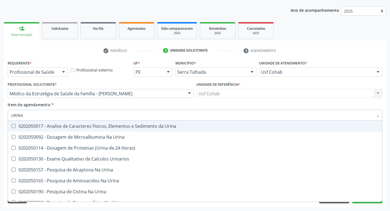
click at [15, 126] on Urina at bounding box center [13, 126] width 4 height 4
click at [11, 126] on Urina "checkbox" at bounding box center [10, 126] width 4 height 4
checkbox Urina "true"
drag, startPoint x: 30, startPoint y: 115, endPoint x: 3, endPoint y: 115, distance: 26.8
click at [3, 115] on div "Acompanhamento Acompanhe a situação das marcações correntes e finalizadas Relat…" at bounding box center [195, 90] width 390 height 241
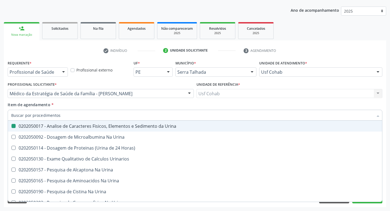
checkbox Urina "false"
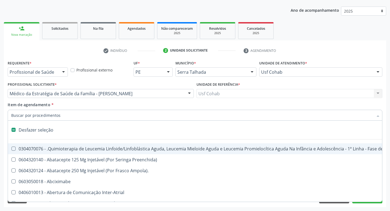
click at [33, 117] on input "Item de agendamento *" at bounding box center [192, 115] width 362 height 11
type input "O"
checkbox Agua "true"
checkbox Urina "false"
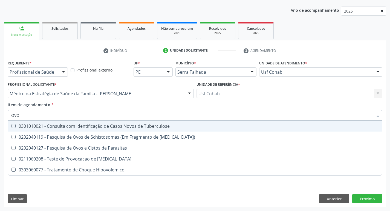
type input "OVOS"
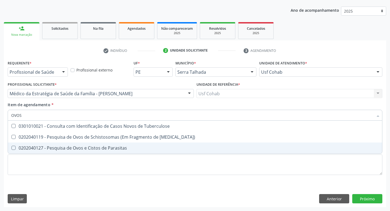
click at [13, 146] on Parasitas at bounding box center [13, 148] width 4 height 4
click at [11, 146] on Parasitas "checkbox" at bounding box center [10, 148] width 4 height 4
checkbox Parasitas "true"
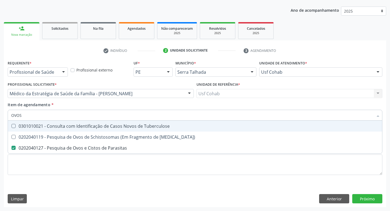
drag, startPoint x: 26, startPoint y: 117, endPoint x: 0, endPoint y: 117, distance: 26.3
click at [0, 117] on div "Acompanhamento Acompanhe a situação das marcações correntes e finalizadas Relat…" at bounding box center [195, 90] width 390 height 241
checkbox Parasitas "false"
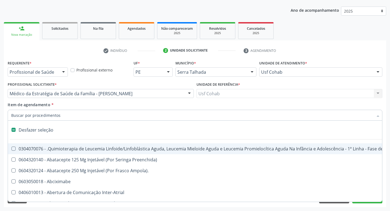
click at [40, 115] on input "Item de agendamento *" at bounding box center [192, 115] width 362 height 11
type input "T"
checkbox Reto "true"
checkbox Urina "false"
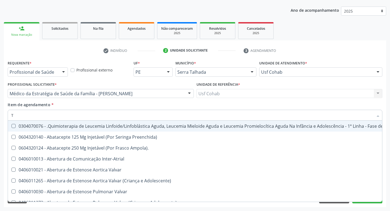
type input "T3"
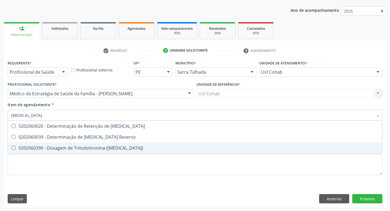
click at [12, 147] on \(T3\) at bounding box center [13, 148] width 4 height 4
click at [11, 147] on \(T3\) "checkbox" at bounding box center [10, 148] width 4 height 4
checkbox \(T3\) "true"
type input "T"
checkbox \(T3\) "false"
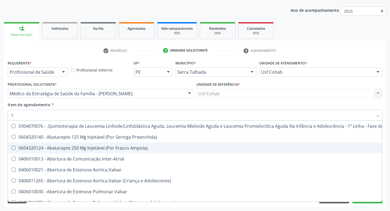
type input "T4"
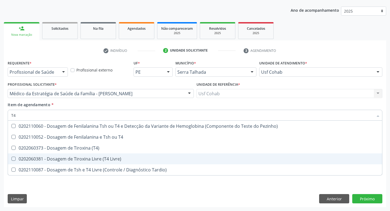
click at [14, 159] on Livre\) at bounding box center [13, 159] width 4 height 4
click at [11, 159] on Livre\) "checkbox" at bounding box center [10, 159] width 4 height 4
checkbox Livre\) "true"
type input "T"
checkbox Livre\) "false"
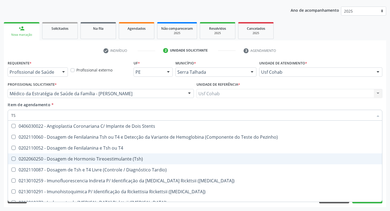
type input "TSH"
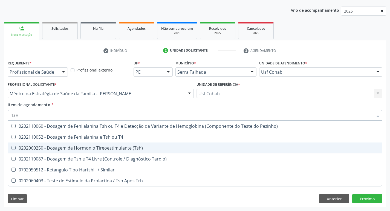
click at [13, 149] on \(Tsh\) at bounding box center [13, 148] width 4 height 4
click at [11, 149] on \(Tsh\) "checkbox" at bounding box center [10, 148] width 4 height 4
checkbox \(Tsh\) "true"
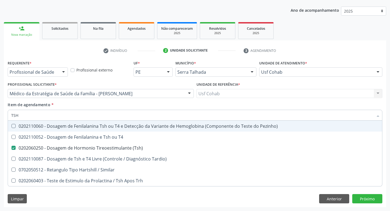
click at [274, 105] on div "Item de agendamento * TSH Desfazer seleção 0202110060 - Dosagem de Fenilalanina…" at bounding box center [195, 110] width 374 height 17
checkbox T4 "true"
checkbox Tardio\) "true"
checkbox Similar "true"
checkbox Trh "true"
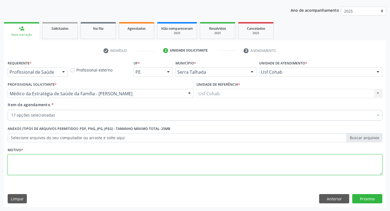
click at [27, 162] on textarea at bounding box center [195, 165] width 374 height 21
type textarea "RASTREIO"
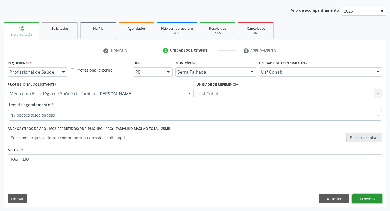
click at [364, 198] on button "Próximo" at bounding box center [367, 198] width 30 height 9
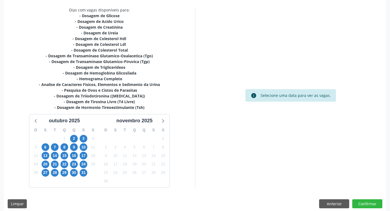
scroll to position [118, 0]
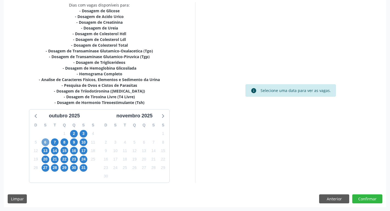
click at [44, 143] on span "6" at bounding box center [46, 143] width 8 height 8
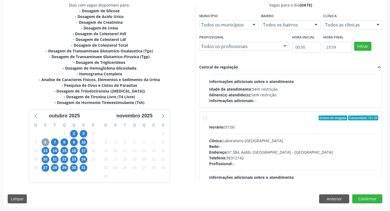
scroll to position [164, 0]
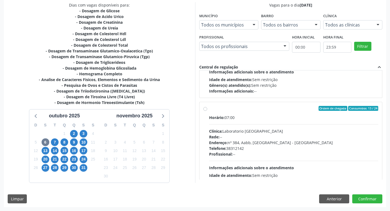
click at [209, 109] on label "Ordem de chegada Consumidos: 13 / 24 Horário: 07:00 Clínica: Laboratorio Sao Fr…" at bounding box center [293, 148] width 169 height 84
click at [205, 109] on input "Ordem de chegada Consumidos: 13 / 24 Horário: 07:00 Clínica: Laboratorio Sao Fr…" at bounding box center [205, 108] width 4 height 5
radio input "true"
click at [358, 196] on button "Confirmar" at bounding box center [367, 199] width 30 height 9
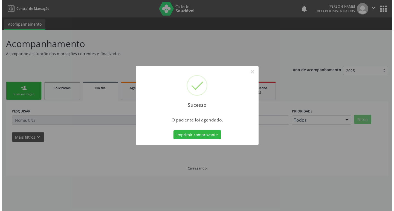
scroll to position [0, 0]
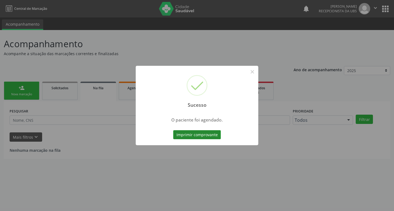
click at [191, 136] on button "Imprimir comprovante" at bounding box center [197, 134] width 48 height 9
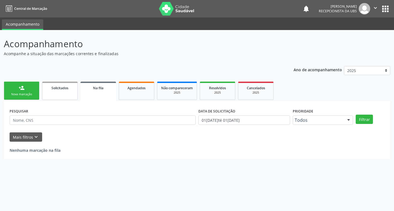
click at [64, 93] on link "Solicitados" at bounding box center [60, 91] width 36 height 18
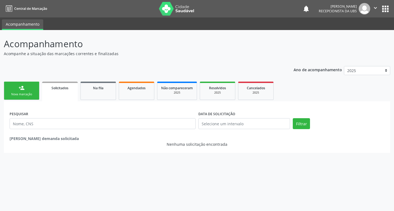
click at [27, 91] on link "person_add Nova marcação" at bounding box center [22, 91] width 36 height 18
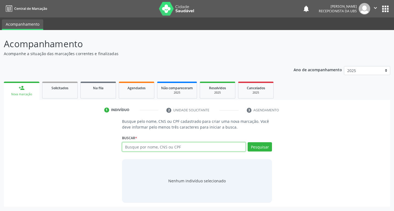
click at [141, 149] on input "text" at bounding box center [184, 147] width 124 height 9
type input "706905196116031"
drag, startPoint x: 166, startPoint y: 149, endPoint x: 109, endPoint y: 142, distance: 57.1
click at [109, 142] on div "Busque pelo nome, CNS ou CPF cadastrado para criar uma nova marcação. Você deve…" at bounding box center [197, 161] width 379 height 84
click at [139, 145] on input "text" at bounding box center [184, 147] width 124 height 9
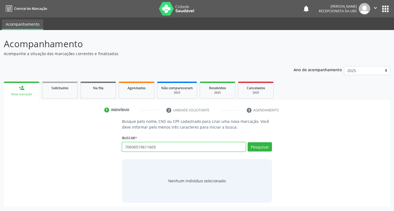
type input "706905196116031"
click at [264, 146] on button "Pesquisar" at bounding box center [260, 147] width 24 height 9
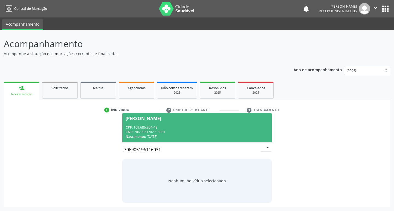
click at [203, 130] on div "CNS: 706 9051 9611 6031" at bounding box center [197, 132] width 143 height 5
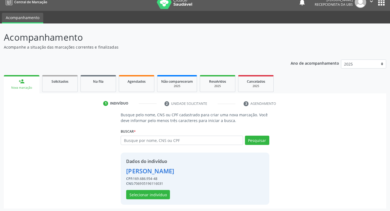
scroll to position [8, 0]
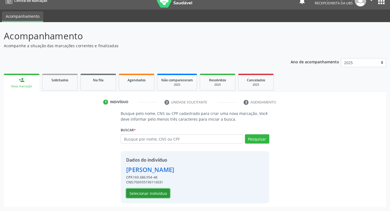
click at [151, 193] on button "Selecionar indivíduo" at bounding box center [148, 193] width 44 height 9
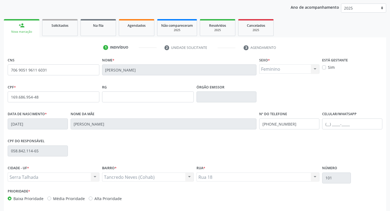
scroll to position [85, 0]
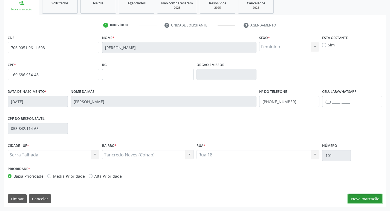
click at [358, 198] on button "Nova marcação" at bounding box center [365, 199] width 34 height 9
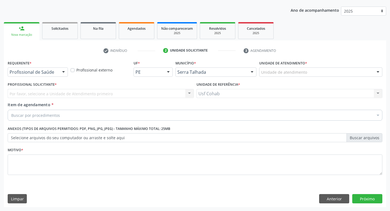
scroll to position [60, 0]
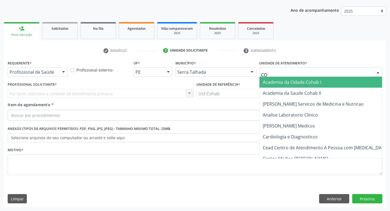
type input "COH"
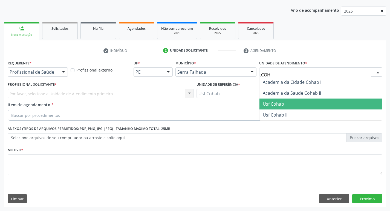
click at [300, 103] on span "Usf Cohab" at bounding box center [320, 104] width 123 height 11
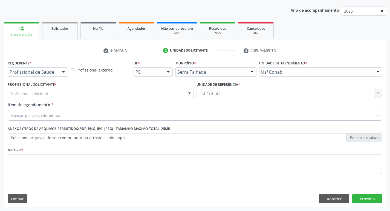
click at [79, 92] on div "Profissional solicitante" at bounding box center [101, 93] width 186 height 9
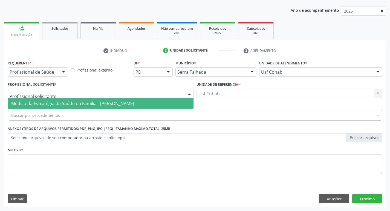
click at [81, 104] on span "Médico da Estratégia de Saúde da Família - [PERSON_NAME]" at bounding box center [72, 104] width 123 height 6
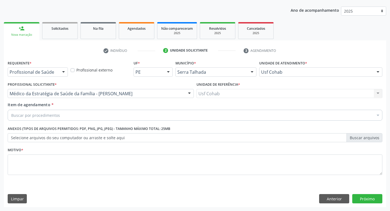
click at [84, 117] on div "Buscar por procedimentos" at bounding box center [195, 115] width 374 height 11
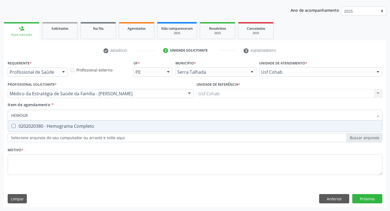
type input "HEMOGRA"
click at [81, 124] on div "0202020380 - Hemograma Completo" at bounding box center [194, 126] width 367 height 4
checkbox Completo "true"
drag, startPoint x: 33, startPoint y: 115, endPoint x: 0, endPoint y: 115, distance: 33.4
click at [0, 115] on div "Acompanhamento Acompanhe a situação das marcações correntes e finalizadas Relat…" at bounding box center [195, 90] width 390 height 241
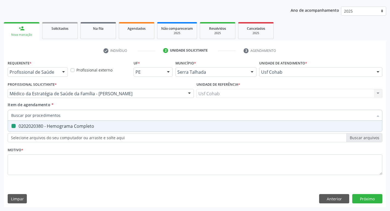
checkbox Completo "false"
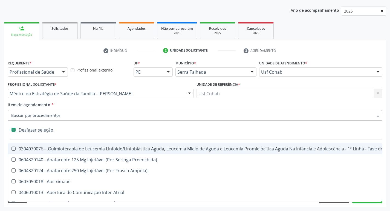
click at [25, 115] on input "Item de agendamento *" at bounding box center [192, 115] width 362 height 11
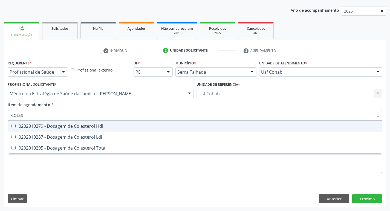
type input "COLEST"
click at [12, 124] on Hdl at bounding box center [13, 126] width 4 height 4
click at [11, 124] on Hdl "checkbox" at bounding box center [10, 126] width 4 height 4
checkbox Hdl "true"
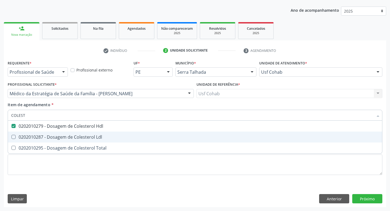
click at [12, 136] on Ldl at bounding box center [13, 137] width 4 height 4
click at [11, 136] on Ldl "checkbox" at bounding box center [10, 137] width 4 height 4
checkbox Ldl "true"
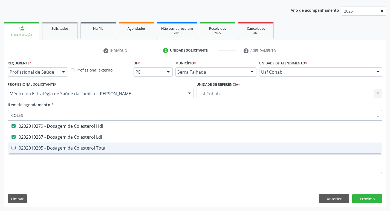
drag, startPoint x: 15, startPoint y: 150, endPoint x: 13, endPoint y: 145, distance: 6.1
click at [15, 150] on div "0202010295 - Dosagem de Colesterol Total" at bounding box center [194, 148] width 367 height 4
checkbox Total "true"
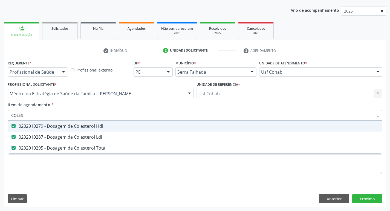
drag, startPoint x: 29, startPoint y: 118, endPoint x: 0, endPoint y: 112, distance: 29.6
click at [0, 112] on div "Acompanhamento Acompanhe a situação das marcações correntes e finalizadas Relat…" at bounding box center [195, 90] width 390 height 241
checkbox Hdl "false"
checkbox Ldl "false"
checkbox Total "false"
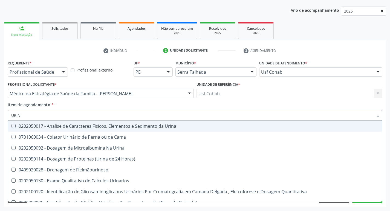
type input "URINA"
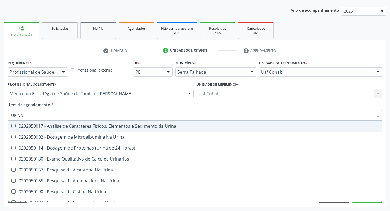
click at [14, 125] on Urina at bounding box center [13, 126] width 4 height 4
click at [11, 125] on Urina "checkbox" at bounding box center [10, 126] width 4 height 4
checkbox Urina "true"
drag, startPoint x: 28, startPoint y: 115, endPoint x: 0, endPoint y: 112, distance: 28.1
click at [0, 112] on div "Acompanhamento Acompanhe a situação das marcações correntes e finalizadas Relat…" at bounding box center [195, 90] width 390 height 241
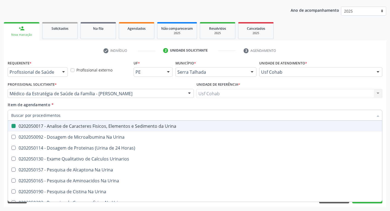
checkbox Urina "false"
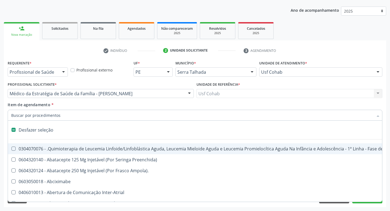
type input "O"
checkbox Agua "true"
checkbox Urina "false"
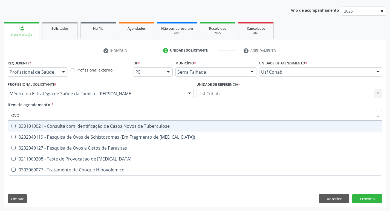
type input "OVOS"
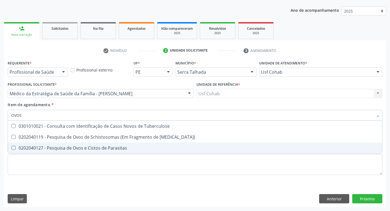
drag, startPoint x: 13, startPoint y: 149, endPoint x: 19, endPoint y: 137, distance: 13.7
click at [13, 149] on Parasitas at bounding box center [13, 148] width 4 height 4
click at [11, 149] on Parasitas "checkbox" at bounding box center [10, 148] width 4 height 4
checkbox Parasitas "true"
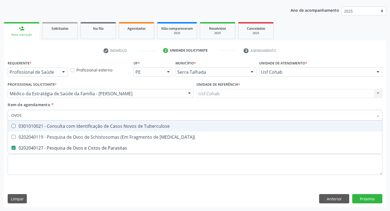
drag, startPoint x: 23, startPoint y: 113, endPoint x: 0, endPoint y: 112, distance: 23.0
click at [0, 112] on div "Acompanhamento Acompanhe a situação das marcações correntes e finalizadas Relat…" at bounding box center [195, 90] width 390 height 241
checkbox Parasitas "false"
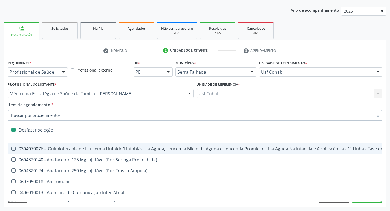
type input "G"
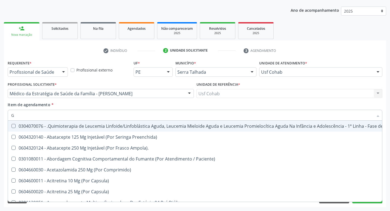
checkbox Geo-Helmintíases "false"
checkbox Hdl "true"
checkbox Ldl "true"
checkbox Total "true"
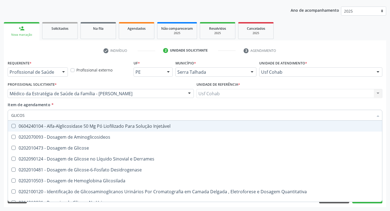
type input "GLICOSE"
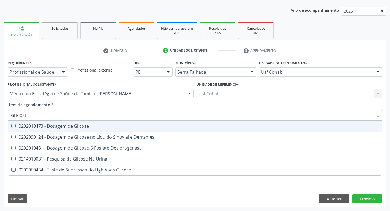
click at [14, 128] on Glicose at bounding box center [13, 126] width 4 height 4
click at [11, 128] on Glicose "checkbox" at bounding box center [10, 126] width 4 height 4
checkbox Glicose "true"
drag, startPoint x: 30, startPoint y: 116, endPoint x: 0, endPoint y: 111, distance: 30.8
click at [0, 111] on div "Acompanhamento Acompanhe a situação das marcações correntes e finalizadas Relat…" at bounding box center [195, 90] width 390 height 241
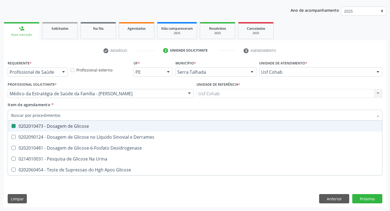
checkbox Glicose "false"
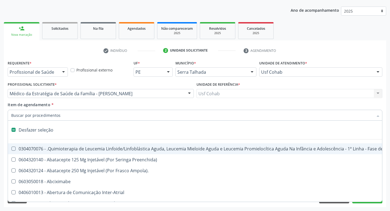
click at [28, 114] on input "Item de agendamento *" at bounding box center [192, 115] width 362 height 11
type input "H"
checkbox Urina "false"
checkbox A "true"
checkbox Queimados\) "true"
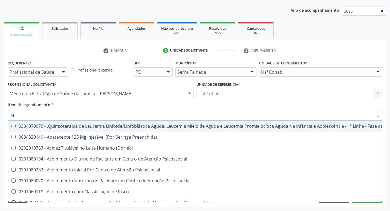
type input "HE"
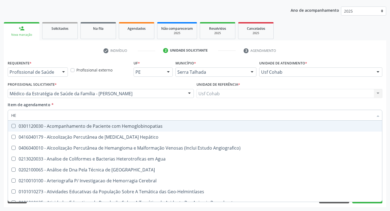
checkbox Completo "true"
type input "HEM"
checkbox II "true"
checkbox Completo "false"
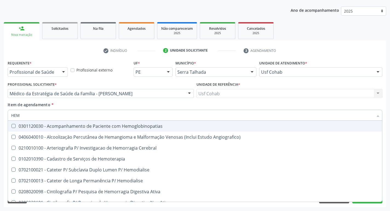
type input "HEMO"
checkbox Retro-Retal "true"
checkbox Completo "false"
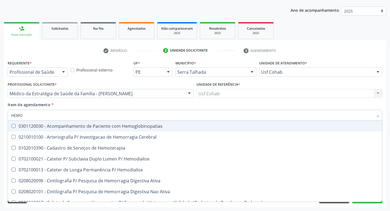
type input "HEMOG"
checkbox Carboxi-Hemoglobina "true"
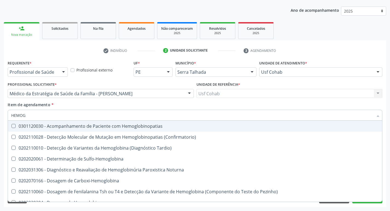
type input "HEMOGL"
checkbox Completo "false"
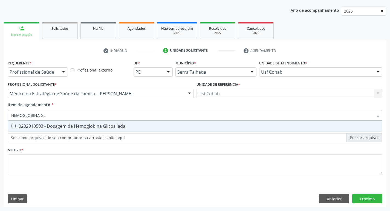
type input "HEMOGLOBINA GLI"
click at [10, 126] on div at bounding box center [10, 126] width 4 height 4
checkbox Glicosilada "true"
drag, startPoint x: 51, startPoint y: 117, endPoint x: 0, endPoint y: 115, distance: 50.9
click at [0, 115] on div "Acompanhamento Acompanhe a situação das marcações correntes e finalizadas Relat…" at bounding box center [195, 90] width 390 height 241
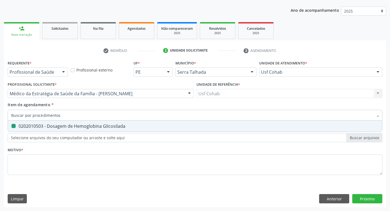
checkbox Glicosilada "false"
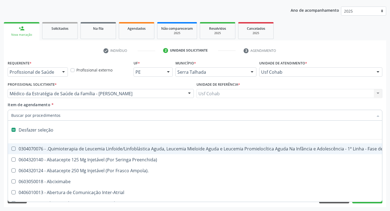
click at [368, 102] on div "Item de agendamento * Desfazer seleção 0304070076 - .Quimioterapia de Leucemia …" at bounding box center [195, 110] width 374 height 17
checkbox Preenchida\) "true"
checkbox Ampola\)\ "true"
checkbox Abciximabe "true"
checkbox Inter-Atrial "true"
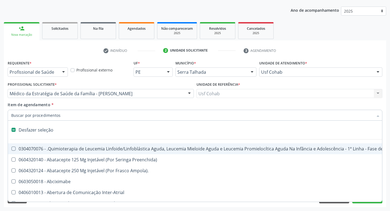
checkbox Valvar "true"
checkbox Adolescente\) "true"
checkbox Valvar "true"
checkbox Adolescente\) "true"
checkbox Urina "false"
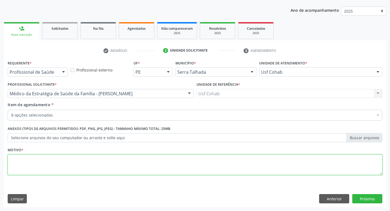
click at [153, 164] on textarea at bounding box center [195, 165] width 374 height 21
type textarea "RASTREIO"
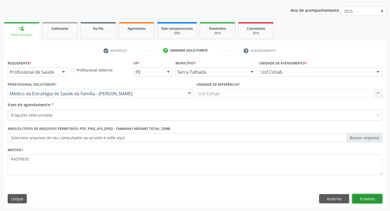
click at [376, 198] on button "Próximo" at bounding box center [367, 198] width 30 height 9
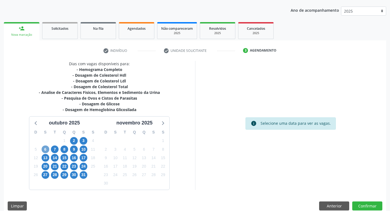
click at [45, 150] on span "6" at bounding box center [46, 150] width 8 height 8
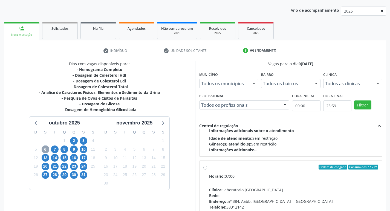
scroll to position [182, 0]
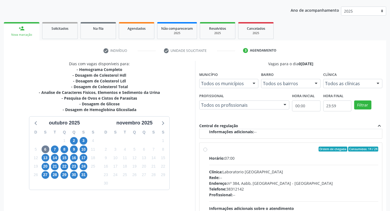
click at [209, 151] on label "Ordem de chegada Consumidos: 14 / 24 Horário: 07:00 Clínica: Laboratorio [GEOGR…" at bounding box center [293, 189] width 169 height 84
click at [206, 151] on input "Ordem de chegada Consumidos: 14 / 24 Horário: 07:00 Clínica: Laboratorio [GEOGR…" at bounding box center [205, 149] width 4 height 5
radio input "true"
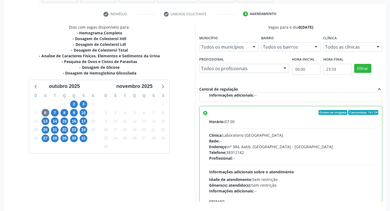
scroll to position [115, 0]
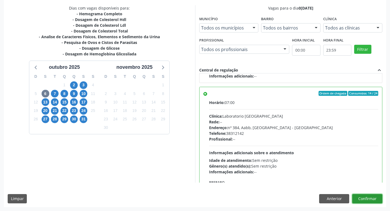
click at [371, 200] on button "Confirmar" at bounding box center [367, 198] width 30 height 9
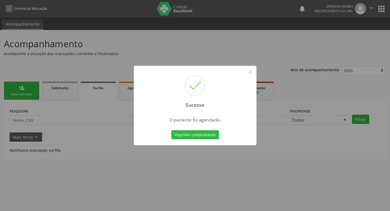
scroll to position [0, 0]
click at [204, 135] on button "Imprimir comprovante" at bounding box center [197, 134] width 48 height 9
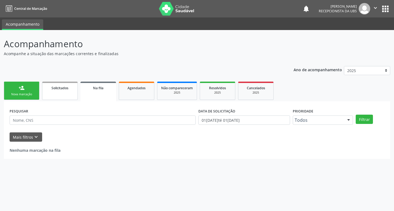
click at [52, 91] on link "Solicitados" at bounding box center [60, 91] width 36 height 18
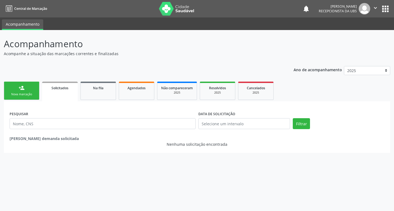
click at [28, 91] on link "person_add Nova marcação" at bounding box center [22, 91] width 36 height 18
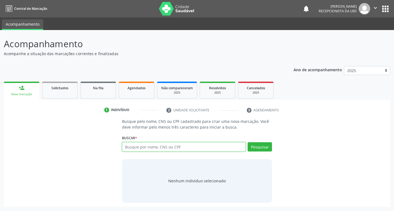
click at [166, 147] on input "text" at bounding box center [184, 147] width 124 height 9
type input "706301697807780"
click at [254, 149] on button "Pesquisar" at bounding box center [260, 147] width 24 height 9
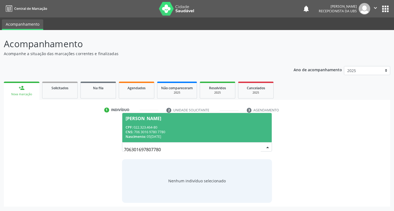
click at [165, 122] on span "[PERSON_NAME] CPF: 022.323.464-80 CNS: 706 3016 9780 7780 Nascimento: 05[DATE]" at bounding box center [197, 127] width 150 height 29
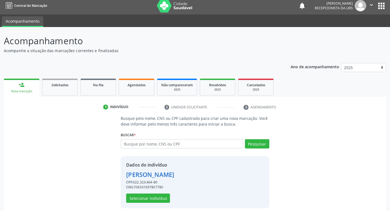
scroll to position [8, 0]
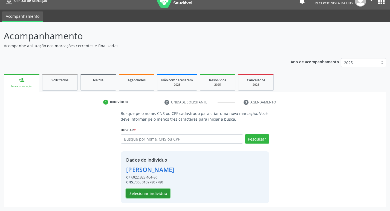
click at [146, 195] on button "Selecionar indivíduo" at bounding box center [148, 193] width 44 height 9
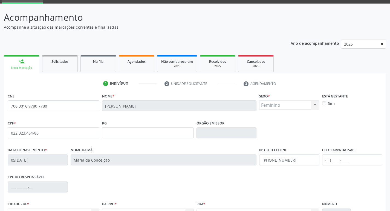
scroll to position [85, 0]
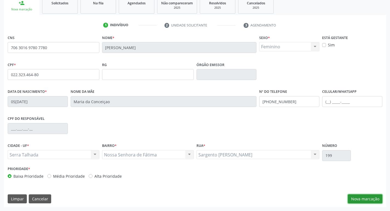
click at [372, 201] on button "Nova marcação" at bounding box center [365, 199] width 34 height 9
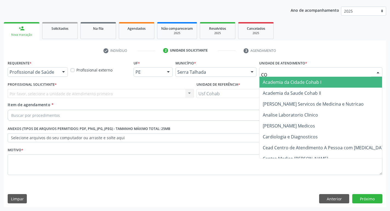
type input "COH"
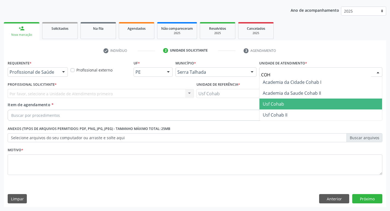
click at [291, 105] on span "Usf Cohab" at bounding box center [320, 104] width 123 height 11
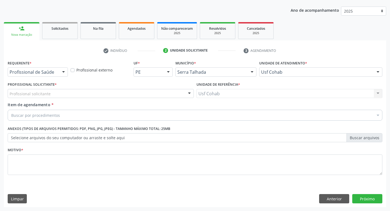
click at [86, 91] on div "Profissional solicitante" at bounding box center [101, 93] width 186 height 9
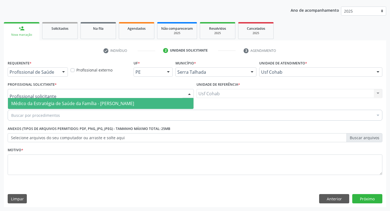
click at [85, 104] on span "Médico da Estratégia de Saúde da Família - [PERSON_NAME]" at bounding box center [72, 104] width 123 height 6
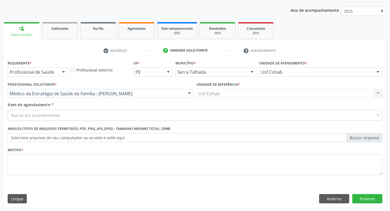
click at [81, 117] on div "Buscar por procedimentos" at bounding box center [195, 115] width 374 height 11
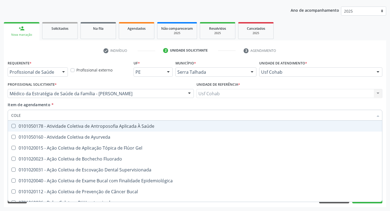
type input "COLES"
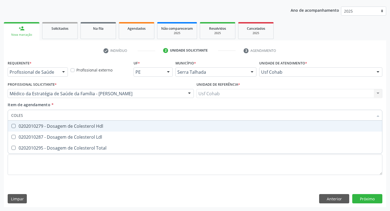
click at [16, 127] on div "0202010279 - Dosagem de Colesterol Hdl" at bounding box center [194, 126] width 367 height 4
checkbox Hdl "true"
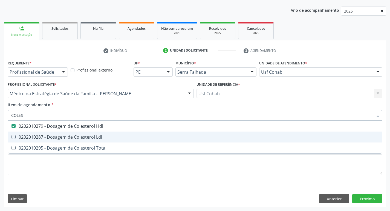
click at [14, 136] on Ldl at bounding box center [13, 137] width 4 height 4
click at [11, 136] on Ldl "checkbox" at bounding box center [10, 137] width 4 height 4
checkbox Ldl "true"
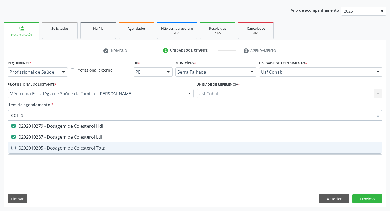
click at [15, 147] on Total at bounding box center [13, 148] width 4 height 4
click at [11, 147] on Total "checkbox" at bounding box center [10, 148] width 4 height 4
checkbox Total "true"
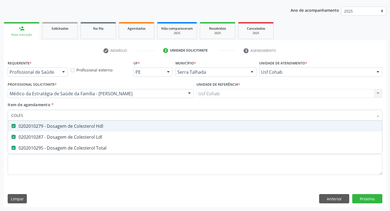
drag, startPoint x: 28, startPoint y: 117, endPoint x: 0, endPoint y: 117, distance: 28.2
click at [0, 117] on div "Acompanhamento Acompanhe a situação das marcações correntes e finalizadas Relat…" at bounding box center [195, 90] width 390 height 241
checkbox Hdl "false"
checkbox Ldl "false"
checkbox Total "false"
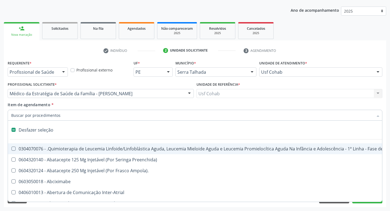
click at [16, 115] on input "Item de agendamento *" at bounding box center [192, 115] width 362 height 11
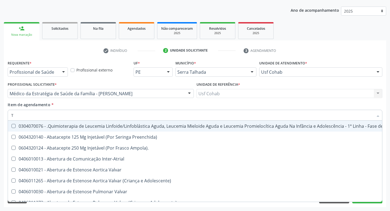
type input "TG"
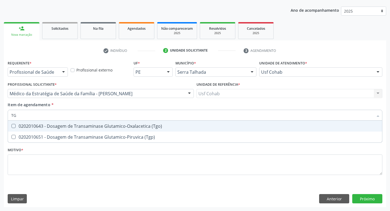
click at [14, 128] on \(Tgo\) at bounding box center [13, 126] width 4 height 4
click at [11, 128] on \(Tgo\) "checkbox" at bounding box center [10, 126] width 4 height 4
checkbox \(Tgo\) "true"
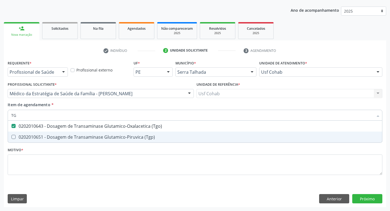
click at [15, 135] on div "0202010651 - Dosagem de Transaminase Glutamico-Piruvica (Tgp)" at bounding box center [194, 137] width 367 height 4
checkbox \(Tgp\) "true"
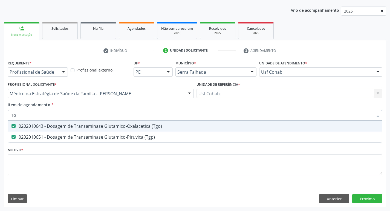
drag, startPoint x: 24, startPoint y: 117, endPoint x: 0, endPoint y: 114, distance: 24.2
click at [0, 114] on div "Acompanhamento Acompanhe a situação das marcações correntes e finalizadas Relat…" at bounding box center [195, 90] width 390 height 241
checkbox \(Tgo\) "false"
checkbox \(Tgp\) "false"
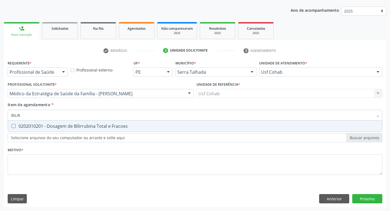
type input "BILIRR"
click at [13, 124] on span "0202010201 - Dosagem de Bilirrubina Total e Fracoes" at bounding box center [195, 126] width 374 height 11
checkbox Fracoes "true"
drag, startPoint x: 3, startPoint y: 119, endPoint x: 0, endPoint y: 119, distance: 3.3
click at [0, 119] on div "Acompanhamento Acompanhe a situação das marcações correntes e finalizadas Relat…" at bounding box center [195, 90] width 390 height 241
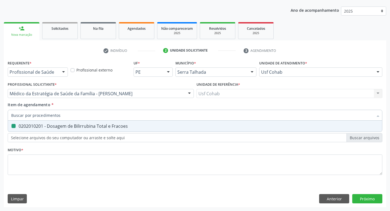
checkbox Fracoes "false"
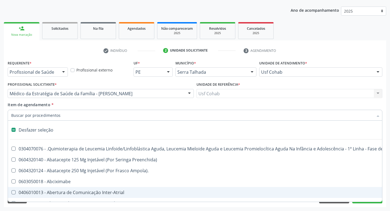
click at [74, 51] on ul "check Indivíduo 2 Unidade solicitante 3 Agendamento" at bounding box center [195, 50] width 382 height 9
checkbox Preenchida\) "true"
checkbox Ampola\)\ "true"
checkbox Abciximabe "true"
checkbox Inter-Atrial "true"
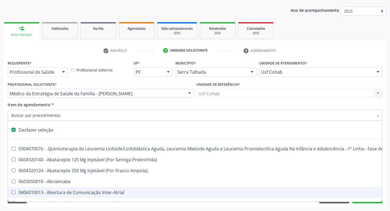
checkbox Valvar "true"
checkbox Adolescente\) "true"
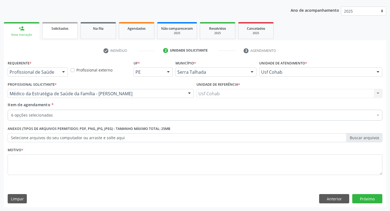
click at [51, 34] on link "Solicitados" at bounding box center [60, 30] width 36 height 17
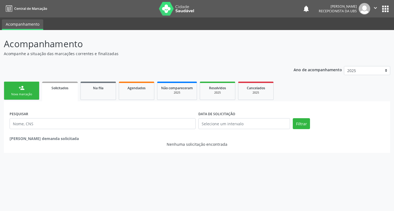
click at [33, 90] on link "person_add Nova marcação" at bounding box center [22, 91] width 36 height 18
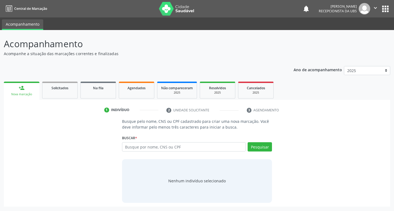
click at [33, 90] on link "person_add Nova marcação" at bounding box center [22, 91] width 36 height 18
click at [134, 95] on link "Agendados" at bounding box center [137, 90] width 36 height 17
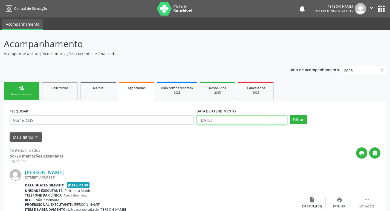
click at [227, 120] on input "[DATE]" at bounding box center [241, 120] width 91 height 9
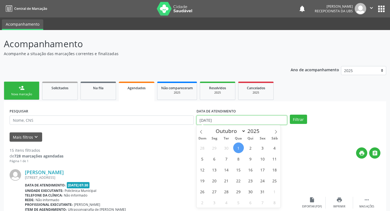
click at [204, 120] on input "[DATE]" at bounding box center [241, 120] width 91 height 9
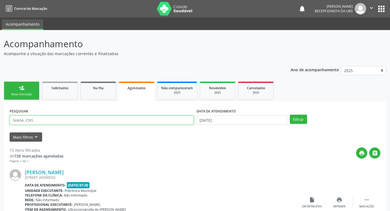
click at [36, 120] on input "text" at bounding box center [102, 120] width 184 height 9
type input "[PERSON_NAME]"
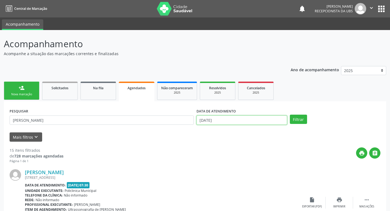
click at [227, 121] on input "[DATE]" at bounding box center [241, 120] width 91 height 9
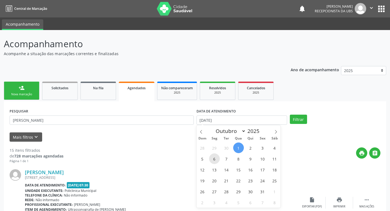
click at [212, 159] on span "6" at bounding box center [214, 159] width 11 height 11
type input "[DATE]"
click at [302, 121] on button "Filtrar" at bounding box center [298, 119] width 17 height 9
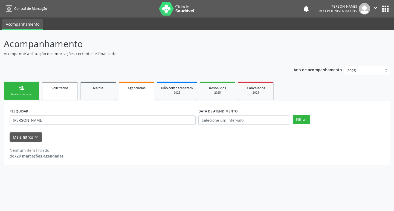
click at [62, 92] on link "Solicitados" at bounding box center [60, 91] width 36 height 18
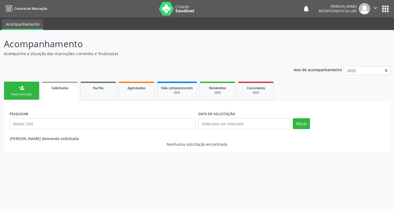
click at [30, 92] on link "person_add Nova marcação" at bounding box center [22, 91] width 36 height 18
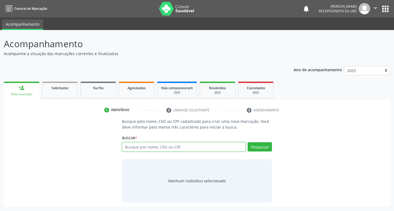
click at [147, 148] on input "text" at bounding box center [184, 147] width 124 height 9
click at [148, 147] on input "text" at bounding box center [184, 147] width 124 height 9
type input "706301697807780"
click at [252, 148] on button "Pesquisar" at bounding box center [260, 147] width 24 height 9
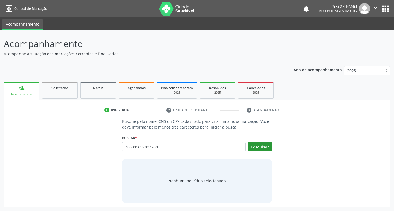
type input "706301697807780"
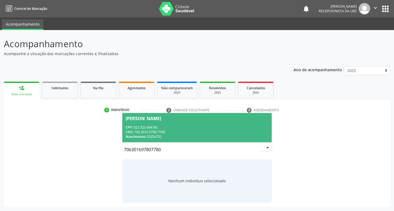
click at [167, 129] on div "CPF: 022.323.464-80" at bounding box center [197, 127] width 143 height 5
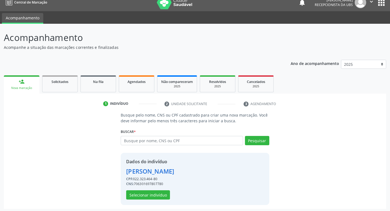
scroll to position [8, 0]
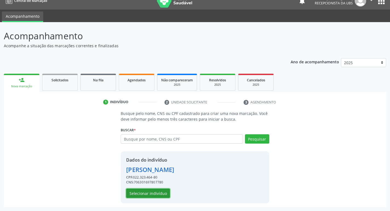
click at [157, 193] on button "Selecionar indivíduo" at bounding box center [148, 193] width 44 height 9
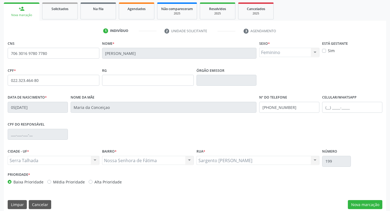
scroll to position [85, 0]
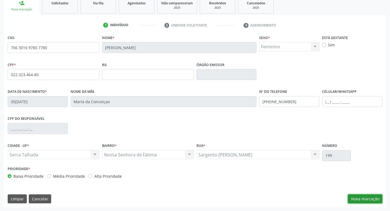
click at [363, 198] on button "Nova marcação" at bounding box center [365, 199] width 34 height 9
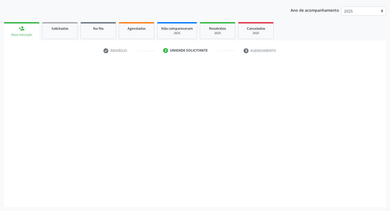
scroll to position [60, 0]
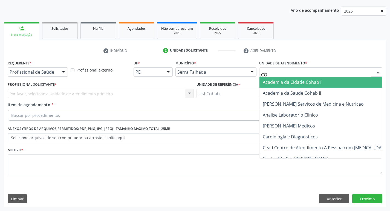
type input "COH"
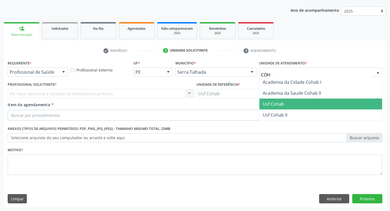
click at [279, 104] on span "Usf Cohab" at bounding box center [273, 104] width 21 height 6
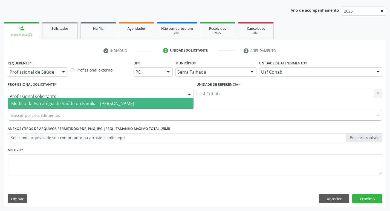
click at [71, 94] on div at bounding box center [101, 93] width 186 height 9
click at [71, 104] on span "Médico da Estratégia de Saúde da Família - [PERSON_NAME]" at bounding box center [72, 104] width 123 height 6
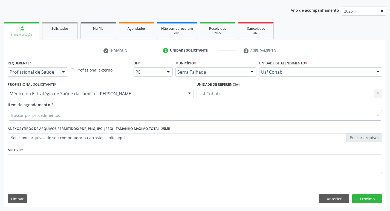
click at [70, 115] on div "Buscar por procedimentos" at bounding box center [195, 115] width 374 height 11
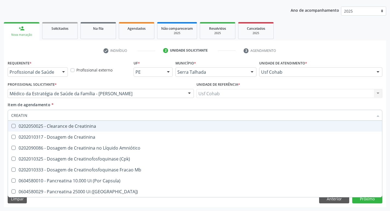
type input "CREATINI"
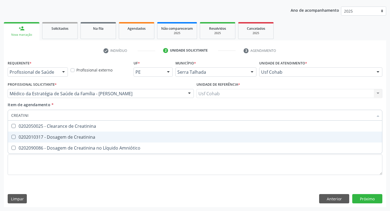
click at [15, 139] on Creatinina at bounding box center [13, 137] width 4 height 4
click at [11, 139] on Creatinina "checkbox" at bounding box center [10, 137] width 4 height 4
checkbox Creatinina "true"
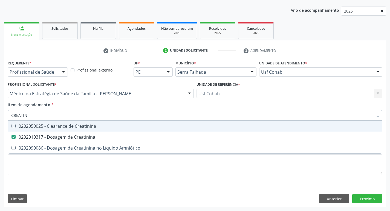
drag, startPoint x: 32, startPoint y: 117, endPoint x: 0, endPoint y: 115, distance: 31.8
click at [0, 115] on div "Acompanhamento Acompanhe a situação das marcações correntes e finalizadas Relat…" at bounding box center [195, 90] width 390 height 241
checkbox Creatinina "false"
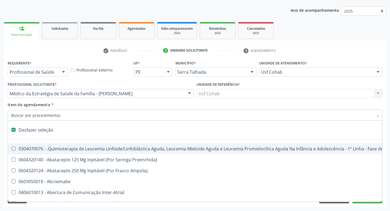
click at [57, 118] on input "Item de agendamento *" at bounding box center [192, 115] width 362 height 11
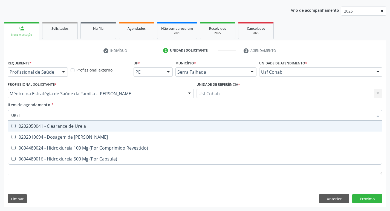
type input "UREIA"
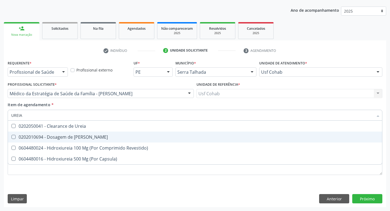
click at [12, 137] on Ureia at bounding box center [13, 137] width 4 height 4
click at [11, 137] on Ureia "checkbox" at bounding box center [10, 137] width 4 height 4
checkbox Ureia "true"
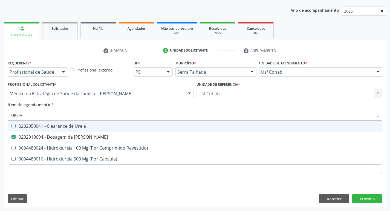
drag, startPoint x: 26, startPoint y: 114, endPoint x: 0, endPoint y: 112, distance: 26.4
click at [0, 112] on div "Acompanhamento Acompanhe a situação das marcações correntes e finalizadas Relat…" at bounding box center [195, 90] width 390 height 241
checkbox Ureia "false"
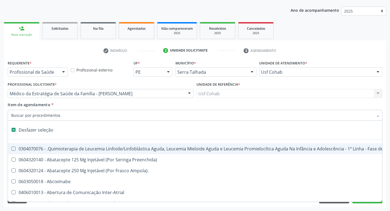
click at [43, 115] on input "Item de agendamento *" at bounding box center [192, 115] width 362 height 11
type input "M"
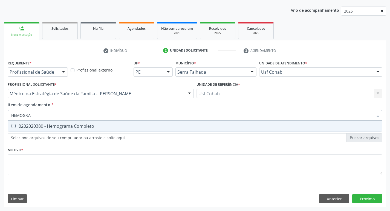
type input "HEMOGRAM"
click at [16, 127] on div "0202020380 - Hemograma Completo" at bounding box center [194, 126] width 367 height 4
checkbox Completo "true"
drag, startPoint x: 37, startPoint y: 114, endPoint x: 0, endPoint y: 110, distance: 37.2
click at [0, 110] on div "Acompanhamento Acompanhe a situação das marcações correntes e finalizadas Relat…" at bounding box center [195, 90] width 390 height 241
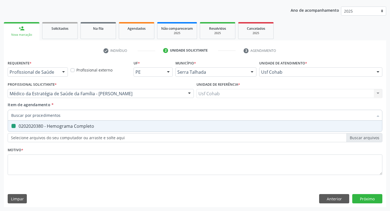
checkbox Completo "false"
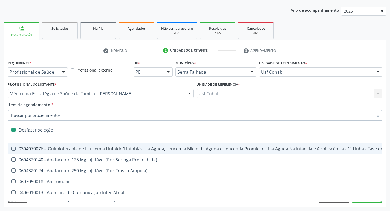
click at [25, 116] on input "Item de agendamento *" at bounding box center [192, 115] width 362 height 11
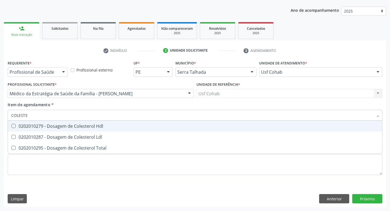
type input "COLESTER"
click at [17, 125] on div "0202010279 - Dosagem de Colesterol Hdl" at bounding box center [194, 126] width 367 height 4
checkbox Hdl "true"
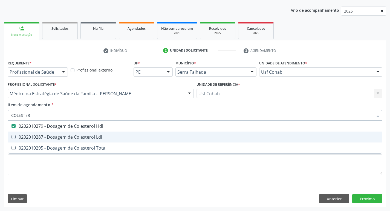
click at [14, 135] on Ldl at bounding box center [13, 137] width 4 height 4
click at [11, 135] on Ldl "checkbox" at bounding box center [10, 137] width 4 height 4
checkbox Ldl "true"
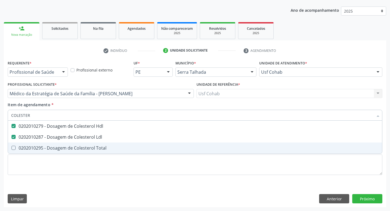
click at [16, 149] on div "0202010295 - Dosagem de Colesterol Total" at bounding box center [194, 148] width 367 height 4
checkbox Total "true"
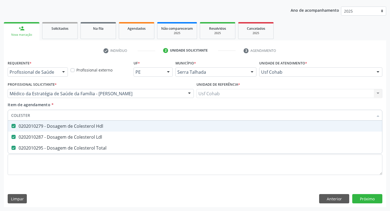
drag, startPoint x: 42, startPoint y: 112, endPoint x: 0, endPoint y: 112, distance: 42.1
click at [0, 112] on div "Acompanhamento Acompanhe a situação das marcações correntes e finalizadas Relat…" at bounding box center [195, 90] width 390 height 241
checkbox Hdl "false"
checkbox Ldl "false"
checkbox Total "false"
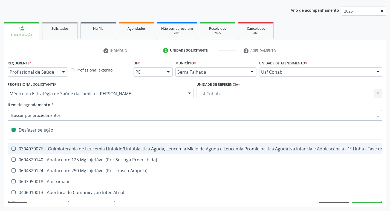
click at [59, 116] on input "Item de agendamento *" at bounding box center [192, 115] width 362 height 11
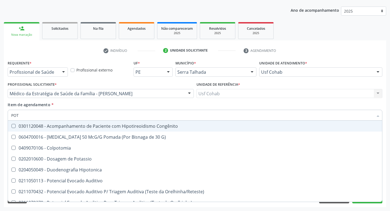
type input "POTA"
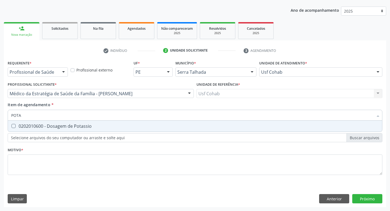
click at [11, 127] on div at bounding box center [10, 126] width 4 height 4
checkbox Potassio "true"
drag, startPoint x: 29, startPoint y: 117, endPoint x: 0, endPoint y: 115, distance: 28.8
click at [0, 115] on div "Acompanhamento Acompanhe a situação das marcações correntes e finalizadas Relat…" at bounding box center [195, 90] width 390 height 241
checkbox Potassio "false"
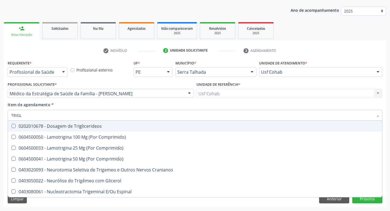
type input "TRIGLI"
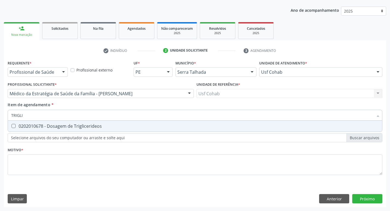
click at [13, 124] on span "0202010678 - Dosagem de Triglicerideos" at bounding box center [195, 126] width 374 height 11
checkbox Triglicerideos "true"
drag, startPoint x: 24, startPoint y: 116, endPoint x: 5, endPoint y: 113, distance: 19.6
click at [5, 113] on div "Requerente * Profissional de Saúde Profissional de Saúde Paciente Nenhum result…" at bounding box center [195, 133] width 382 height 149
checkbox Triglicerideos "false"
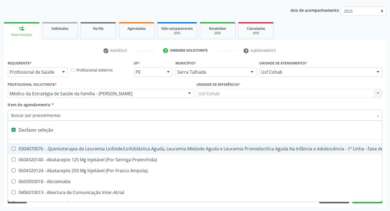
click at [23, 120] on input "Item de agendamento *" at bounding box center [192, 115] width 362 height 11
click at [24, 114] on input "Item de agendamento *" at bounding box center [192, 115] width 362 height 11
type input "U"
checkbox Leprae "true"
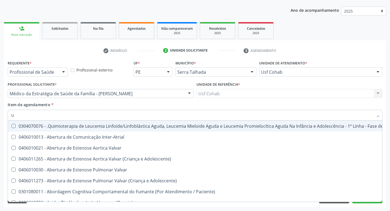
type input "UR"
checkbox Nível "true"
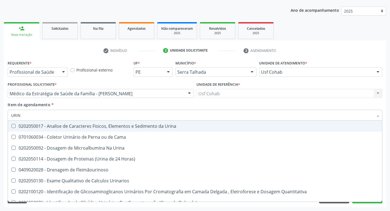
type input "URINA"
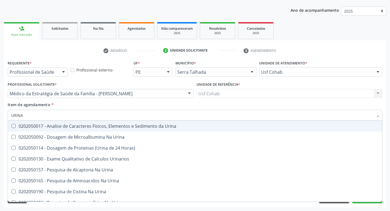
drag, startPoint x: 12, startPoint y: 126, endPoint x: 19, endPoint y: 120, distance: 9.5
click at [12, 126] on Urina at bounding box center [13, 126] width 4 height 4
click at [11, 126] on Urina "checkbox" at bounding box center [10, 126] width 4 height 4
checkbox Urina "true"
drag, startPoint x: 25, startPoint y: 118, endPoint x: 0, endPoint y: 114, distance: 25.2
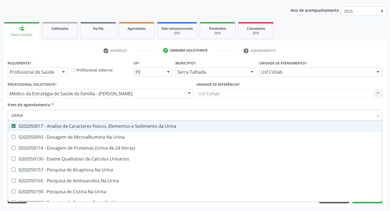
click at [0, 114] on div "Acompanhamento Acompanhe a situação das marcações correntes e finalizadas Relat…" at bounding box center [195, 90] width 390 height 241
checkbox Urina "false"
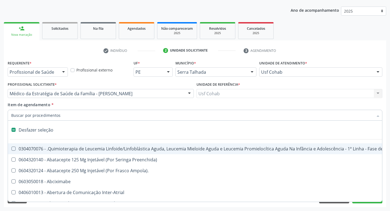
click at [22, 117] on input "Item de agendamento *" at bounding box center [192, 115] width 362 height 11
type input "G"
checkbox Urina "false"
checkbox Doses\) "true"
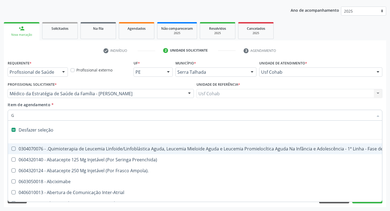
checkbox Inalante\) "true"
checkbox Bursectomia "true"
checkbox Diatermia "true"
checkbox Inteiro "true"
checkbox \(Ventriculografia\) "true"
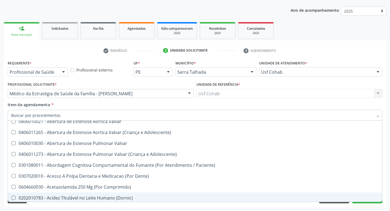
scroll to position [164, 0]
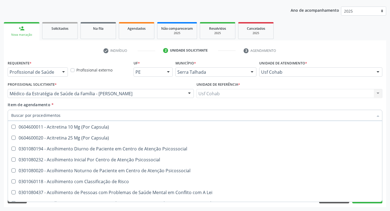
click at [340, 102] on div "Item de agendamento * Desfazer seleção 0304070076 - .Quimioterapia de Leucemia …" at bounding box center [195, 110] width 374 height 17
checkbox Preenchida\) "true"
checkbox Ampola\)\ "true"
checkbox Abciximabe "true"
checkbox Inter-Atrial "true"
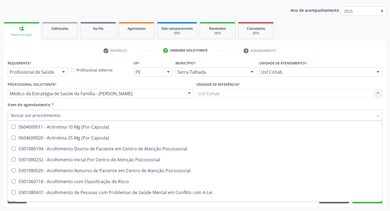
checkbox Valvar "true"
checkbox Adolescente\) "true"
checkbox Valvar "true"
checkbox Adolescente\) "true"
checkbox Paciente\) "true"
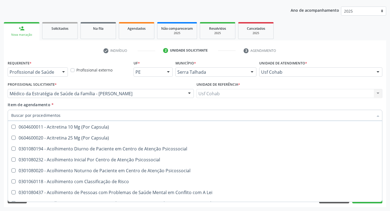
checkbox Dente\) "true"
checkbox Comprimido\) "true"
checkbox \(Dornic\) "true"
checkbox Urina "false"
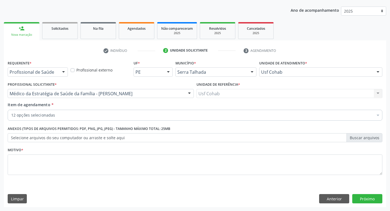
scroll to position [0, 0]
click at [368, 198] on button "Próximo" at bounding box center [367, 198] width 30 height 9
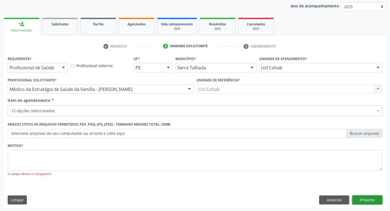
scroll to position [65, 0]
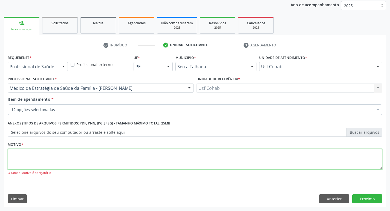
click at [75, 152] on textarea at bounding box center [195, 159] width 374 height 21
type textarea "RASTREIO"
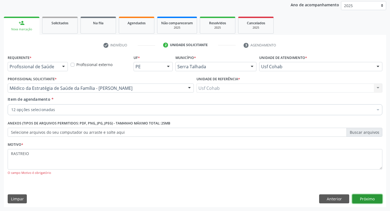
click at [361, 197] on button "Próximo" at bounding box center [367, 199] width 30 height 9
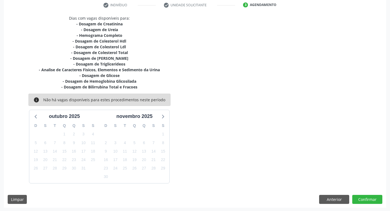
scroll to position [106, 0]
click at [322, 199] on button "Anterior" at bounding box center [334, 199] width 30 height 9
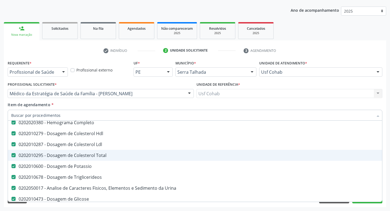
scroll to position [82, 0]
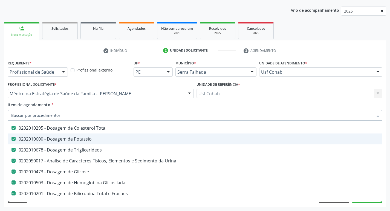
click at [14, 139] on Potassio at bounding box center [13, 139] width 4 height 4
click at [11, 139] on Potassio "checkbox" at bounding box center [10, 139] width 4 height 4
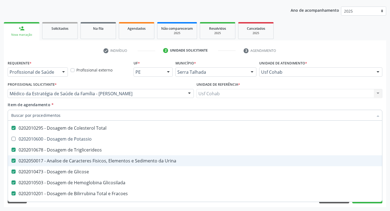
click at [389, 198] on div "Acompanhamento Acompanhe a situação das marcações correntes e finalizadas Relat…" at bounding box center [195, 90] width 390 height 241
checkbox Potassio "true"
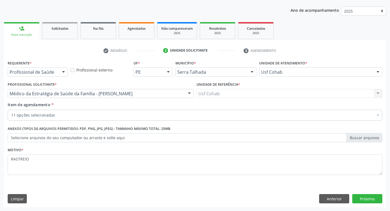
click at [385, 197] on div "Requerente * Profissional de Saúde Profissional de Saúde Paciente Nenhum result…" at bounding box center [195, 133] width 382 height 149
click at [373, 198] on button "Próximo" at bounding box center [367, 198] width 30 height 9
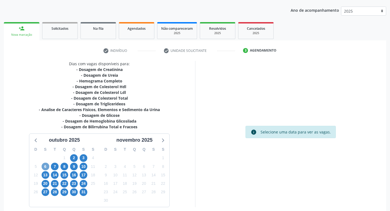
click at [47, 165] on span "6" at bounding box center [46, 167] width 8 height 8
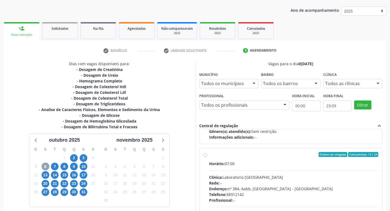
scroll to position [182, 0]
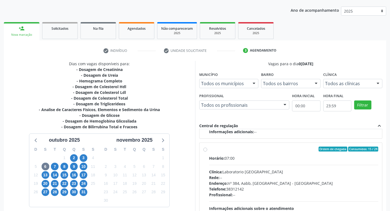
click at [203, 149] on div "Ordem de chegada Consumidos: 15 / 24 Horário: 07:00 Clínica: Laboratorio [GEOGR…" at bounding box center [290, 189] width 183 height 92
radio input "true"
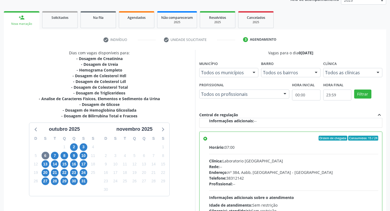
scroll to position [115, 0]
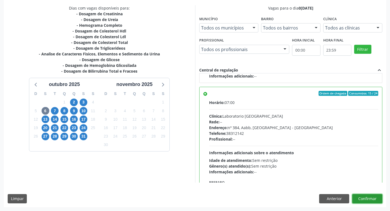
click at [364, 201] on button "Confirmar" at bounding box center [367, 198] width 30 height 9
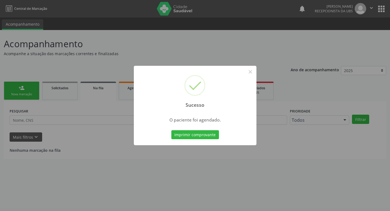
scroll to position [0, 0]
click at [198, 137] on button "Imprimir comprovante" at bounding box center [197, 134] width 48 height 9
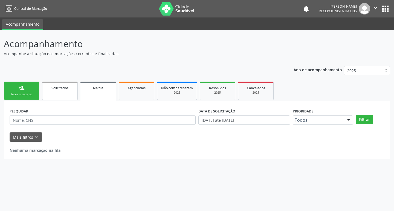
click at [62, 92] on link "Solicitados" at bounding box center [60, 91] width 36 height 18
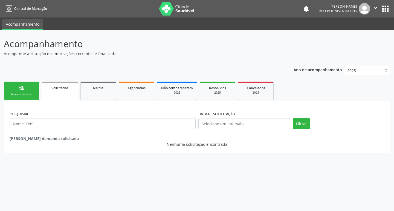
click at [26, 92] on link "person_add Nova marcação" at bounding box center [22, 91] width 36 height 18
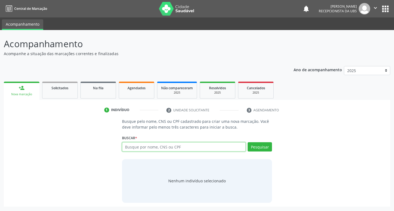
click at [133, 148] on input "text" at bounding box center [184, 147] width 124 height 9
type input "07466058469"
click at [263, 149] on button "Pesquisar" at bounding box center [260, 147] width 24 height 9
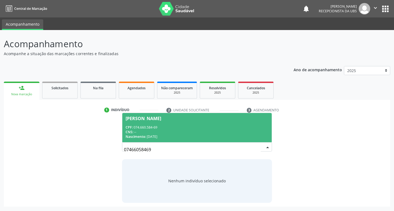
click at [199, 124] on span "[PERSON_NAME] CPF: 074.660.584-69 CNS: -- Nascimento: 0[DATE]" at bounding box center [197, 127] width 150 height 29
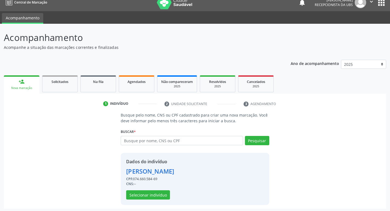
scroll to position [8, 0]
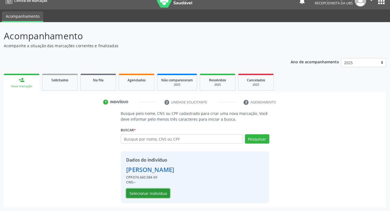
click at [152, 195] on button "Selecionar indivíduo" at bounding box center [148, 193] width 44 height 9
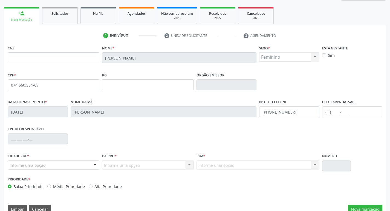
scroll to position [85, 0]
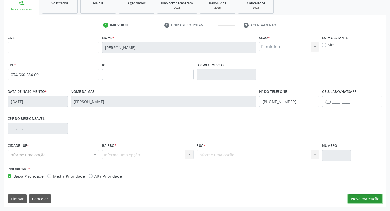
click at [362, 201] on button "Nova marcação" at bounding box center [365, 199] width 34 height 9
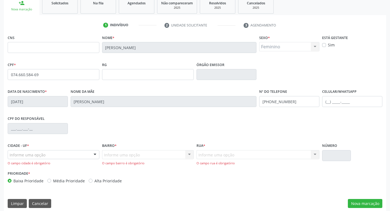
click at [53, 157] on div "Informe uma opção" at bounding box center [54, 154] width 92 height 9
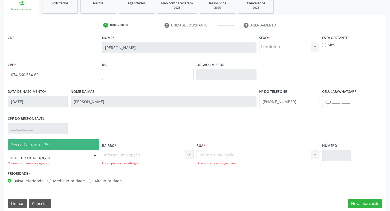
click at [54, 143] on span "Serra Talhada - PE" at bounding box center [53, 145] width 91 height 11
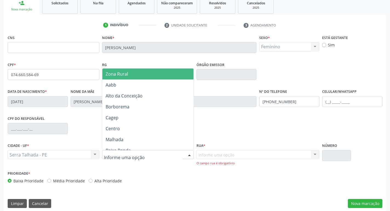
click at [192, 156] on div at bounding box center [189, 155] width 8 height 9
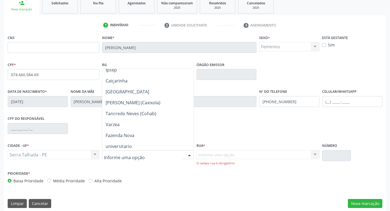
scroll to position [191, 0]
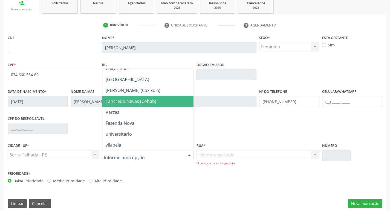
click at [143, 102] on span "Tancredo Neves (Cohab)" at bounding box center [131, 101] width 51 height 6
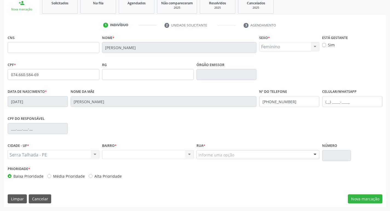
click at [315, 155] on div at bounding box center [315, 155] width 8 height 9
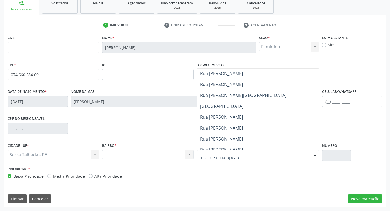
scroll to position [492, 0]
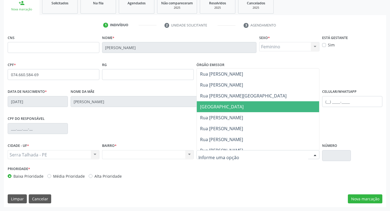
click at [235, 106] on span "[GEOGRAPHIC_DATA]" at bounding box center [260, 106] width 127 height 11
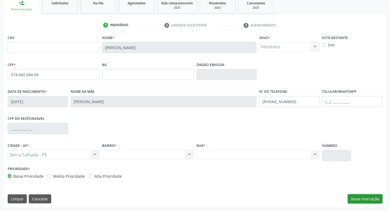
click at [367, 200] on button "Nova marcação" at bounding box center [365, 199] width 34 height 9
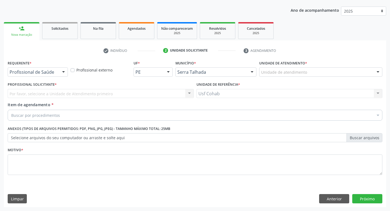
scroll to position [60, 0]
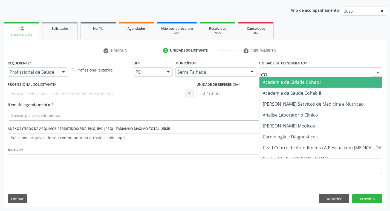
type input "COH"
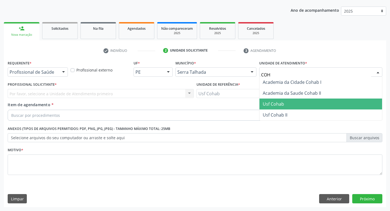
click at [293, 101] on span "Usf Cohab" at bounding box center [320, 104] width 123 height 11
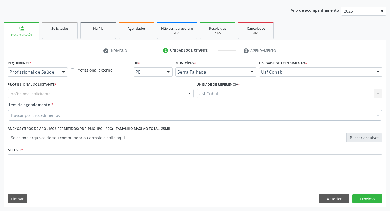
click at [116, 96] on div "Profissional solicitante" at bounding box center [101, 93] width 186 height 9
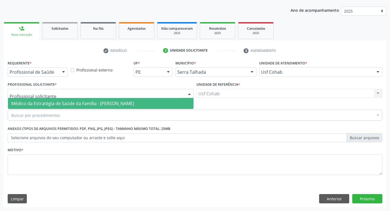
click at [106, 104] on span "Médico da Estratégia de Saúde da Família - [PERSON_NAME]" at bounding box center [72, 104] width 123 height 6
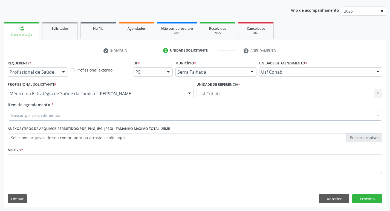
click at [78, 117] on div "Buscar por procedimentos" at bounding box center [195, 115] width 374 height 11
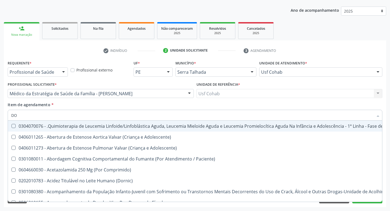
type input "D"
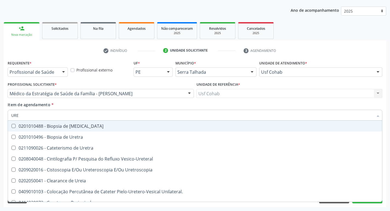
type input "UREI"
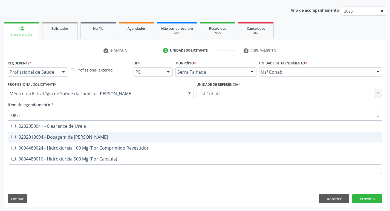
drag, startPoint x: 12, startPoint y: 137, endPoint x: 28, endPoint y: 125, distance: 19.7
click at [12, 136] on Ureia at bounding box center [13, 137] width 4 height 4
click at [11, 136] on Ureia "checkbox" at bounding box center [10, 137] width 4 height 4
checkbox Ureia "true"
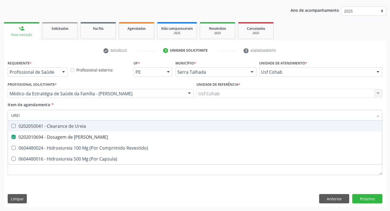
drag, startPoint x: 31, startPoint y: 115, endPoint x: 0, endPoint y: 114, distance: 31.5
click at [0, 114] on div "Acompanhamento Acompanhe a situação das marcações correntes e finalizadas Relat…" at bounding box center [195, 90] width 390 height 241
checkbox Ureia "false"
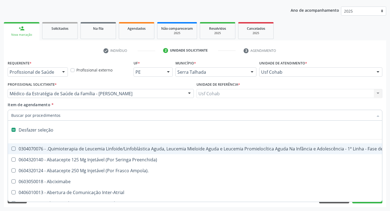
click at [47, 116] on input "Item de agendamento *" at bounding box center [192, 115] width 362 height 11
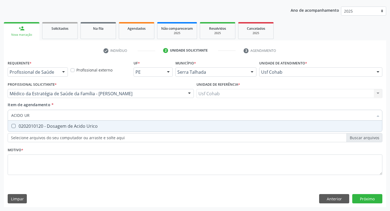
type input "ACIDO URI"
click at [13, 127] on Urico at bounding box center [13, 126] width 4 height 4
click at [11, 127] on Urico "checkbox" at bounding box center [10, 126] width 4 height 4
checkbox Urico "true"
drag, startPoint x: 21, startPoint y: 115, endPoint x: 13, endPoint y: 114, distance: 7.2
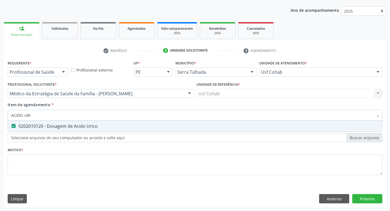
click at [13, 114] on input "ACIDO URI" at bounding box center [192, 115] width 362 height 11
type input "A"
checkbox Urico "false"
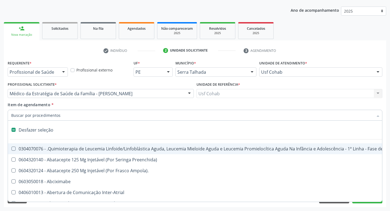
type input "G"
checkbox Aberto\) "true"
checkbox \(Ventriculografia\) "true"
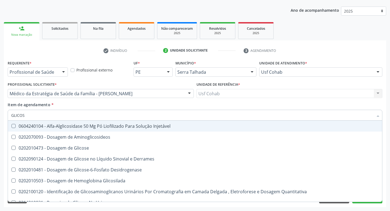
type input "GLICOSE"
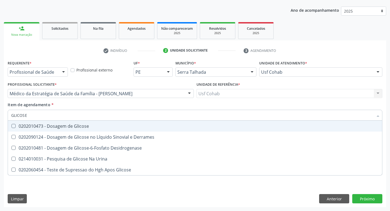
click at [12, 126] on Glicose at bounding box center [13, 126] width 4 height 4
click at [11, 126] on Glicose "checkbox" at bounding box center [10, 126] width 4 height 4
checkbox Glicose "true"
type input "GLICOS"
checkbox Glicose "false"
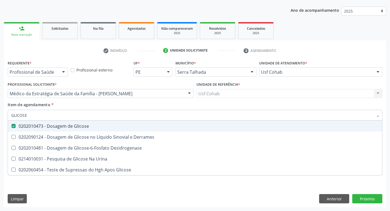
checkbox Desidrogenase "true"
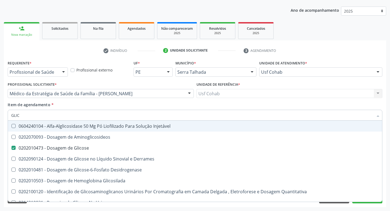
type input "GLI"
checkbox Glicose "false"
checkbox Glicosilada "false"
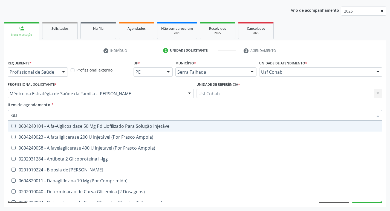
type input "GL"
checkbox Glicose "false"
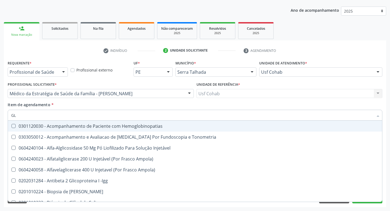
type input "G"
checkbox Glicose "false"
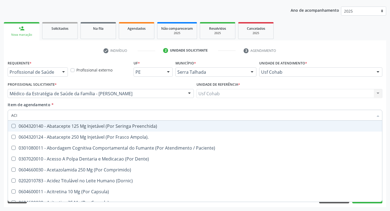
type input "ACID"
checkbox Risco "true"
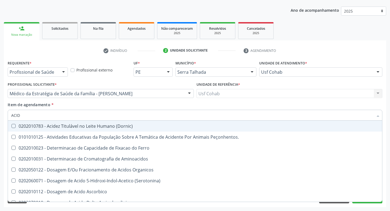
type input "ACIDO"
checkbox Hipurico "true"
checkbox Urico "false"
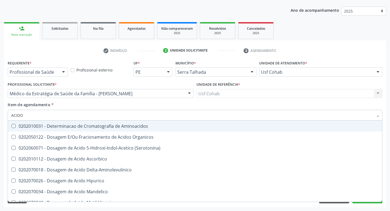
type input "ACIDO U"
checkbox Aminoacidos "true"
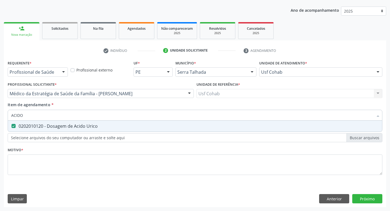
type input "ACIDO"
checkbox Urico "false"
type input "A"
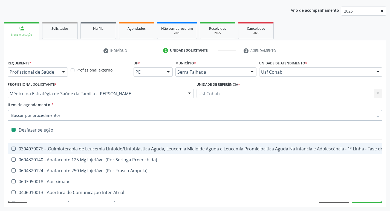
type input "U"
checkbox Cistometro "true"
checkbox Leprae "true"
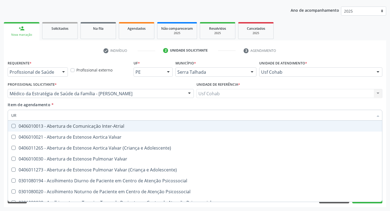
type input "URE"
checkbox Miotendinoso "true"
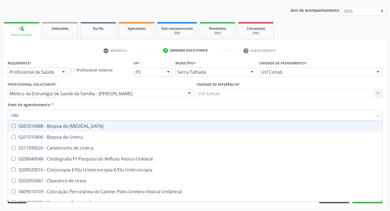
type input "UREI"
checkbox Uretra "true"
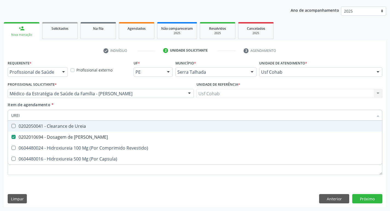
type input "URE"
checkbox Ureia "false"
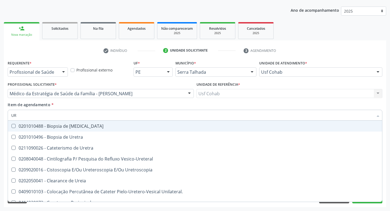
type input "U"
checkbox Ureia "false"
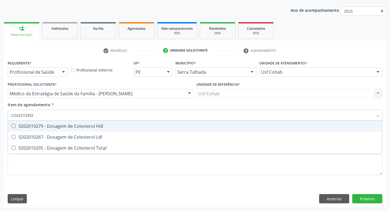
type input "COLESTEROL"
click at [14, 126] on Hdl at bounding box center [13, 126] width 4 height 4
click at [11, 126] on Hdl "checkbox" at bounding box center [10, 126] width 4 height 4
checkbox Hdl "true"
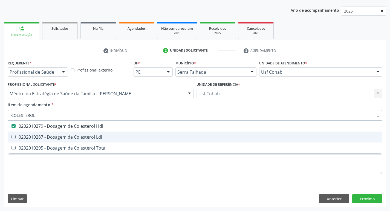
click at [14, 136] on Ldl at bounding box center [13, 137] width 4 height 4
click at [11, 136] on Ldl "checkbox" at bounding box center [10, 137] width 4 height 4
checkbox Ldl "true"
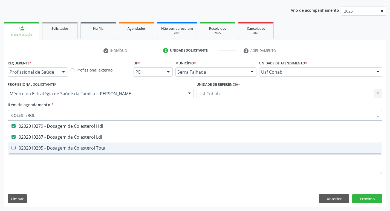
click at [14, 148] on Total at bounding box center [13, 148] width 4 height 4
click at [11, 148] on Total "checkbox" at bounding box center [10, 148] width 4 height 4
checkbox Total "true"
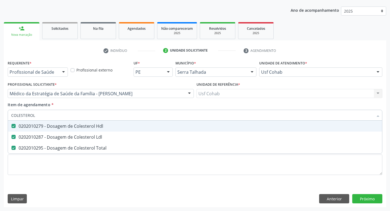
drag, startPoint x: 46, startPoint y: 113, endPoint x: 0, endPoint y: 116, distance: 46.3
click at [0, 116] on div "Acompanhamento Acompanhe a situação das marcações correntes e finalizadas Relat…" at bounding box center [195, 90] width 390 height 241
checkbox Hdl "false"
checkbox Ldl "false"
checkbox Total "false"
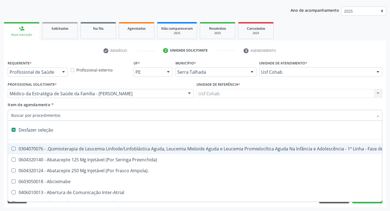
click at [28, 117] on input "Item de agendamento *" at bounding box center [192, 115] width 362 height 11
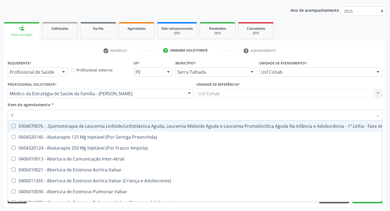
type input "TG"
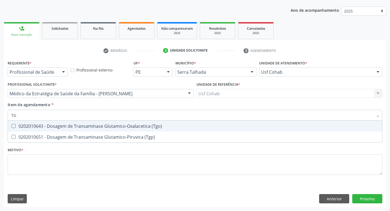
click at [15, 127] on \(Tgo\) at bounding box center [13, 126] width 4 height 4
click at [11, 127] on \(Tgo\) "checkbox" at bounding box center [10, 126] width 4 height 4
checkbox \(Tgo\) "true"
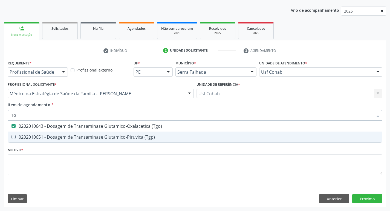
click at [15, 137] on \(Tgp\) at bounding box center [13, 137] width 4 height 4
click at [11, 137] on \(Tgp\) "checkbox" at bounding box center [10, 137] width 4 height 4
checkbox \(Tgp\) "true"
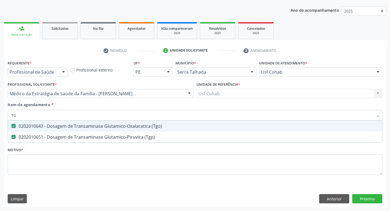
drag, startPoint x: 21, startPoint y: 115, endPoint x: 0, endPoint y: 115, distance: 21.1
click at [0, 115] on div "Acompanhamento Acompanhe a situação das marcações correntes e finalizadas Relat…" at bounding box center [195, 90] width 390 height 241
checkbox \(Tgo\) "false"
checkbox \(Tgp\) "false"
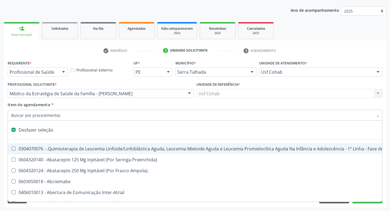
click at [31, 115] on input "Item de agendamento *" at bounding box center [192, 115] width 362 height 11
type input "G"
checkbox Aberto\) "true"
checkbox Doses\) "true"
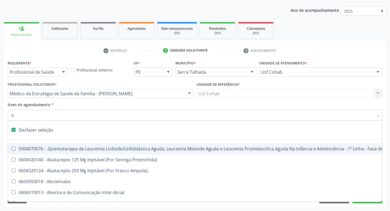
checkbox Doses\) "true"
checkbox Inalante\) "true"
checkbox Linear "true"
checkbox Ativa "true"
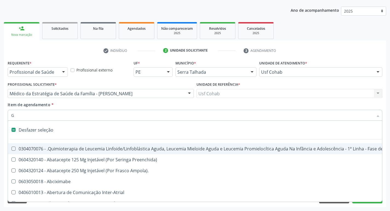
checkbox \(Ventriculografia\) "true"
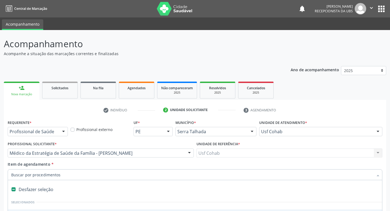
scroll to position [60, 0]
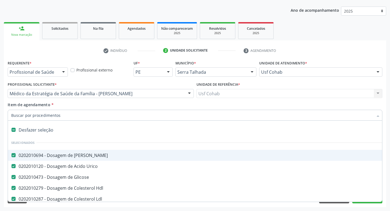
click at [52, 115] on input "Item de agendamento *" at bounding box center [192, 115] width 362 height 11
type input "h"
checkbox Hdl "false"
checkbox Ldl "false"
checkbox Total "false"
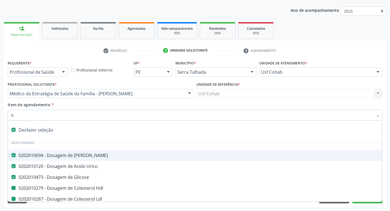
checkbox \(Tgo\) "false"
checkbox \(Tgp\) "false"
checkbox Glicosilada "false"
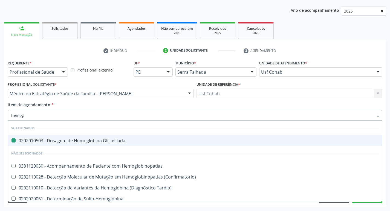
type input "hemogr"
checkbox Glicosilada "false"
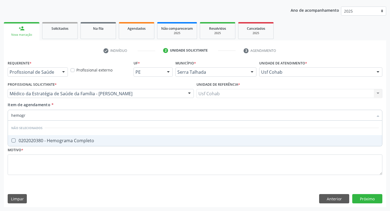
type input "hemogra"
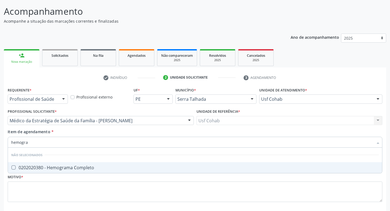
scroll to position [32, 0]
click at [15, 167] on Completo at bounding box center [13, 168] width 4 height 4
click at [11, 167] on Completo "checkbox" at bounding box center [10, 168] width 4 height 4
checkbox Completo "true"
drag, startPoint x: 33, startPoint y: 142, endPoint x: 0, endPoint y: 143, distance: 33.4
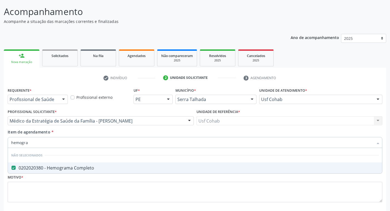
click at [0, 143] on div "Acompanhamento Acompanhe a situação das marcações correntes e finalizadas Relat…" at bounding box center [195, 118] width 390 height 241
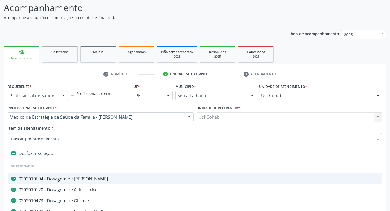
scroll to position [60, 0]
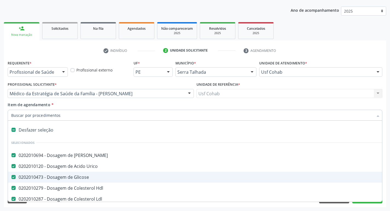
click at [311, 48] on ul "check Indivíduo 2 Unidade solicitante 3 Agendamento" at bounding box center [195, 50] width 382 height 9
checkbox Manutenção "true"
checkbox Preenchida\) "true"
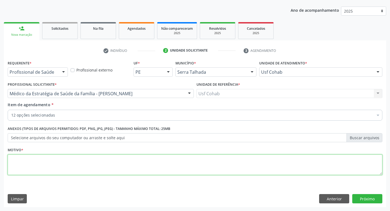
click at [57, 160] on textarea at bounding box center [195, 165] width 374 height 21
type textarea "rastreio"
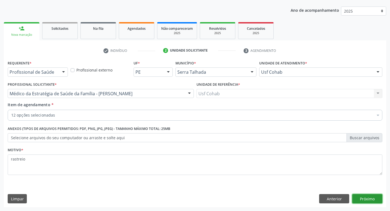
click at [369, 199] on button "Próximo" at bounding box center [367, 198] width 30 height 9
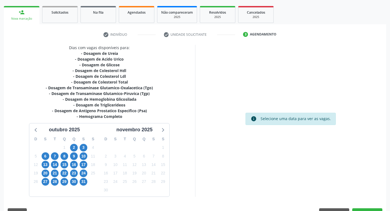
scroll to position [90, 0]
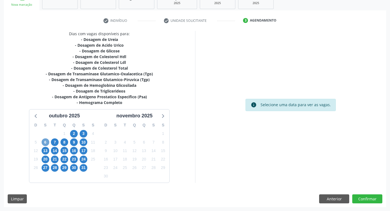
click at [44, 141] on span "6" at bounding box center [46, 143] width 8 height 8
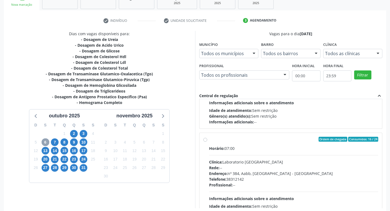
scroll to position [164, 0]
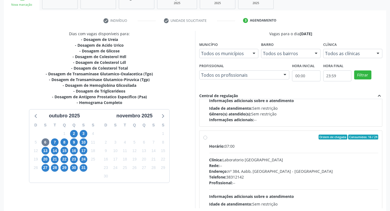
click at [209, 138] on label "Ordem de chegada Consumidos: 16 / 24 Horário: 07:00 Clínica: Laboratorio [GEOGR…" at bounding box center [293, 177] width 169 height 84
click at [205, 138] on input "Ordem de chegada Consumidos: 16 / 24 Horário: 07:00 Clínica: Laboratorio [GEOGR…" at bounding box center [205, 137] width 4 height 5
radio input "true"
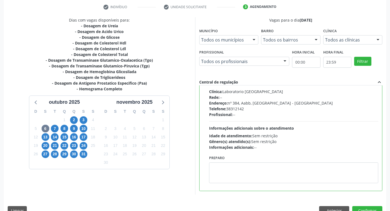
scroll to position [115, 0]
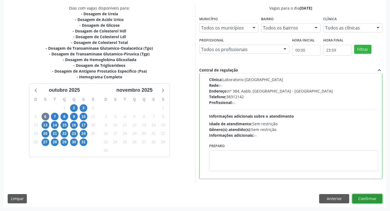
click at [369, 199] on button "Confirmar" at bounding box center [367, 198] width 30 height 9
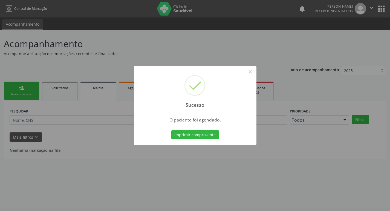
scroll to position [0, 0]
click at [191, 135] on button "Imprimir comprovante" at bounding box center [197, 134] width 48 height 9
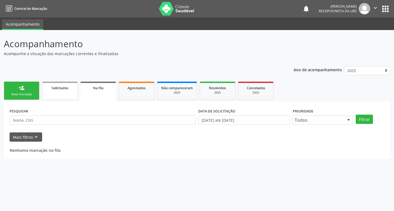
click at [58, 88] on span "Solicitados" at bounding box center [59, 88] width 17 height 5
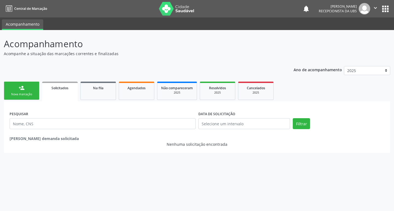
click at [58, 88] on span "Solicitados" at bounding box center [59, 88] width 17 height 5
click at [18, 91] on link "person_add Nova marcação" at bounding box center [22, 91] width 36 height 18
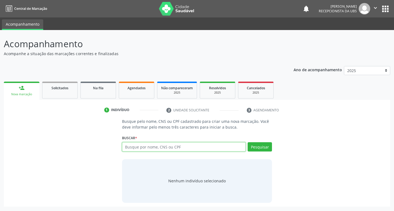
click at [142, 146] on input "text" at bounding box center [184, 147] width 124 height 9
type input "09710932454"
click at [266, 150] on button "Pesquisar" at bounding box center [260, 147] width 24 height 9
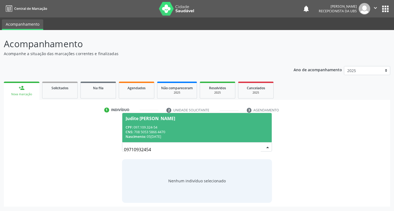
click at [203, 122] on span "Judite [PERSON_NAME] CPF: 097.109.324-54 CNS: 708 5053 5866 4470 Nascimento: 0[…" at bounding box center [197, 127] width 150 height 29
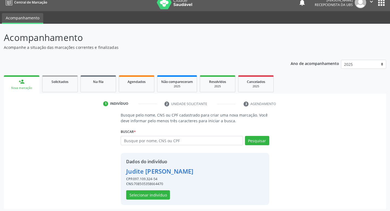
scroll to position [8, 0]
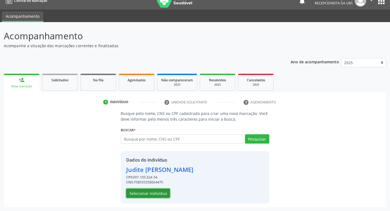
click at [156, 193] on button "Selecionar indivíduo" at bounding box center [148, 193] width 44 height 9
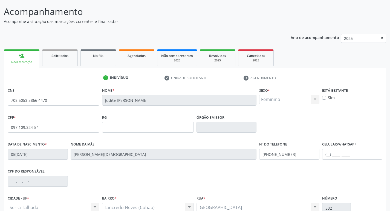
scroll to position [85, 0]
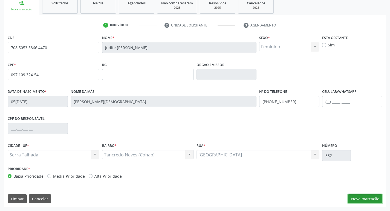
click at [369, 198] on button "Nova marcação" at bounding box center [365, 199] width 34 height 9
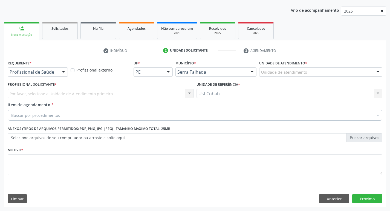
scroll to position [60, 0]
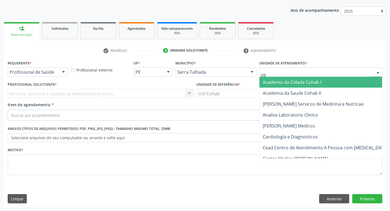
type input "coh"
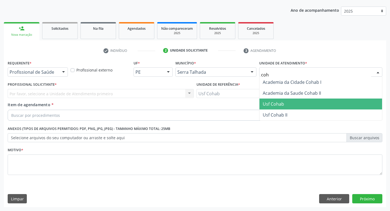
click at [285, 105] on span "Usf Cohab" at bounding box center [320, 104] width 123 height 11
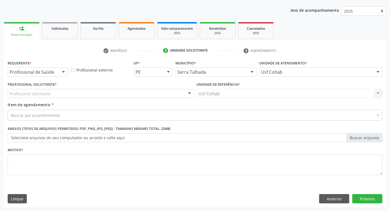
click at [106, 95] on div "Profissional solicitante" at bounding box center [101, 93] width 186 height 9
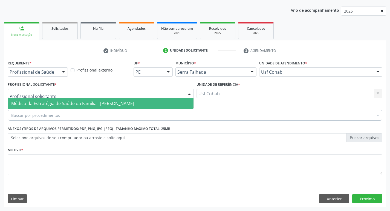
click at [104, 103] on span "Médico da Estratégia de Saúde da Família - [PERSON_NAME]" at bounding box center [72, 104] width 123 height 6
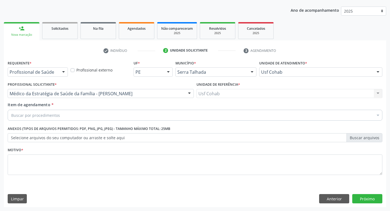
click at [92, 114] on div "Buscar por procedimentos" at bounding box center [195, 115] width 374 height 11
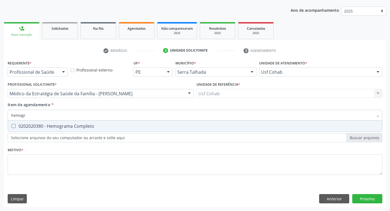
type input "hemogra"
click at [88, 127] on div "0202020380 - Hemograma Completo" at bounding box center [194, 126] width 367 height 4
checkbox Completo "true"
drag, startPoint x: 29, startPoint y: 114, endPoint x: 3, endPoint y: 112, distance: 26.0
click at [3, 112] on div "Acompanhamento Acompanhe a situação das marcações correntes e finalizadas Relat…" at bounding box center [195, 90] width 390 height 241
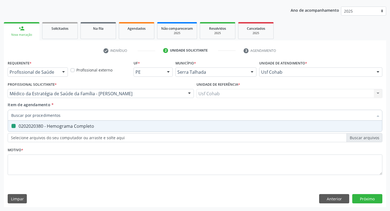
checkbox Completo "false"
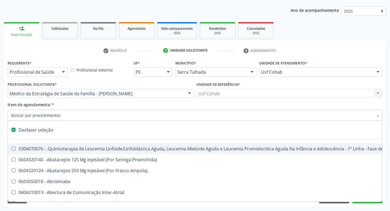
click at [23, 117] on input "Item de agendamento *" at bounding box center [192, 115] width 362 height 11
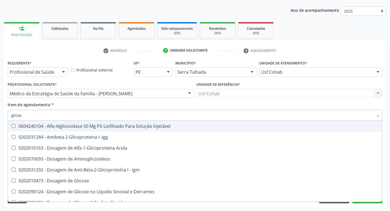
type input "glicose"
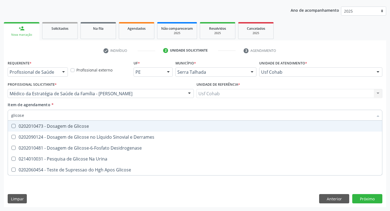
drag, startPoint x: 12, startPoint y: 126, endPoint x: 28, endPoint y: 119, distance: 17.0
click at [12, 126] on Glicose at bounding box center [13, 126] width 4 height 4
click at [11, 126] on Glicose "checkbox" at bounding box center [10, 126] width 4 height 4
checkbox Glicose "true"
drag, startPoint x: 33, startPoint y: 117, endPoint x: 0, endPoint y: 114, distance: 32.7
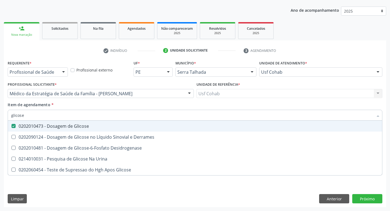
click at [0, 114] on div "Acompanhamento Acompanhe a situação das marcações correntes e finalizadas Relat…" at bounding box center [195, 90] width 390 height 241
checkbox Glicose "false"
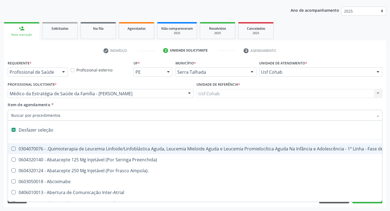
click at [36, 116] on input "Item de agendamento *" at bounding box center [192, 115] width 362 height 11
type input "h"
checkbox Queimados\) "true"
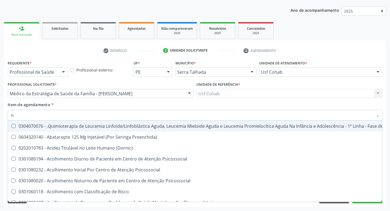
type input "he"
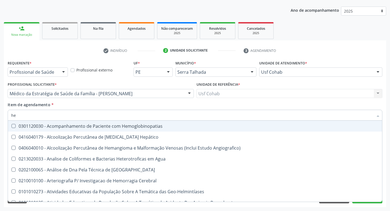
checkbox Completo "true"
type input "hem"
checkbox II "true"
checkbox Completo "false"
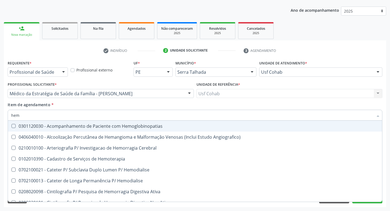
type input "hemo"
checkbox Retro-Retal "true"
checkbox Completo "false"
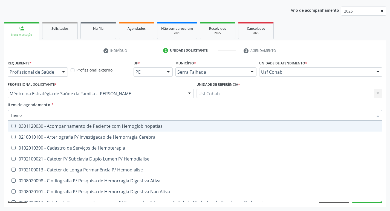
type input "hemog"
checkbox Carboxi-Hemoglobina "true"
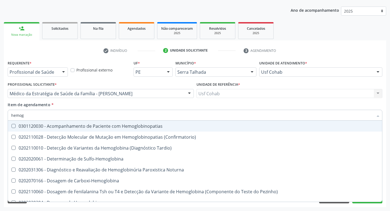
type input "hemogl"
checkbox Completo "false"
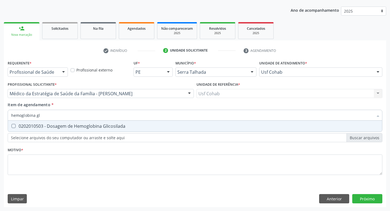
type input "hemoglobina gli"
click at [14, 127] on Glicosilada at bounding box center [13, 126] width 4 height 4
click at [11, 127] on Glicosilada "checkbox" at bounding box center [10, 126] width 4 height 4
checkbox Glicosilada "true"
drag, startPoint x: 44, startPoint y: 117, endPoint x: 0, endPoint y: 114, distance: 44.2
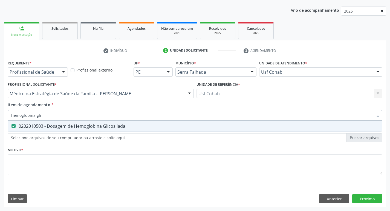
click at [0, 114] on div "Acompanhamento Acompanhe a situação das marcações correntes e finalizadas Relat…" at bounding box center [195, 90] width 390 height 241
checkbox Glicosilada "false"
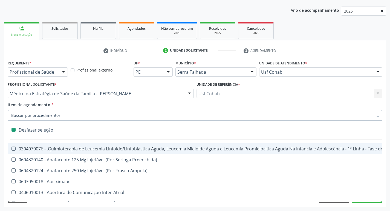
click at [45, 116] on input "Item de agendamento *" at bounding box center [192, 115] width 362 height 11
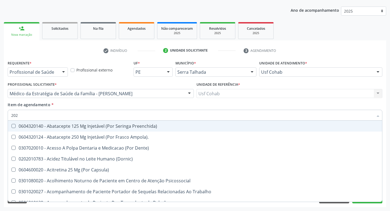
type input "2020"
checkbox Aberto\) "true"
checkbox Aspiracao "true"
checkbox Boca "false"
checkbox Doses\) "false"
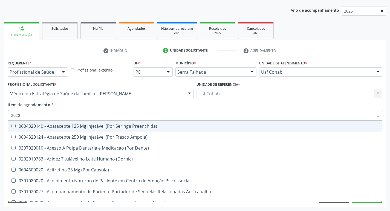
checkbox Inteiro "true"
checkbox Herpesvirus "false"
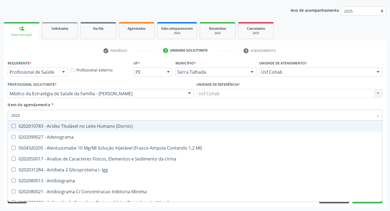
type input "20202"
checkbox \(Pos-Pasteurização\) "true"
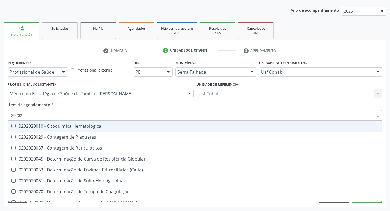
type input "202020"
checkbox Hematocrito "true"
checkbox Completo "false"
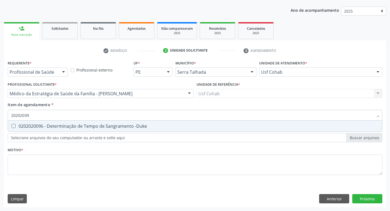
type input "202020096"
click at [17, 125] on div "0202020096 - Determinação de Tempo de Sangramento -Duke" at bounding box center [194, 126] width 367 height 4
checkbox -Duke "true"
type input "2020200"
checkbox -Duke "false"
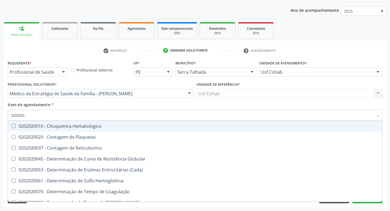
type input "20202"
checkbox Completo "false"
checkbox Leucograma "true"
type input "202020"
checkbox Hematocrito "true"
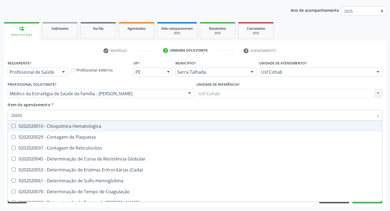
checkbox Completo "false"
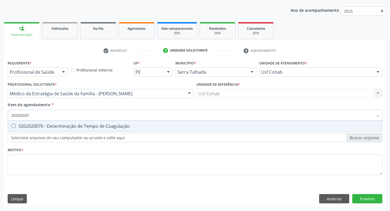
type input "202020070"
click at [11, 126] on Coagulação at bounding box center [13, 126] width 4 height 4
click at [11, 126] on Coagulação "checkbox" at bounding box center [10, 126] width 4 height 4
checkbox Coagulação "true"
type input "2020200"
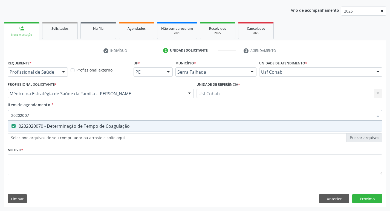
checkbox Coagulação "false"
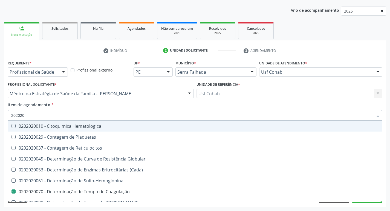
type input "2020201"
checkbox Coagulação "false"
checkbox -Duke "false"
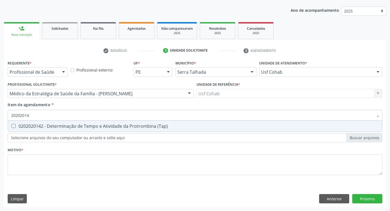
type input "202020142"
click at [14, 126] on \(Tap\) at bounding box center [13, 126] width 4 height 4
click at [11, 126] on \(Tap\) "checkbox" at bounding box center [10, 126] width 4 height 4
checkbox \(Tap\) "true"
drag, startPoint x: 31, startPoint y: 118, endPoint x: 12, endPoint y: 118, distance: 19.2
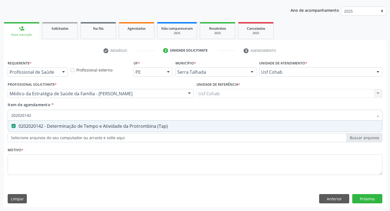
click at [12, 118] on input "202020142" at bounding box center [192, 115] width 362 height 11
checkbox \(Tap\) "false"
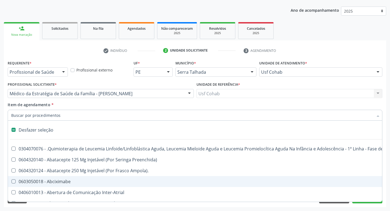
click at [2, 135] on div "Acompanhamento Acompanhe a situação das marcações correntes e finalizadas Relat…" at bounding box center [195, 90] width 390 height 241
checkbox Preenchida\) "true"
checkbox Ampola\)\ "true"
checkbox Abciximabe "true"
checkbox Inter-Atrial "true"
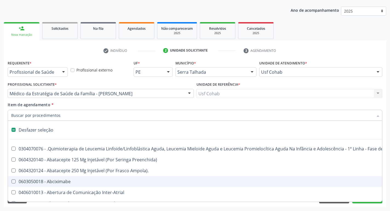
checkbox Valvar "true"
checkbox Adolescente\) "true"
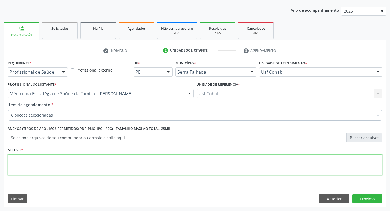
click at [22, 164] on textarea at bounding box center [195, 165] width 374 height 21
type textarea "rastreio"
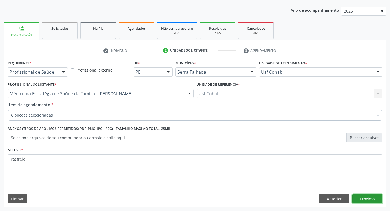
click at [365, 198] on button "Próximo" at bounding box center [367, 198] width 30 height 9
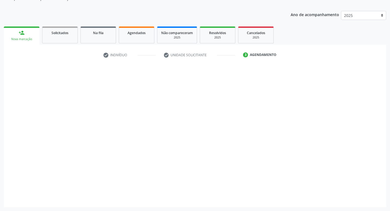
scroll to position [55, 0]
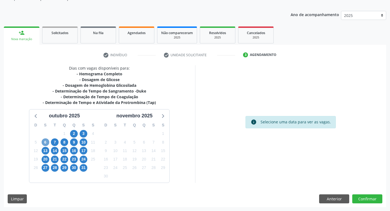
click at [47, 142] on span "6" at bounding box center [46, 143] width 8 height 8
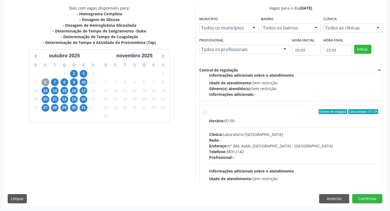
scroll to position [164, 0]
click at [209, 112] on label "Ordem de chegada Consumidos: 17 / 24 Horário: 07:00 Clínica: Laboratorio [GEOGR…" at bounding box center [293, 151] width 169 height 84
click at [205, 112] on input "Ordem de chegada Consumidos: 17 / 24 Horário: 07:00 Clínica: Laboratorio [GEOGR…" at bounding box center [205, 111] width 4 height 5
radio input "true"
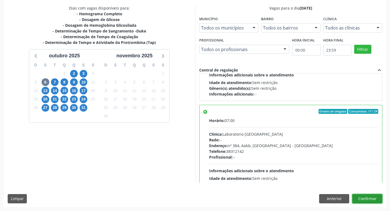
click at [356, 199] on button "Confirmar" at bounding box center [367, 198] width 30 height 9
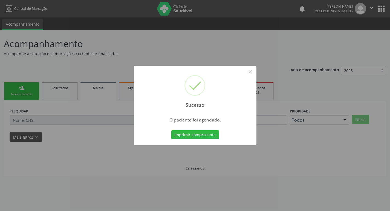
scroll to position [0, 0]
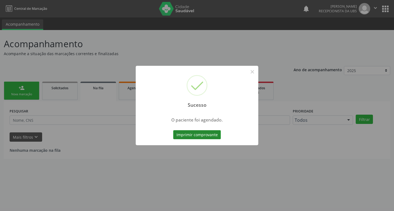
click at [210, 136] on button "Imprimir comprovante" at bounding box center [197, 134] width 48 height 9
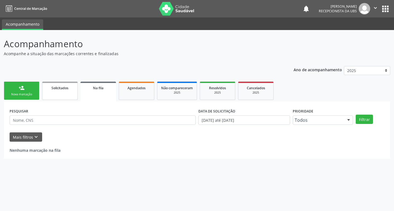
click at [59, 97] on link "Solicitados" at bounding box center [60, 91] width 36 height 18
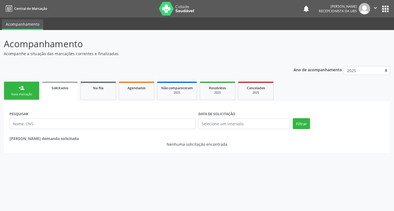
click at [30, 92] on div "Nova marcação" at bounding box center [21, 94] width 27 height 4
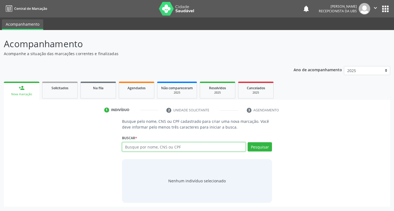
click at [155, 147] on input "text" at bounding box center [184, 147] width 124 height 9
type input "706903122313834"
click at [259, 147] on button "Pesquisar" at bounding box center [260, 147] width 24 height 9
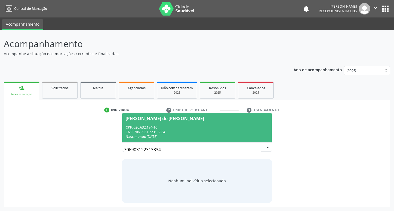
click at [260, 126] on div "CPF: 026.632.194-10" at bounding box center [197, 127] width 143 height 5
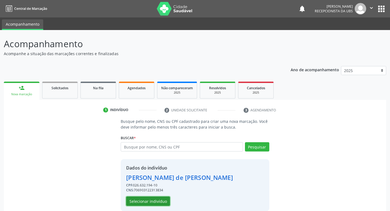
click at [144, 201] on button "Selecionar indivíduo" at bounding box center [148, 201] width 44 height 9
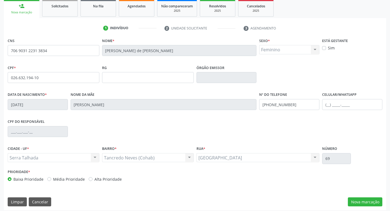
scroll to position [85, 0]
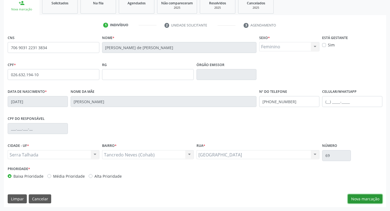
click at [372, 201] on button "Nova marcação" at bounding box center [365, 199] width 34 height 9
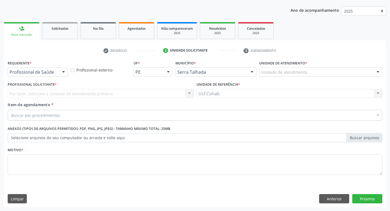
scroll to position [60, 0]
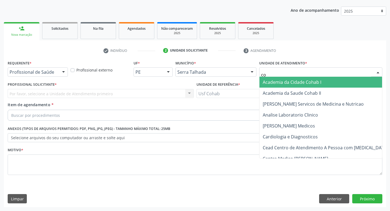
type input "coh"
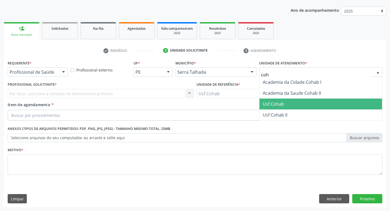
click at [286, 104] on span "Usf Cohab" at bounding box center [320, 104] width 123 height 11
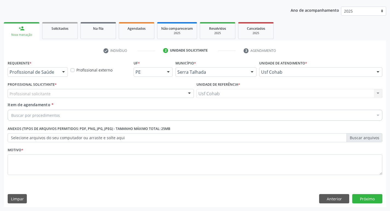
click at [91, 92] on div "Profissional solicitante" at bounding box center [101, 93] width 186 height 9
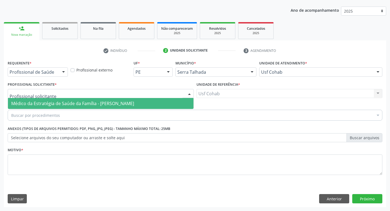
click at [90, 105] on span "Médico da Estratégia de Saúde da Família - [PERSON_NAME]" at bounding box center [72, 104] width 123 height 6
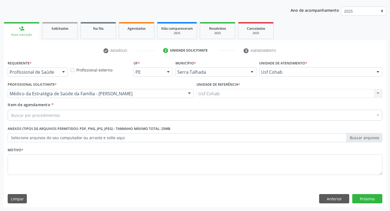
click at [71, 116] on div "Buscar por procedimentos" at bounding box center [195, 115] width 374 height 11
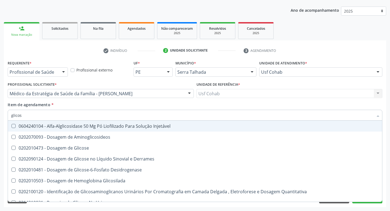
type input "glicose"
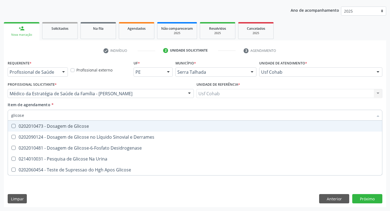
click at [15, 126] on Glicose at bounding box center [13, 126] width 4 height 4
click at [11, 126] on Glicose "checkbox" at bounding box center [10, 126] width 4 height 4
checkbox Glicose "true"
drag, startPoint x: 28, startPoint y: 118, endPoint x: 0, endPoint y: 114, distance: 27.9
click at [0, 115] on div "Acompanhamento Acompanhe a situação das marcações correntes e finalizadas Relat…" at bounding box center [195, 90] width 390 height 241
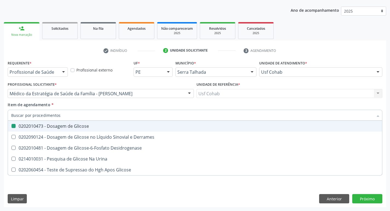
checkbox Glicose "false"
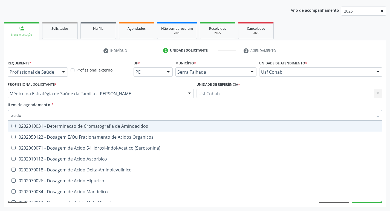
type input "acido u"
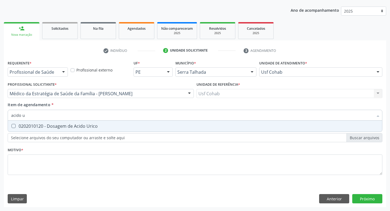
click at [14, 128] on Urico at bounding box center [13, 126] width 4 height 4
click at [11, 128] on Urico "checkbox" at bounding box center [10, 126] width 4 height 4
checkbox Urico "true"
drag, startPoint x: 29, startPoint y: 118, endPoint x: 0, endPoint y: 116, distance: 29.1
click at [0, 116] on div "Acompanhamento Acompanhe a situação das marcações correntes e finalizadas Relat…" at bounding box center [195, 90] width 390 height 241
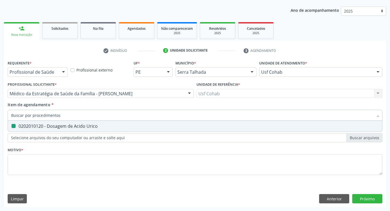
checkbox Urico "false"
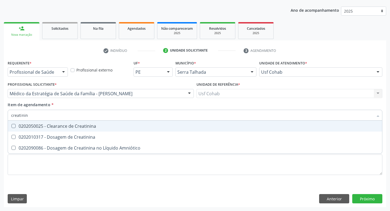
type input "creatinina"
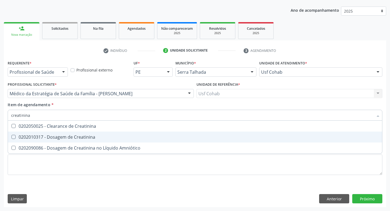
click at [11, 135] on div at bounding box center [10, 137] width 4 height 4
checkbox Creatinina "true"
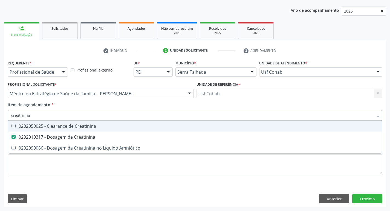
drag, startPoint x: 15, startPoint y: 112, endPoint x: 0, endPoint y: 111, distance: 14.8
click at [0, 111] on div "Acompanhamento Acompanhe a situação das marcações correntes e finalizadas Relat…" at bounding box center [195, 90] width 390 height 241
checkbox Creatinina "false"
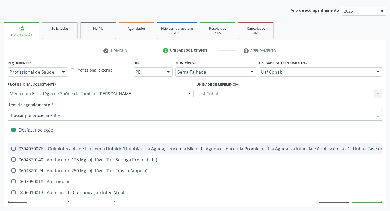
type input "u"
checkbox Cistometro "true"
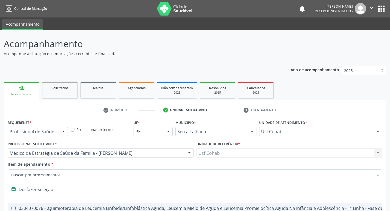
scroll to position [60, 0]
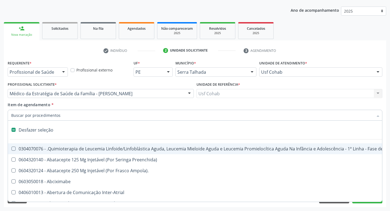
click at [56, 112] on input "Item de agendamento *" at bounding box center [192, 115] width 362 height 11
type input "h"
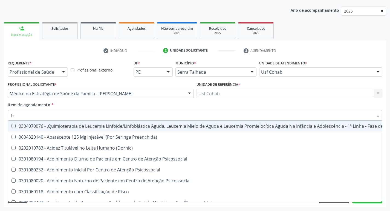
checkbox Hdl "true"
checkbox Glicosilada "true"
type input "he"
checkbox Pulmão "true"
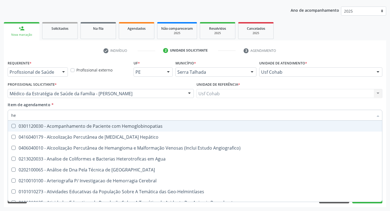
type input "hem"
checkbox \(Qualitativo\) "true"
checkbox Glicosilada "false"
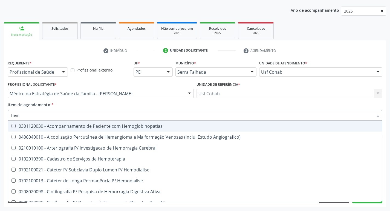
type input "hemo"
checkbox Hemacias "true"
checkbox Glicosilada "false"
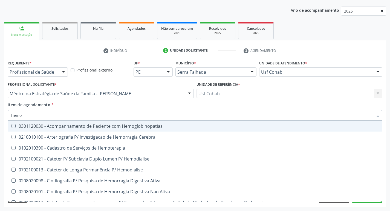
type input "hemog"
checkbox Tardio\) "true"
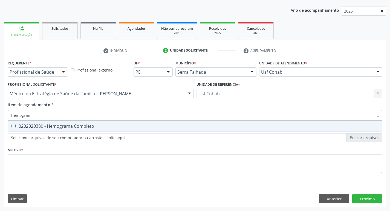
type input "hemograma"
click at [14, 128] on Completo at bounding box center [13, 126] width 4 height 4
click at [11, 128] on Completo "checkbox" at bounding box center [10, 126] width 4 height 4
checkbox Completo "true"
drag, startPoint x: 38, startPoint y: 112, endPoint x: 2, endPoint y: 114, distance: 35.6
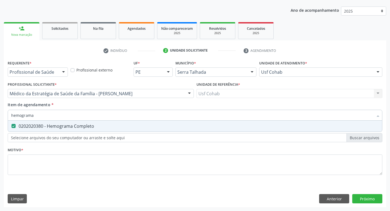
click at [8, 114] on div "hemograma" at bounding box center [195, 115] width 374 height 11
checkbox Completo "false"
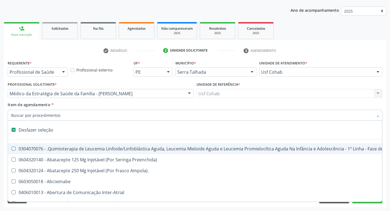
click at [44, 113] on input "Item de agendamento *" at bounding box center [192, 115] width 362 height 11
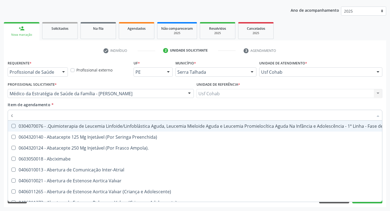
type input "ca"
checkbox Medicamentos "true"
checkbox Saúde "true"
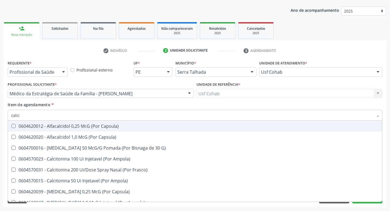
type input "calcio"
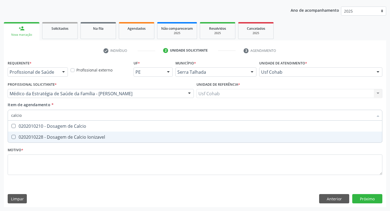
click at [13, 138] on Ionizavel at bounding box center [13, 137] width 4 height 4
click at [11, 138] on Ionizavel "checkbox" at bounding box center [10, 137] width 4 height 4
checkbox Ionizavel "true"
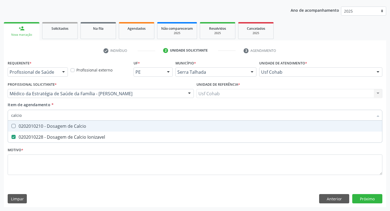
click at [14, 125] on Calcio at bounding box center [13, 126] width 4 height 4
click at [11, 125] on Calcio "checkbox" at bounding box center [10, 126] width 4 height 4
checkbox Calcio "true"
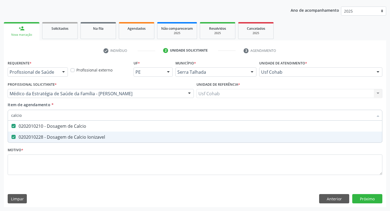
click at [13, 137] on Ionizavel at bounding box center [13, 137] width 4 height 4
click at [11, 137] on Ionizavel "checkbox" at bounding box center [10, 137] width 4 height 4
checkbox Ionizavel "false"
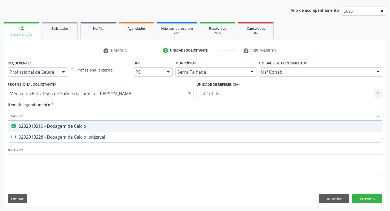
drag, startPoint x: 30, startPoint y: 113, endPoint x: 0, endPoint y: 117, distance: 30.2
click at [0, 117] on div "Acompanhamento Acompanhe a situação das marcações correntes e finalizadas Relat…" at bounding box center [195, 90] width 390 height 241
checkbox Calcio "false"
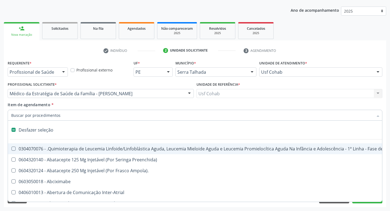
click at [56, 115] on input "Item de agendamento *" at bounding box center [192, 115] width 362 height 11
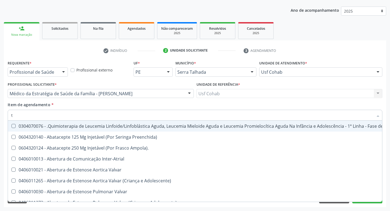
type input "t4"
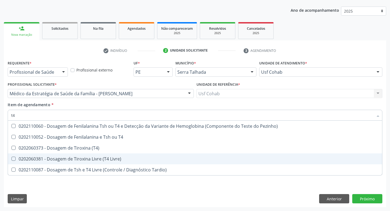
click at [11, 159] on div at bounding box center [10, 159] width 4 height 4
checkbox Livre\) "true"
type input "t"
checkbox Livre\) "false"
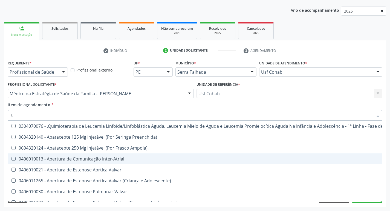
type input "[MEDICAL_DATA]"
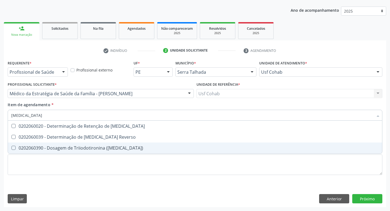
click at [13, 147] on \(T3\) at bounding box center [13, 148] width 4 height 4
click at [11, 147] on \(T3\) "checkbox" at bounding box center [10, 148] width 4 height 4
checkbox \(T3\) "true"
type input "t"
checkbox \(T3\) "false"
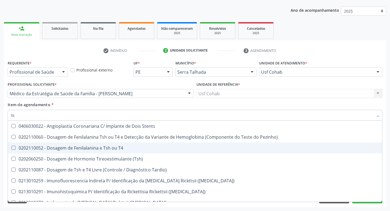
type input "tsh"
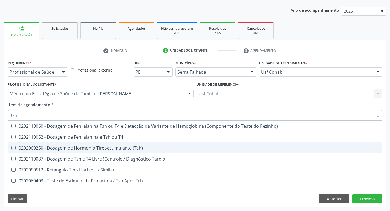
click at [15, 149] on \(Tsh\) at bounding box center [13, 148] width 4 height 4
click at [11, 149] on \(Tsh\) "checkbox" at bounding box center [10, 148] width 4 height 4
checkbox \(Tsh\) "true"
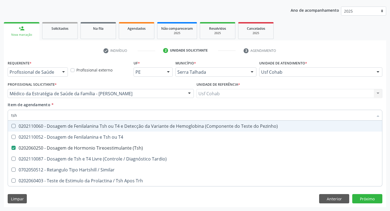
click at [146, 104] on div "Item de agendamento * tsh Desfazer seleção 0202110060 - Dosagem de Fenilalanina…" at bounding box center [195, 110] width 374 height 17
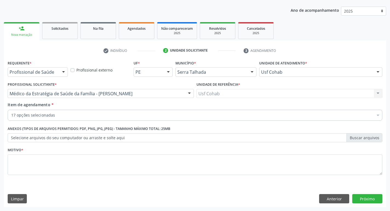
click at [146, 104] on div "Item de agendamento * 17 opções selecionadas Desfazer seleção Selecionados 0202…" at bounding box center [195, 110] width 374 height 17
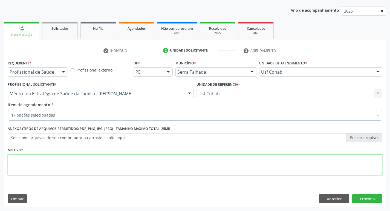
click at [47, 158] on textarea at bounding box center [195, 165] width 374 height 21
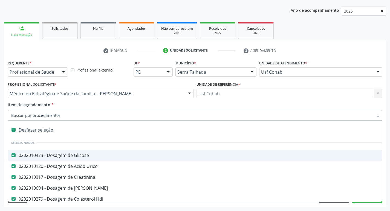
type input "u"
checkbox Fracoes "false"
checkbox \(Tgo\) "false"
checkbox \(Tgp\) "false"
checkbox Triglicerideos "false"
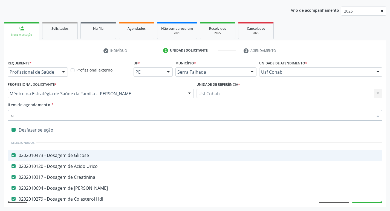
checkbox Glicosilada "false"
checkbox Completo "false"
checkbox Calcio "false"
checkbox Livre\) "false"
checkbox \(T3\) "false"
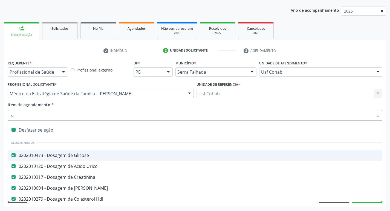
checkbox \(Tsh\) "false"
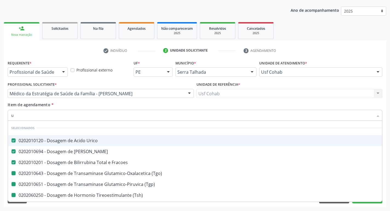
type input "ur"
checkbox \(Tgo\) "false"
checkbox \(Tgp\) "false"
checkbox \(Tsh\) "false"
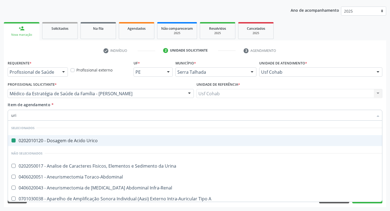
type input "urin"
checkbox Urico "false"
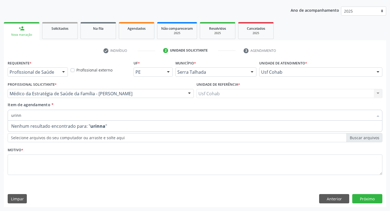
type input "urin"
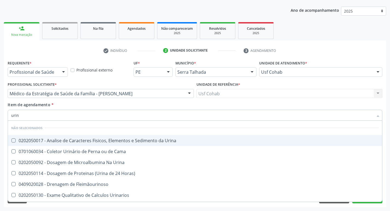
click at [12, 141] on Urina at bounding box center [13, 141] width 4 height 4
click at [11, 141] on Urina "checkbox" at bounding box center [10, 141] width 4 height 4
checkbox Urina "true"
drag, startPoint x: 1, startPoint y: 112, endPoint x: 0, endPoint y: 108, distance: 4.7
click at [0, 108] on div "Acompanhamento Acompanhe a situação das marcações correntes e finalizadas Relat…" at bounding box center [195, 90] width 390 height 241
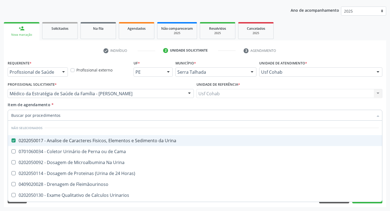
checkbox Cama "true"
checkbox Urina "true"
checkbox Horas\) "true"
checkbox Fleimãourinoso "true"
checkbox Urinarios "true"
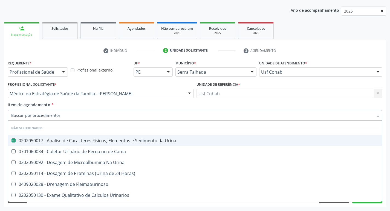
checkbox Quantitativa "true"
checkbox Delgada\) "true"
checkbox Urina "true"
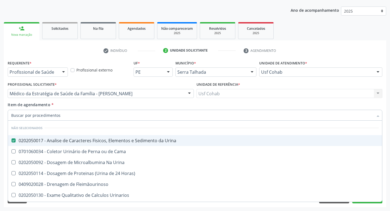
checkbox Urina "true"
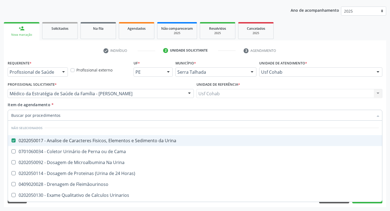
checkbox Urina "true"
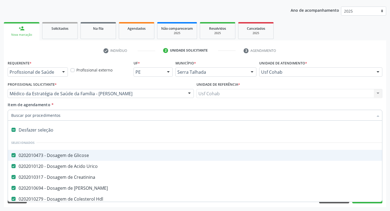
click at [26, 116] on input "Item de agendamento *" at bounding box center [192, 115] width 362 height 11
type input "o"
checkbox Agua "true"
checkbox Urina "false"
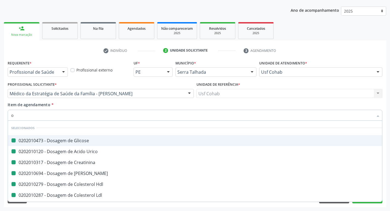
type input "ov"
checkbox Glicose "false"
checkbox Urico "false"
checkbox Creatinina "false"
checkbox Ureia "false"
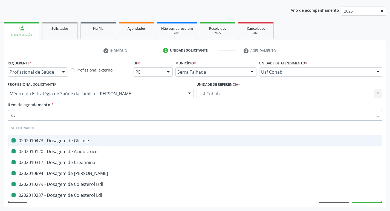
checkbox Hdl "false"
checkbox Ldl "false"
checkbox Total "false"
checkbox Fracoes "false"
checkbox \(Tgo\) "false"
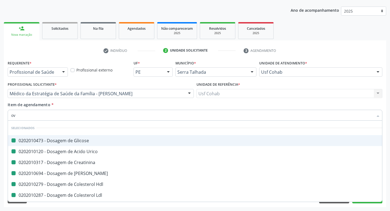
checkbox \(Tgp\) "false"
checkbox Triglicerideos "false"
checkbox Glicosilada "false"
checkbox Completo "false"
checkbox Calcio "false"
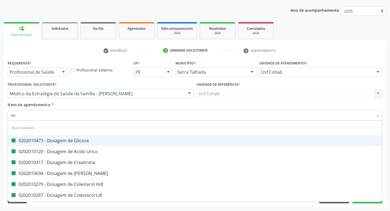
checkbox Livre\) "false"
checkbox \(T3\) "false"
checkbox \(Tsh\) "false"
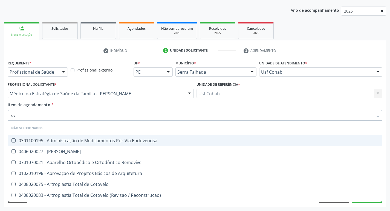
type input "ovo"
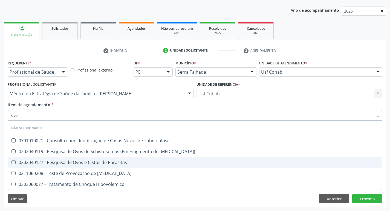
click at [14, 162] on Parasitas at bounding box center [13, 163] width 4 height 4
click at [11, 162] on Parasitas "checkbox" at bounding box center [10, 163] width 4 height 4
checkbox Parasitas "true"
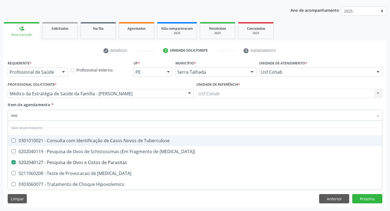
click at [4, 135] on div "Requerente * Profissional de Saúde Profissional de Saúde Paciente Nenhum result…" at bounding box center [195, 133] width 382 height 149
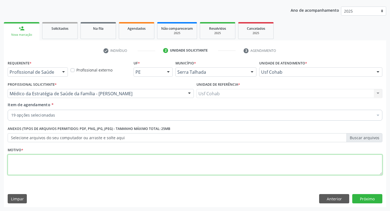
click at [53, 174] on textarea at bounding box center [195, 165] width 374 height 21
type textarea "rastreio"
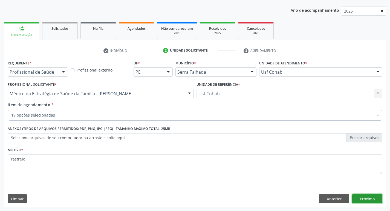
click at [360, 200] on button "Próximo" at bounding box center [367, 198] width 30 height 9
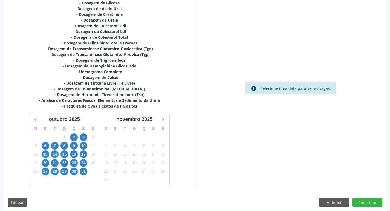
scroll to position [130, 0]
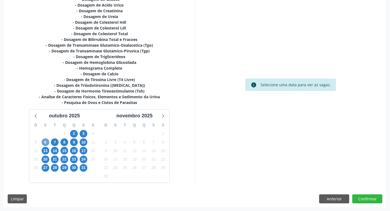
click at [48, 141] on span "6" at bounding box center [46, 143] width 8 height 8
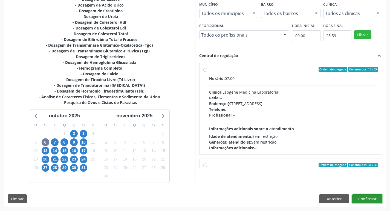
click at [363, 200] on button "Confirmar" at bounding box center [367, 199] width 30 height 9
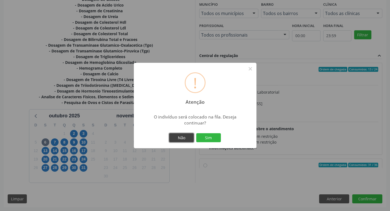
click at [185, 141] on button "Não" at bounding box center [181, 137] width 25 height 9
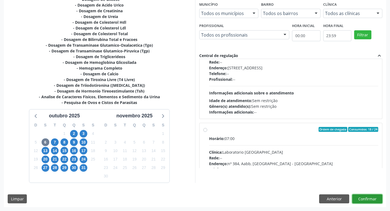
scroll to position [164, 0]
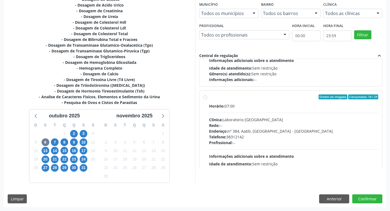
click at [209, 97] on label "Ordem de chegada Consumidos: 18 / 24 Horário: 07:00 Clínica: Laboratorio [GEOGR…" at bounding box center [293, 137] width 169 height 84
click at [205, 97] on input "Ordem de chegada Consumidos: 18 / 24 Horário: 07:00 Clínica: Laboratorio [GEOGR…" at bounding box center [205, 97] width 4 height 5
radio input "true"
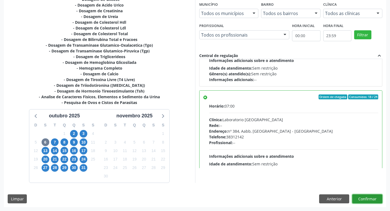
click at [369, 201] on button "Confirmar" at bounding box center [367, 199] width 30 height 9
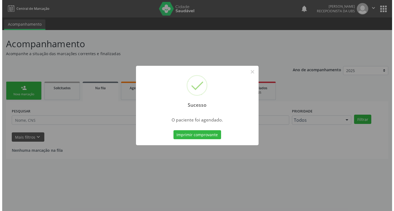
scroll to position [0, 0]
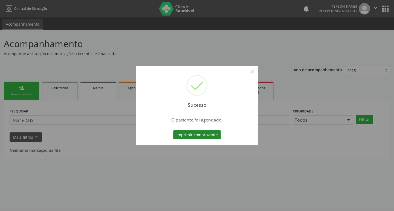
click at [198, 133] on button "Imprimir comprovante" at bounding box center [197, 134] width 48 height 9
